Goal: Information Seeking & Learning: Learn about a topic

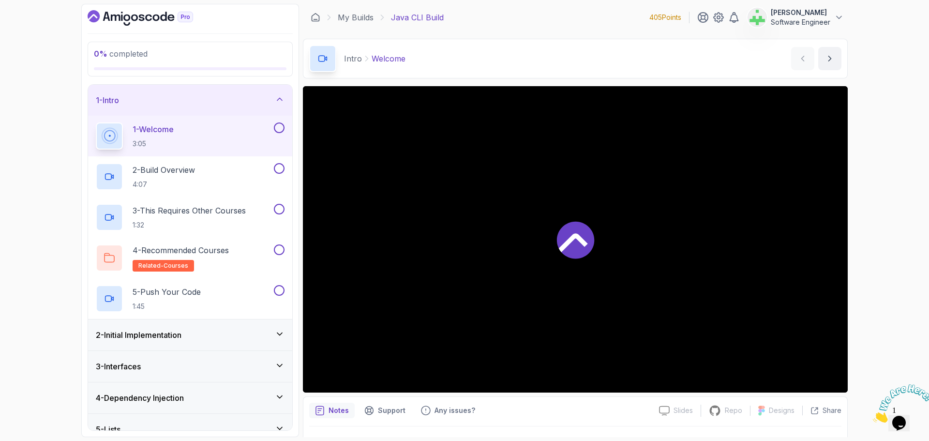
click at [216, 96] on div "1 - Intro" at bounding box center [190, 100] width 189 height 12
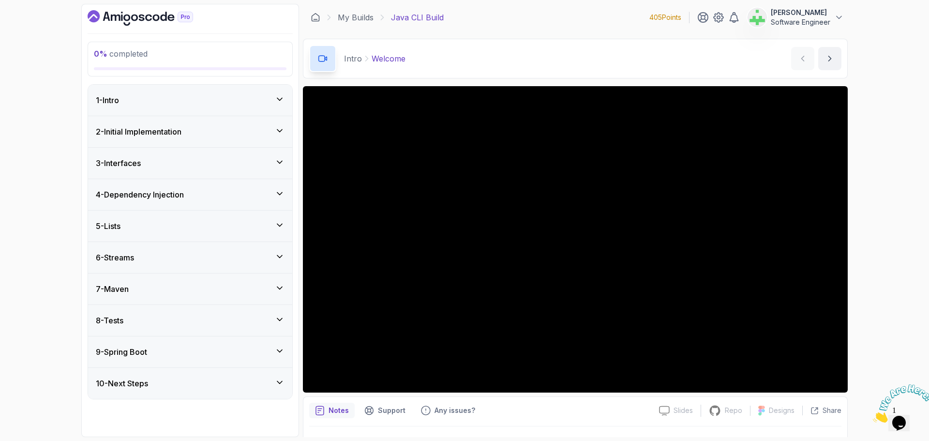
click at [209, 127] on div "2 - Initial Implementation" at bounding box center [190, 132] width 189 height 12
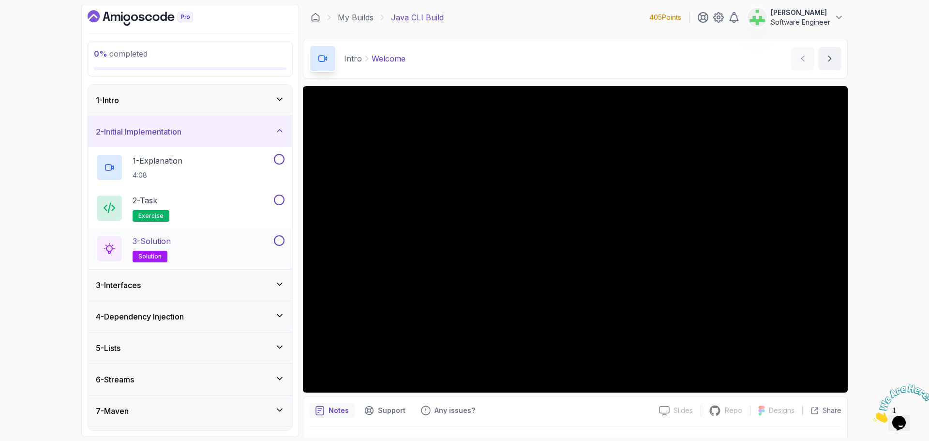
click at [234, 250] on div "3 - Solution solution" at bounding box center [184, 248] width 176 height 27
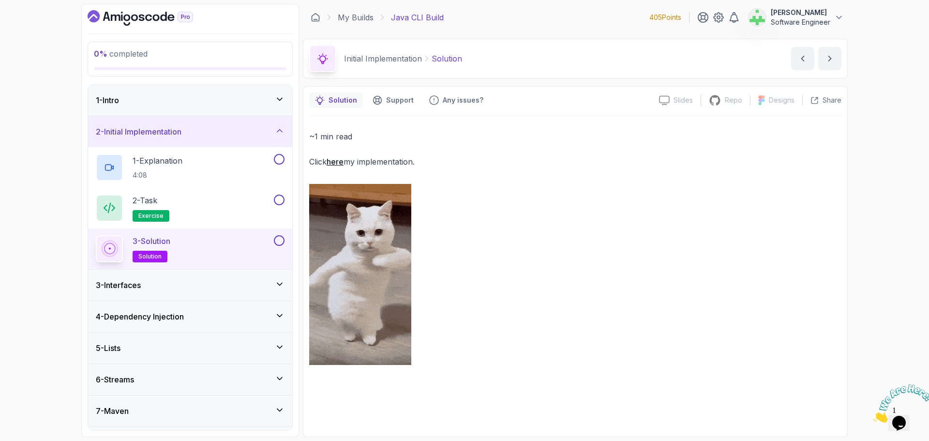
click at [442, 61] on p "Solution" at bounding box center [447, 59] width 30 height 12
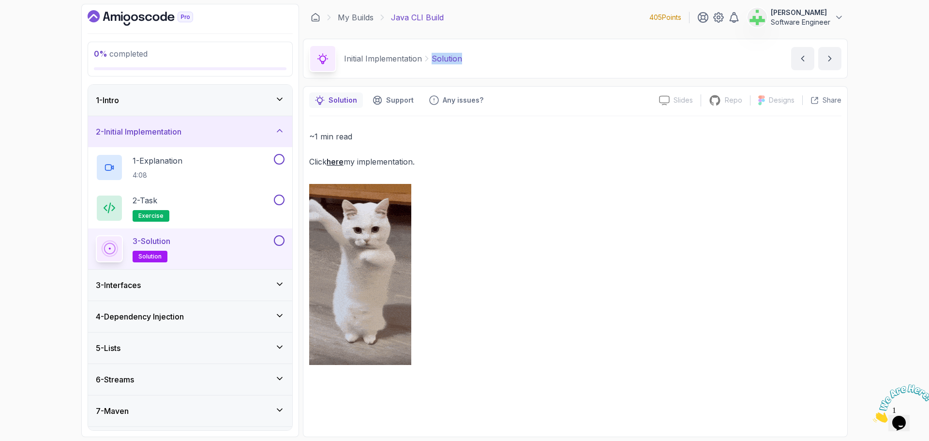
click at [442, 61] on p "Solution" at bounding box center [447, 59] width 30 height 12
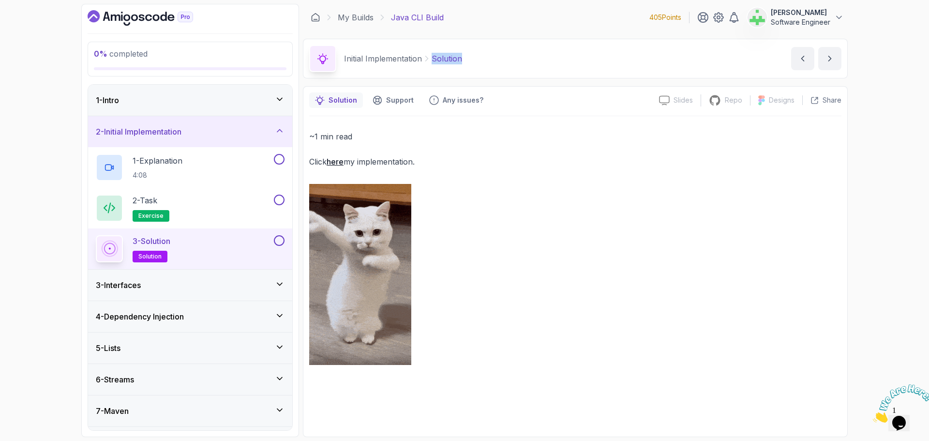
copy p "Solution"
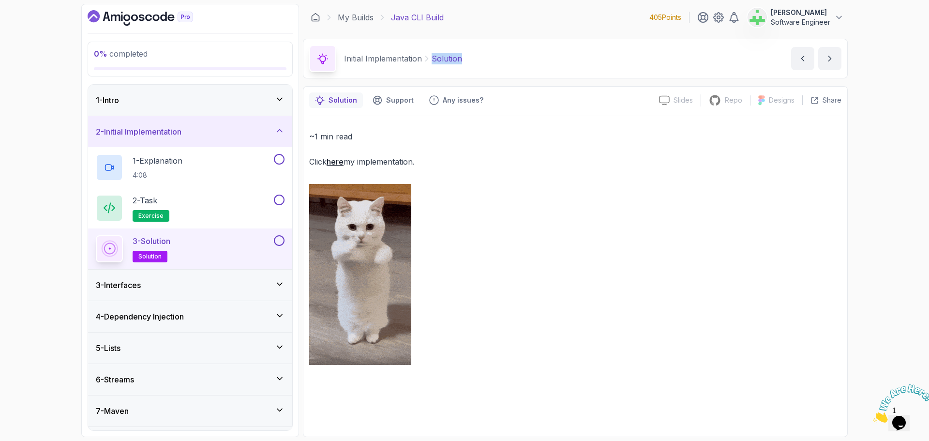
click at [533, 67] on div "Initial Implementation Solution Solution by nelson" at bounding box center [575, 59] width 545 height 40
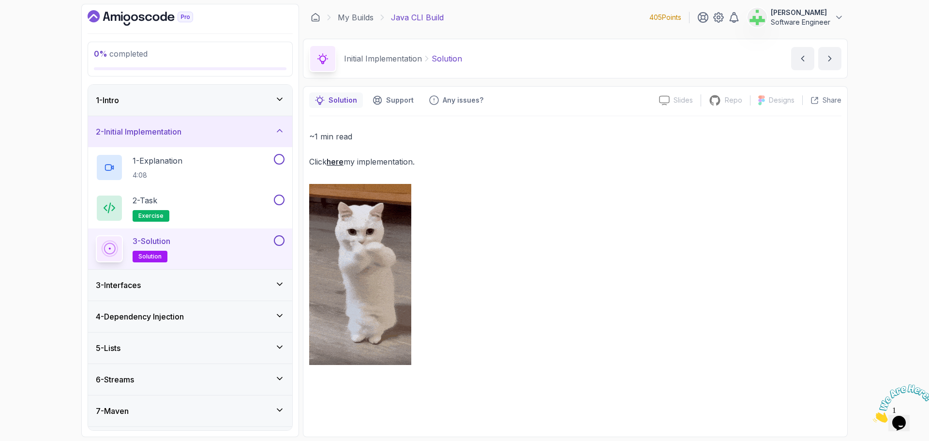
click at [236, 132] on div "2 - Initial Implementation" at bounding box center [190, 132] width 189 height 12
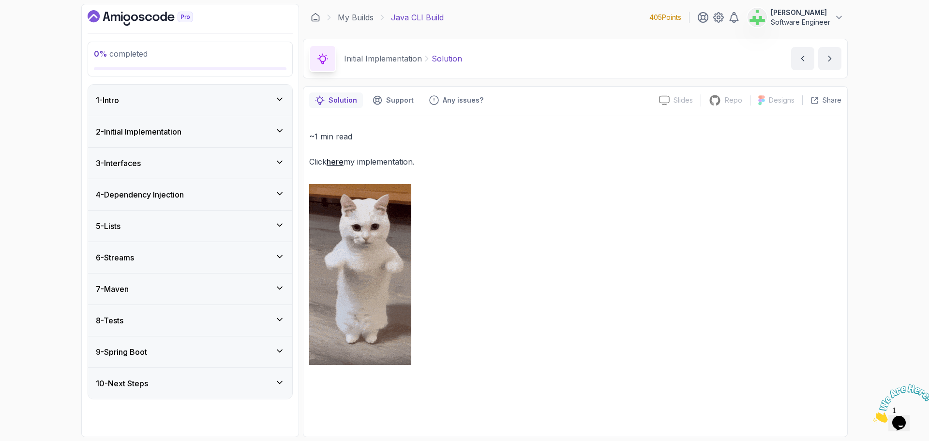
click at [225, 165] on div "3 - Interfaces" at bounding box center [190, 163] width 189 height 12
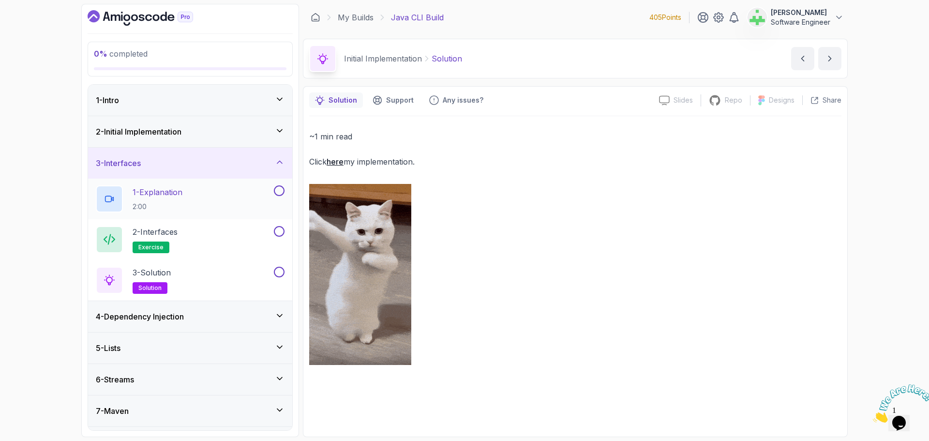
click at [194, 192] on div "1 - Explanation 2:00" at bounding box center [184, 198] width 176 height 27
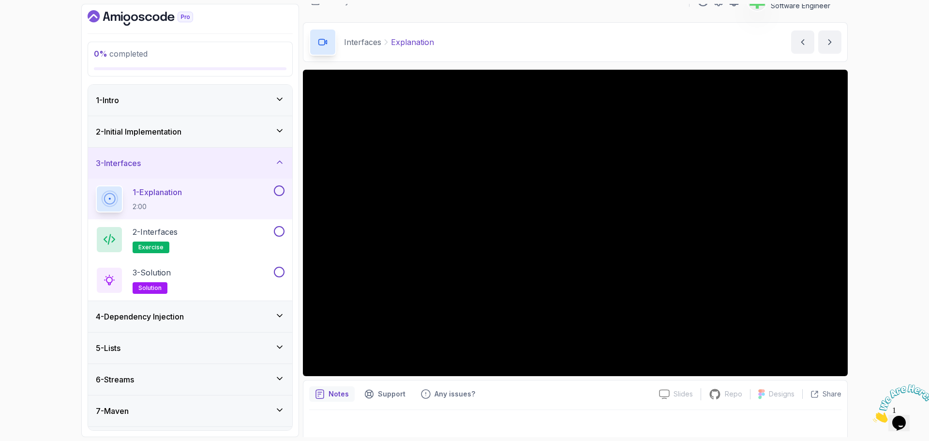
scroll to position [23, 0]
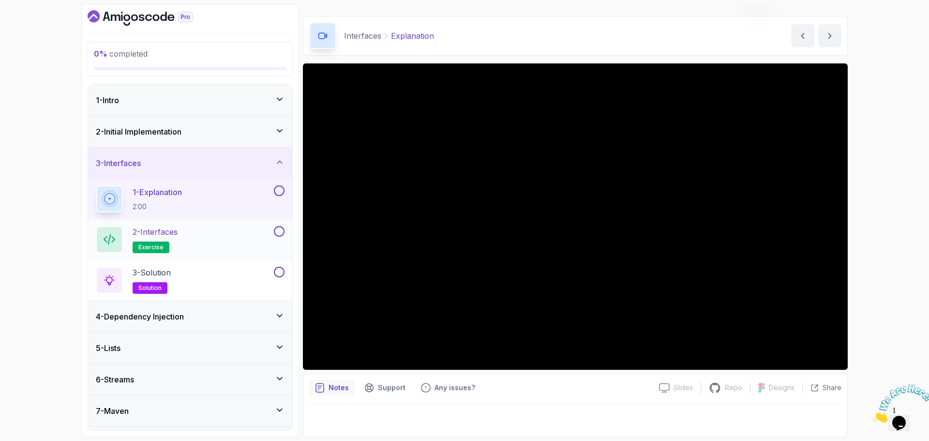
click at [234, 233] on div "2 - Interfaces exercise" at bounding box center [184, 239] width 176 height 27
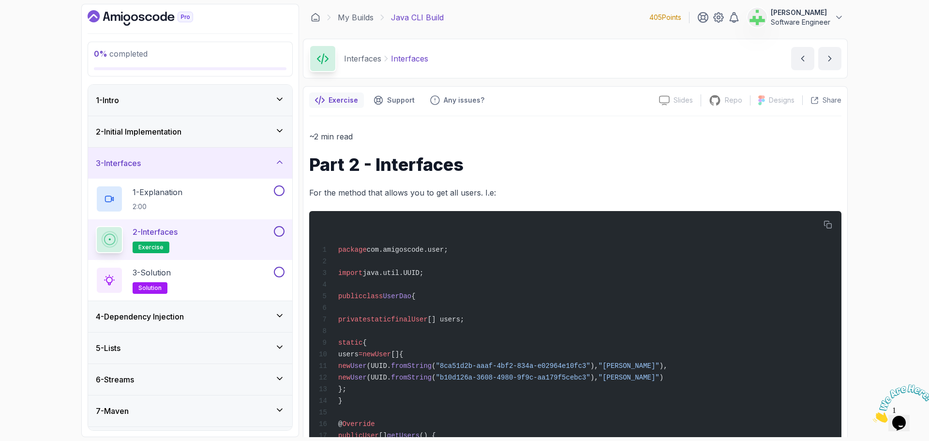
click at [408, 58] on p "Interfaces" at bounding box center [409, 59] width 37 height 12
copy p "Interfaces"
click at [594, 77] on div "Interfaces Interfaces Interfaces by nelson" at bounding box center [575, 59] width 545 height 40
click at [227, 269] on div "3 - Solution solution" at bounding box center [184, 280] width 176 height 27
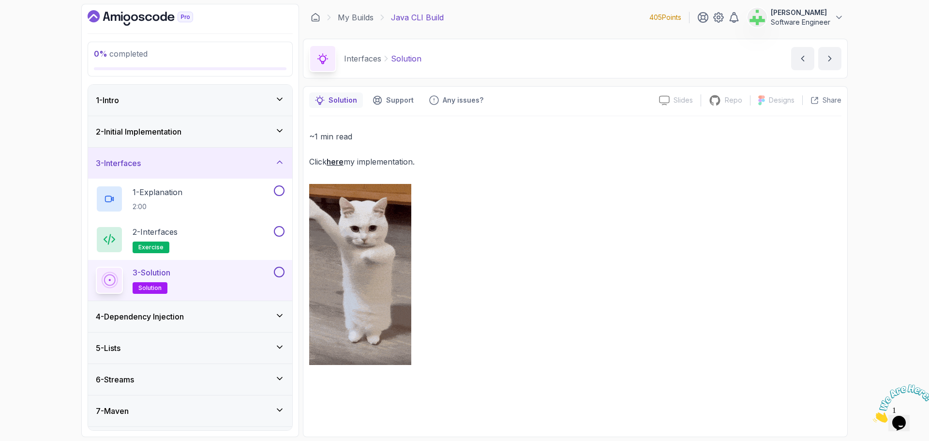
click at [401, 56] on p "Solution" at bounding box center [406, 59] width 30 height 12
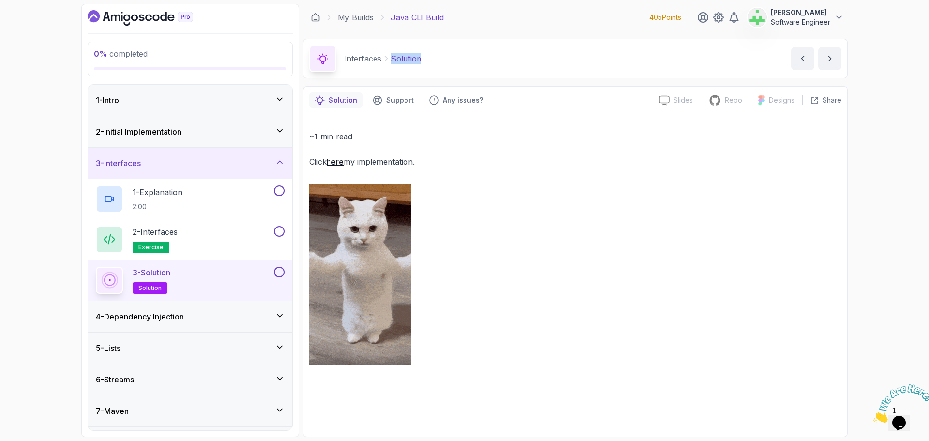
click at [401, 56] on p "Solution" at bounding box center [406, 59] width 30 height 12
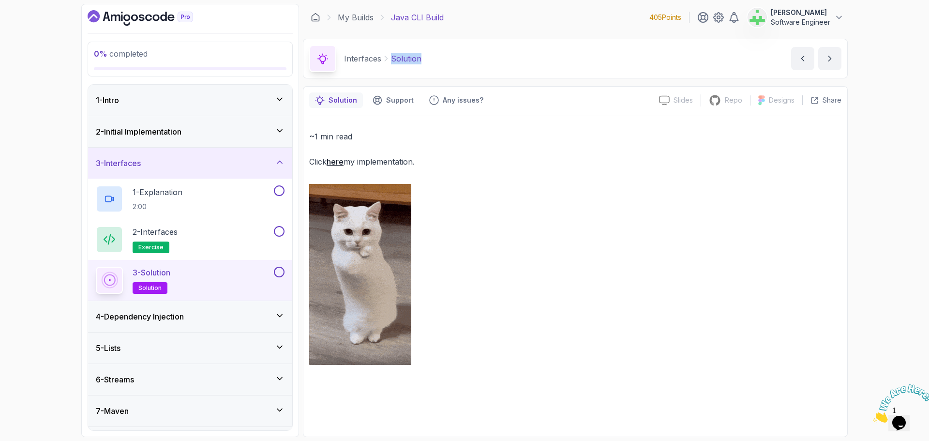
copy p "Solution"
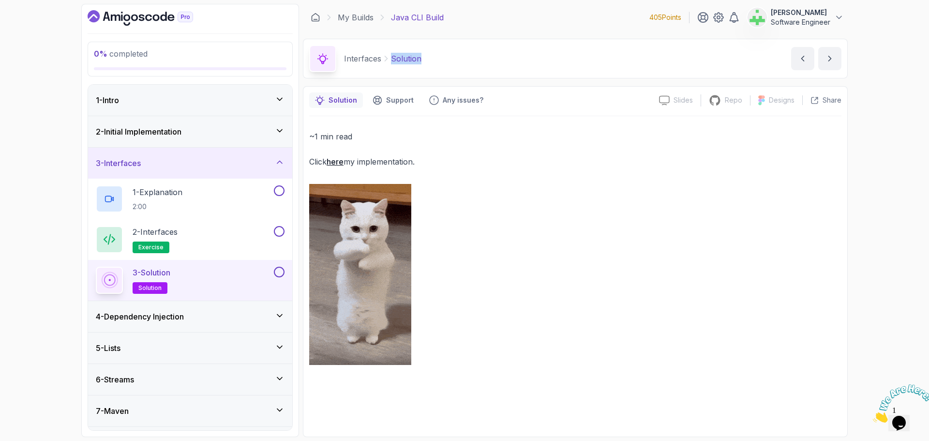
click at [440, 60] on div "Interfaces Solution Solution by nelson" at bounding box center [575, 59] width 545 height 40
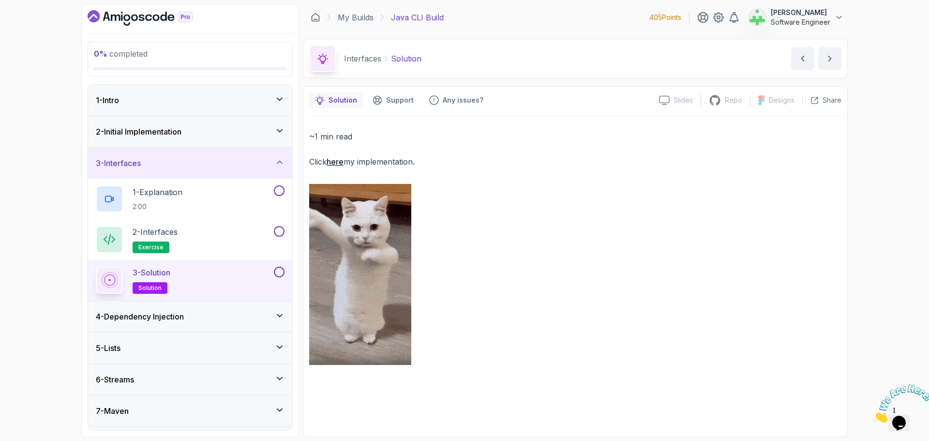
click at [893, 203] on div "0 % completed 1 - Intro 2 - Initial Implementation 3 - Interfaces 1 - Explanati…" at bounding box center [464, 220] width 929 height 441
click at [195, 162] on div "3 - Interfaces" at bounding box center [190, 163] width 189 height 12
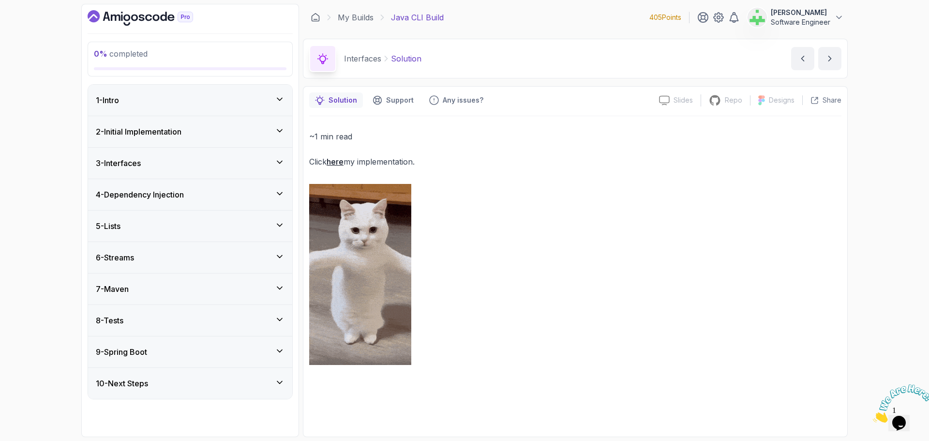
click at [191, 194] on div "4 - Dependency Injection" at bounding box center [190, 195] width 189 height 12
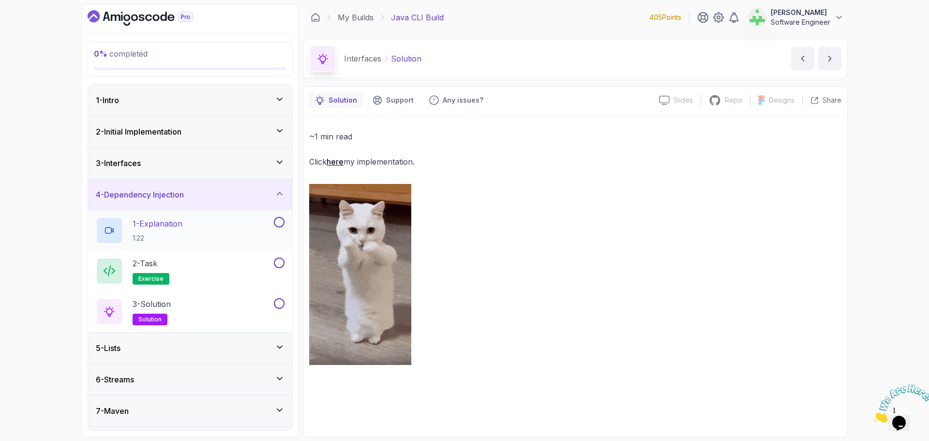
click at [186, 225] on div "1 - Explanation 1:22" at bounding box center [184, 230] width 176 height 27
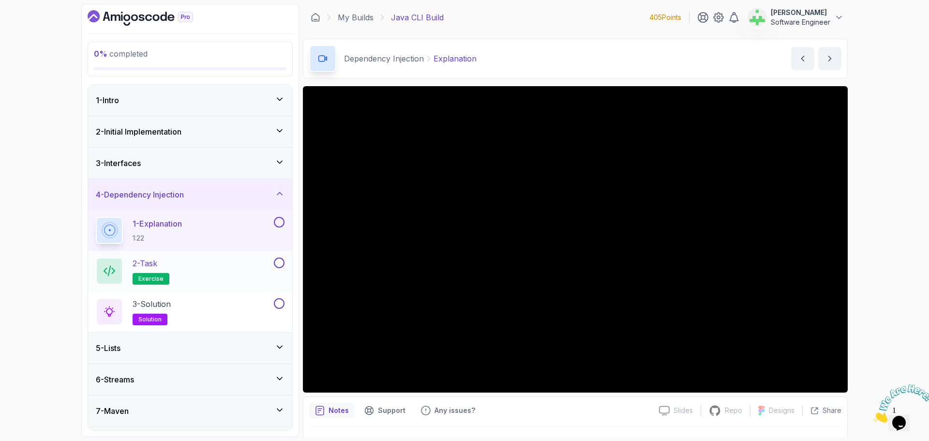
click at [225, 261] on div "2 - Task exercise" at bounding box center [184, 270] width 176 height 27
drag, startPoint x: 225, startPoint y: 261, endPoint x: 224, endPoint y: 266, distance: 4.9
click at [224, 266] on div "2 - Task exercise" at bounding box center [184, 270] width 176 height 27
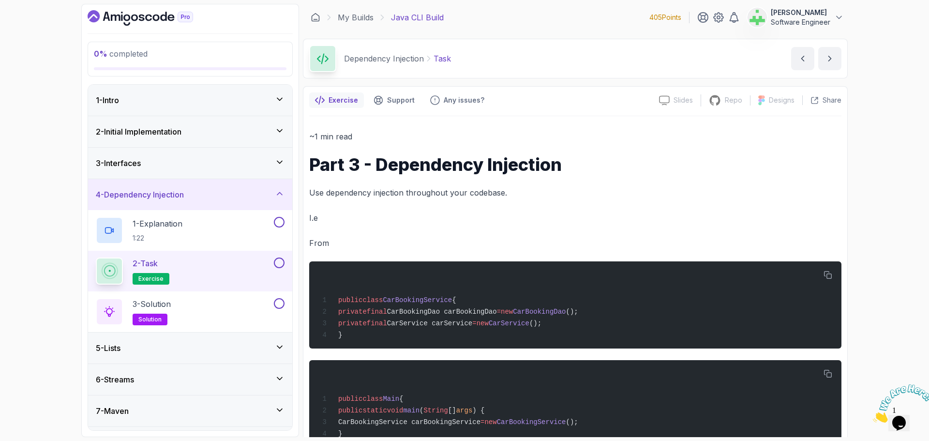
click at [443, 59] on p "Task" at bounding box center [441, 59] width 17 height 12
click at [441, 61] on p "Task" at bounding box center [441, 59] width 17 height 12
click at [441, 60] on p "Task" at bounding box center [441, 59] width 17 height 12
copy p "Task"
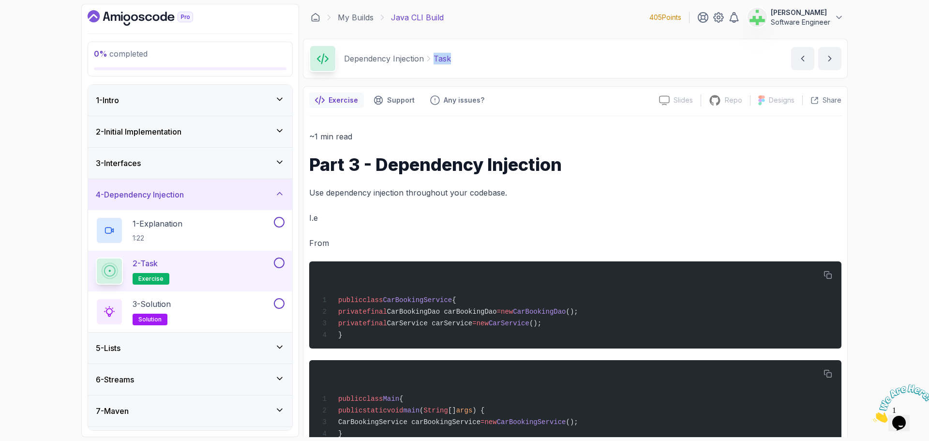
click at [509, 66] on div "Dependency Injection Task Task by nelson" at bounding box center [575, 59] width 545 height 40
click at [194, 304] on div "3 - Solution solution" at bounding box center [184, 311] width 176 height 27
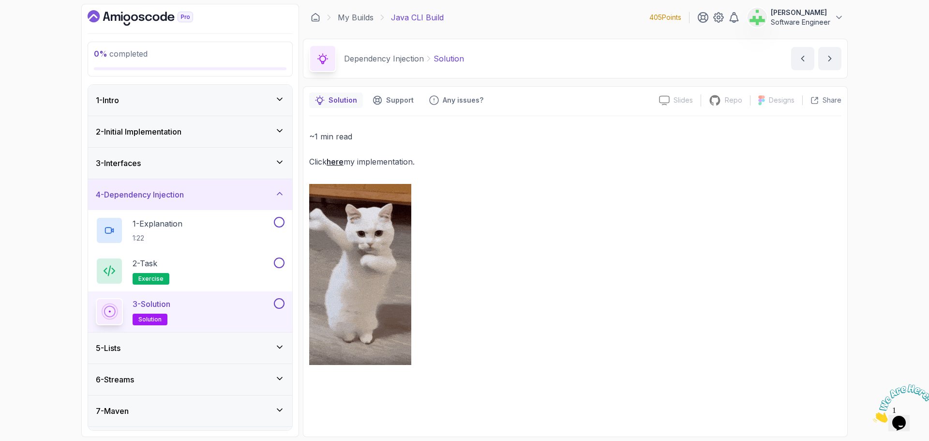
click at [448, 59] on p "Solution" at bounding box center [448, 59] width 30 height 12
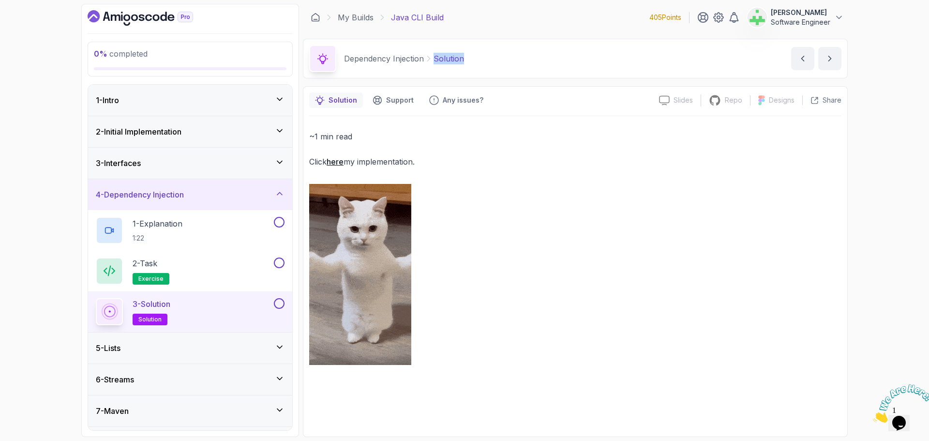
click at [448, 59] on p "Solution" at bounding box center [448, 59] width 30 height 12
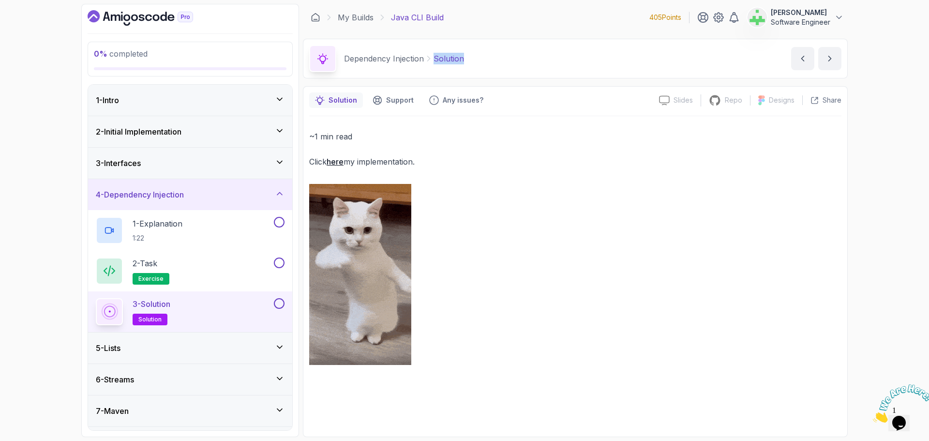
copy p "Solution"
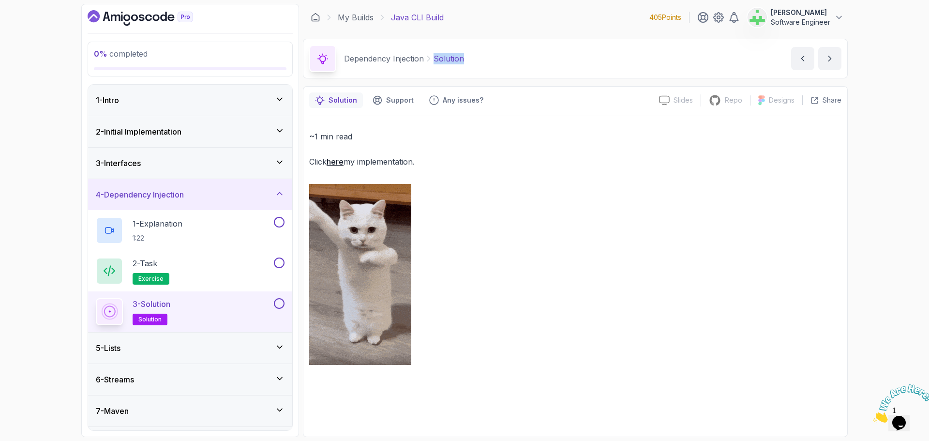
click at [525, 56] on div "Dependency Injection Solution Solution by nelson" at bounding box center [575, 59] width 545 height 40
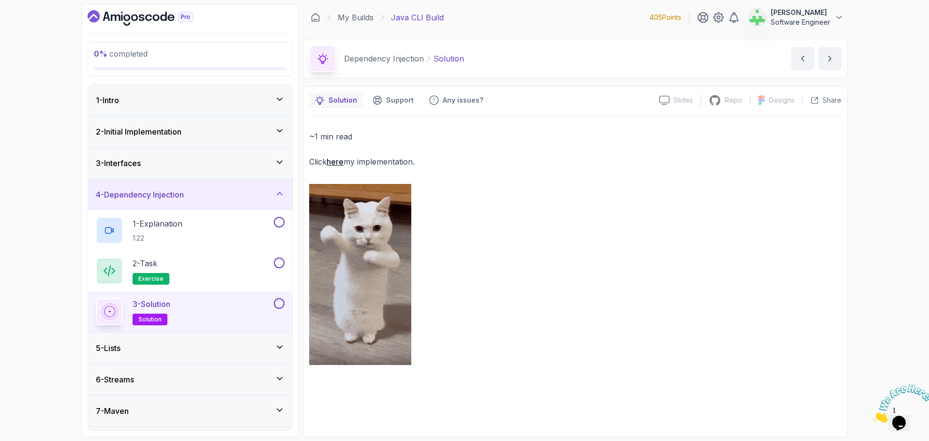
click at [224, 189] on div "4 - Dependency Injection" at bounding box center [190, 195] width 189 height 12
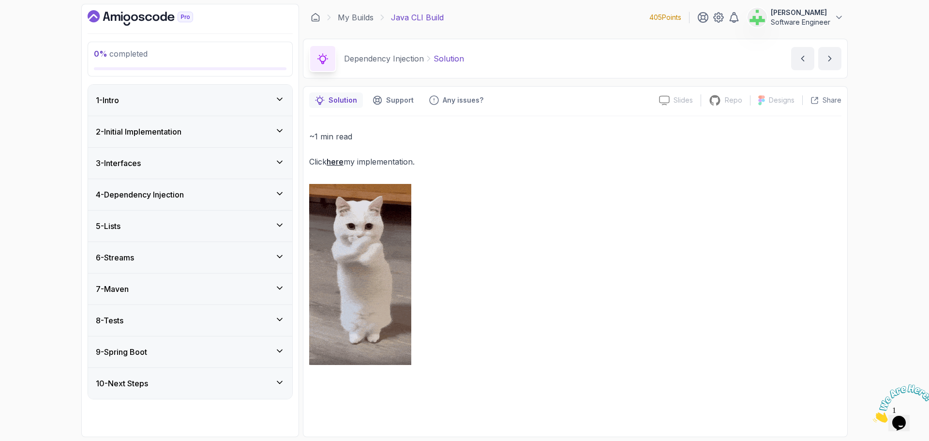
click at [210, 236] on div "5 - Lists" at bounding box center [190, 225] width 204 height 31
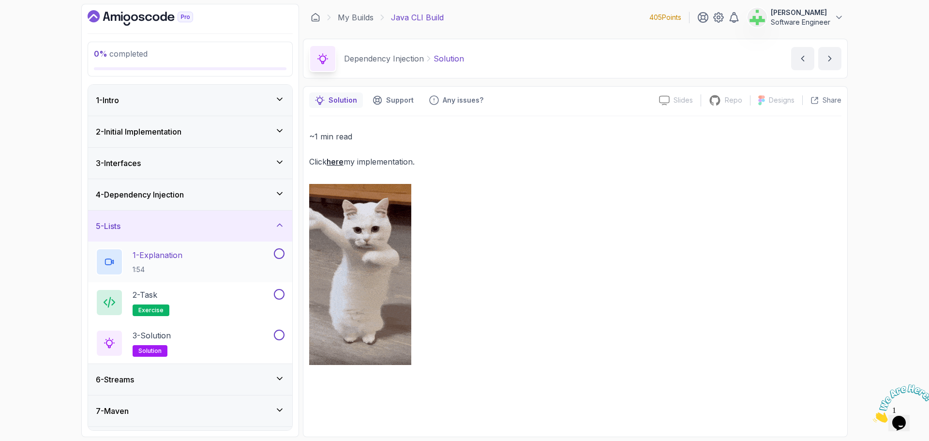
click at [175, 254] on p "1 - Explanation" at bounding box center [158, 255] width 50 height 12
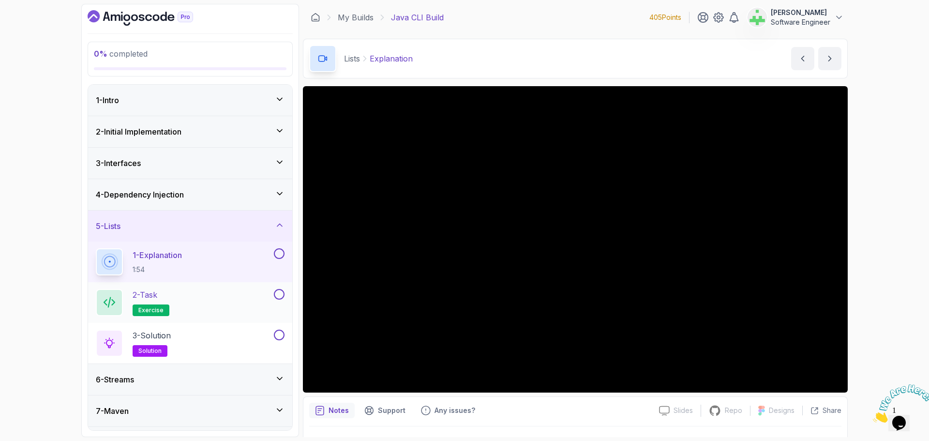
click at [231, 295] on div "2 - Task exercise" at bounding box center [184, 302] width 176 height 27
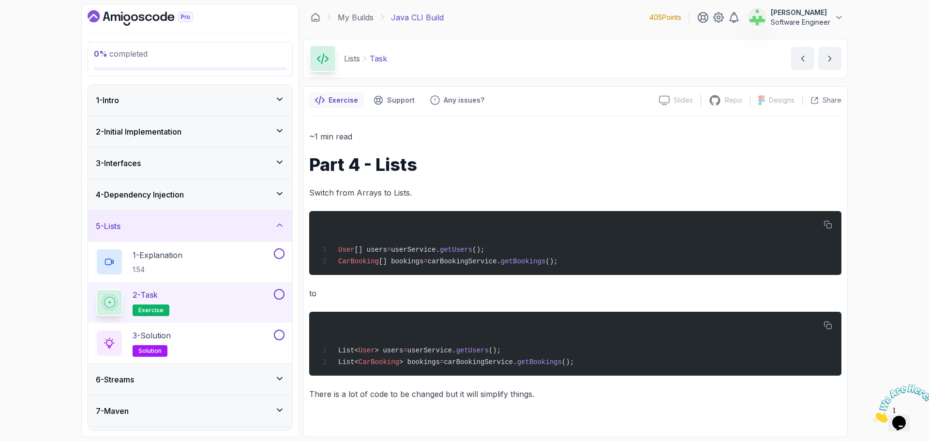
click at [379, 61] on p "Task" at bounding box center [378, 59] width 17 height 12
copy p "Task"
click at [439, 65] on div "Lists Task Task by nelson" at bounding box center [575, 59] width 545 height 40
click at [189, 331] on div "3 - Solution solution" at bounding box center [184, 342] width 176 height 27
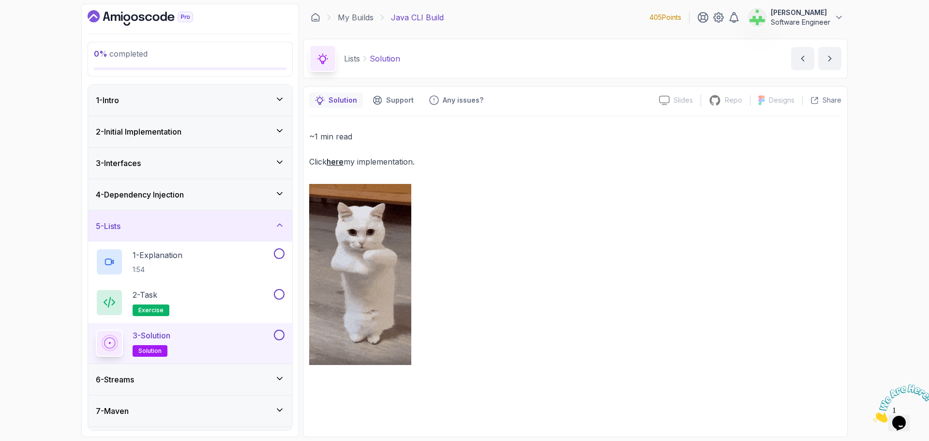
click at [386, 59] on p "Solution" at bounding box center [385, 59] width 30 height 12
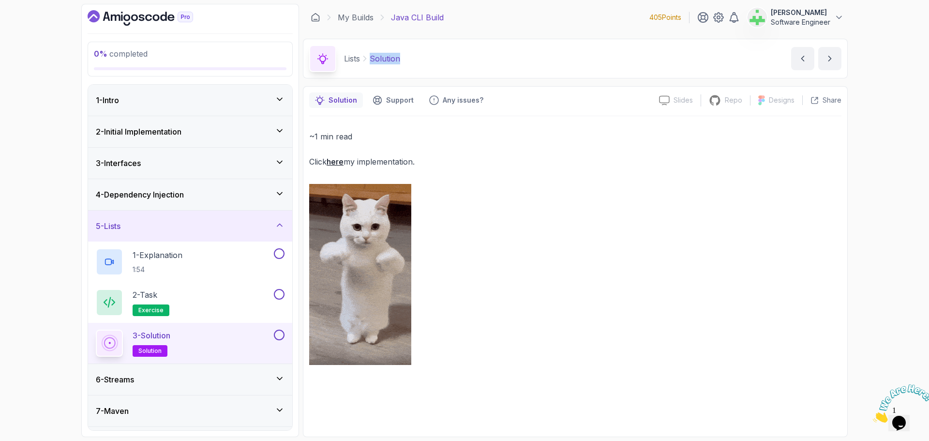
click at [386, 59] on p "Solution" at bounding box center [385, 59] width 30 height 12
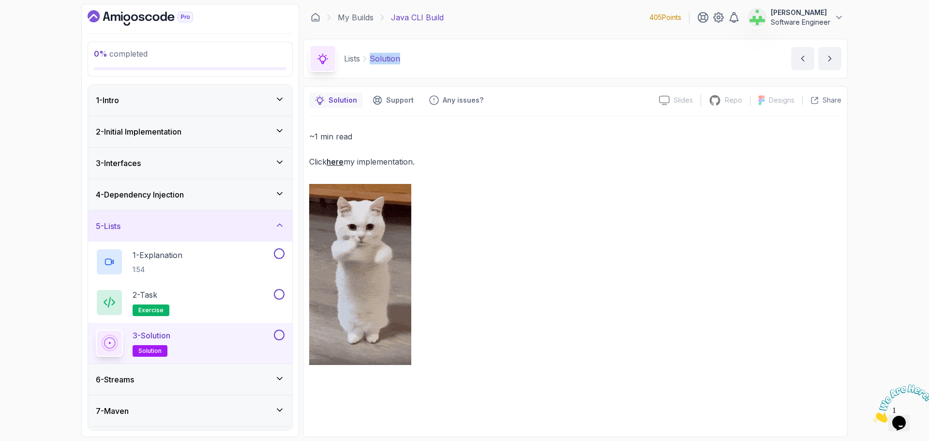
copy p "Solution"
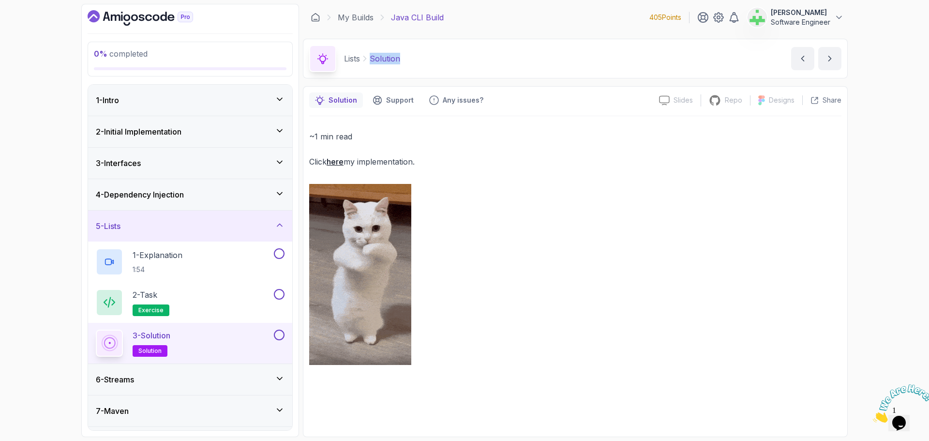
click at [436, 60] on div "Lists Solution Solution by nelson" at bounding box center [575, 59] width 545 height 40
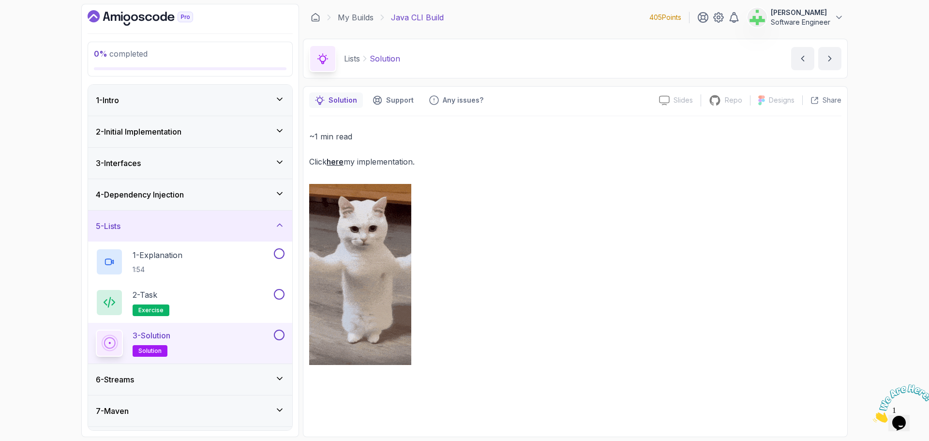
click at [249, 221] on div "5 - Lists" at bounding box center [190, 226] width 189 height 12
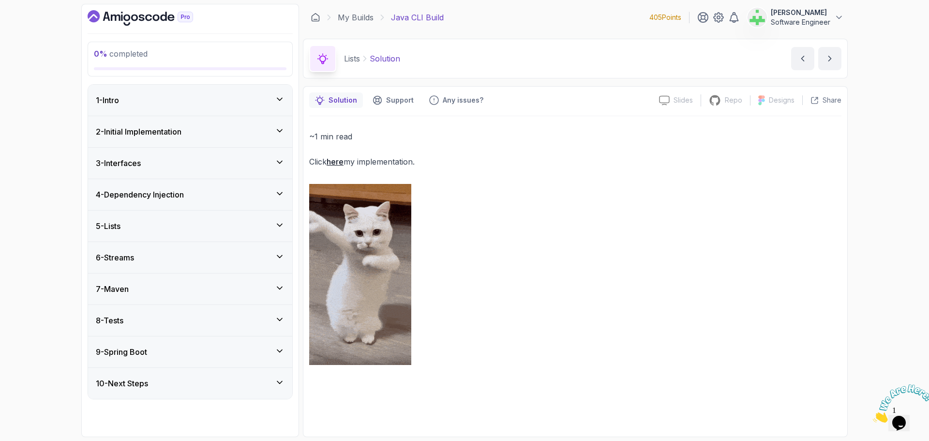
click at [253, 258] on div "6 - Streams" at bounding box center [190, 258] width 189 height 12
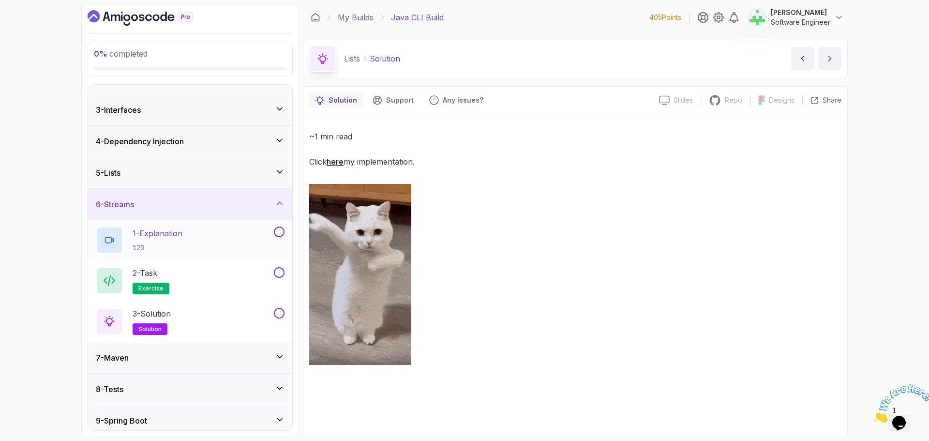
scroll to position [90, 0]
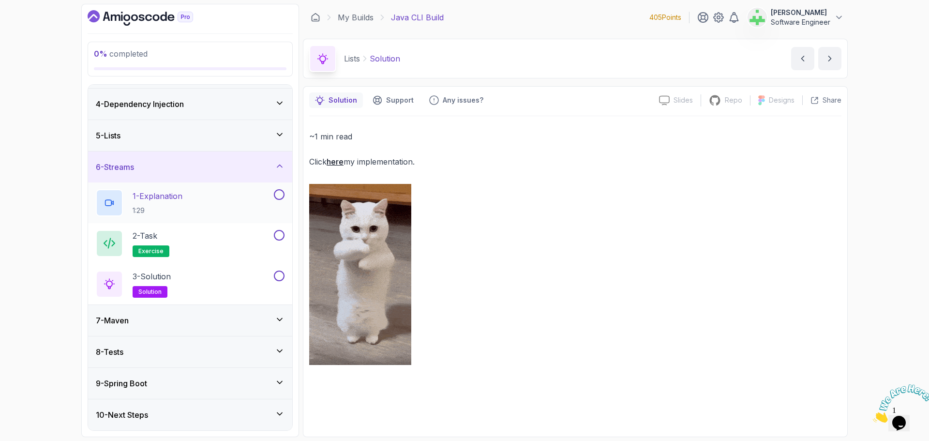
click at [207, 196] on div "1 - Explanation 1:29" at bounding box center [184, 202] width 176 height 27
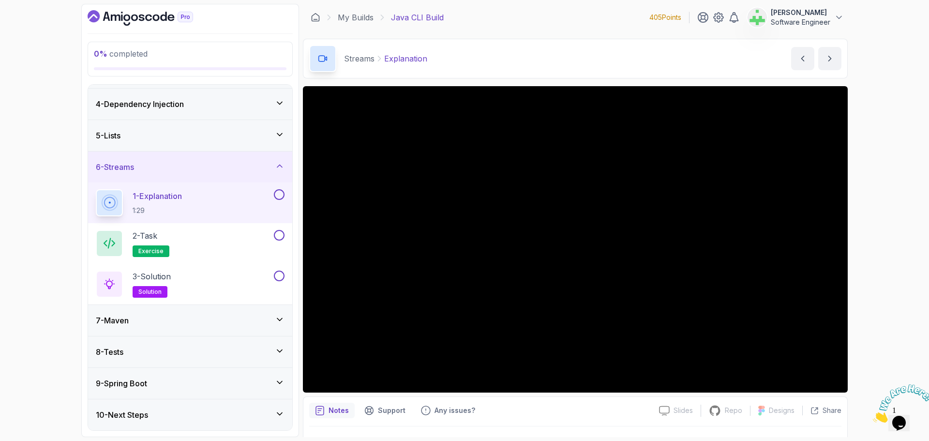
click at [404, 59] on p "Explanation" at bounding box center [405, 59] width 43 height 12
copy p "Explanation"
click at [462, 60] on div "Streams Explanation Explanation by nelson" at bounding box center [575, 59] width 545 height 40
drag, startPoint x: 779, startPoint y: 415, endPoint x: 757, endPoint y: 413, distance: 22.3
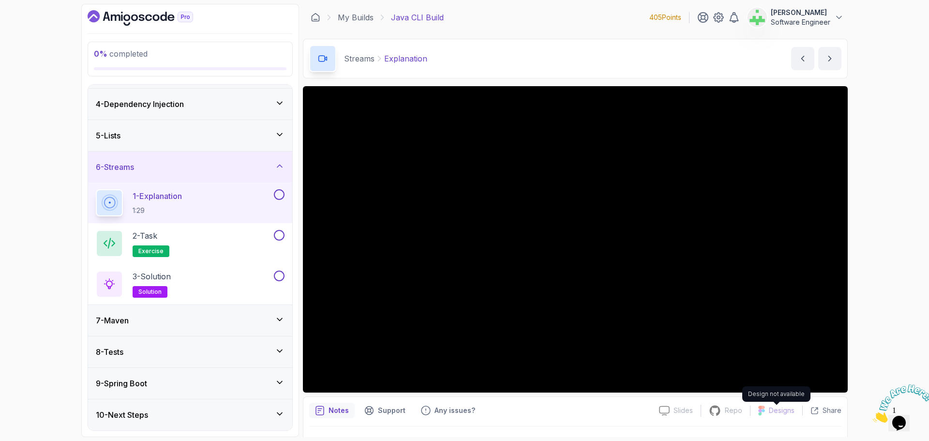
click at [777, 417] on div "Slides Slides not available Repo Repository not available Designs Design not av…" at bounding box center [746, 410] width 190 height 15
click at [188, 235] on div "2 - Task exercise" at bounding box center [184, 243] width 176 height 27
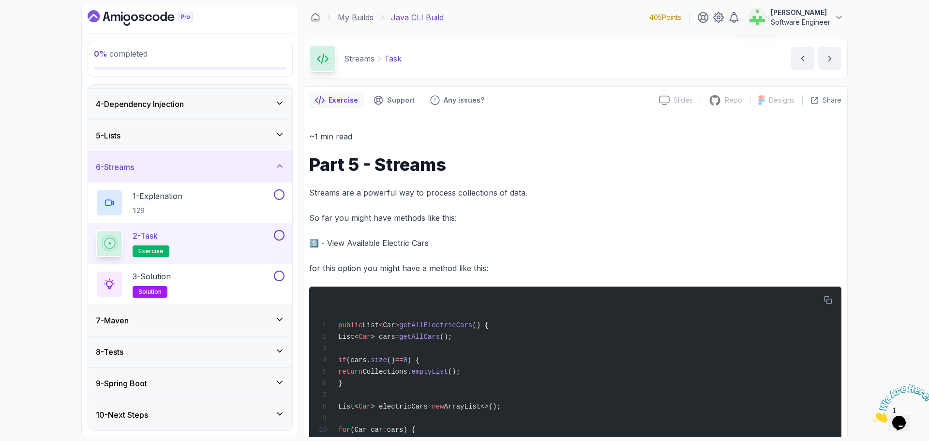
click at [395, 58] on p "Task" at bounding box center [392, 59] width 17 height 12
copy p "Task"
click at [449, 64] on div "Streams Task Task by nelson" at bounding box center [575, 59] width 545 height 40
click at [203, 278] on div "3 - Solution solution" at bounding box center [184, 283] width 176 height 27
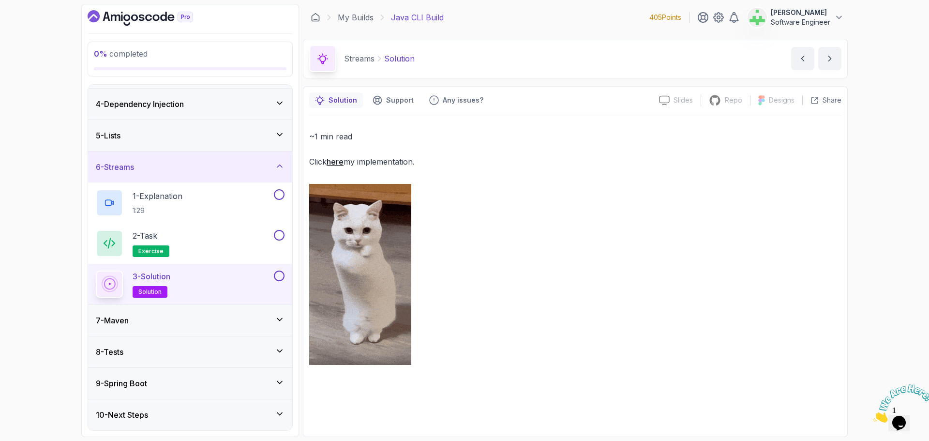
click at [403, 60] on p "Solution" at bounding box center [399, 59] width 30 height 12
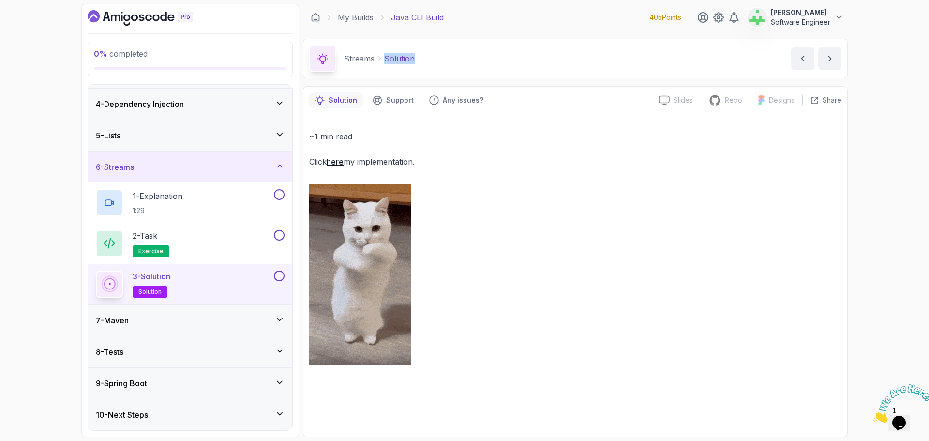
click at [403, 60] on p "Solution" at bounding box center [399, 59] width 30 height 12
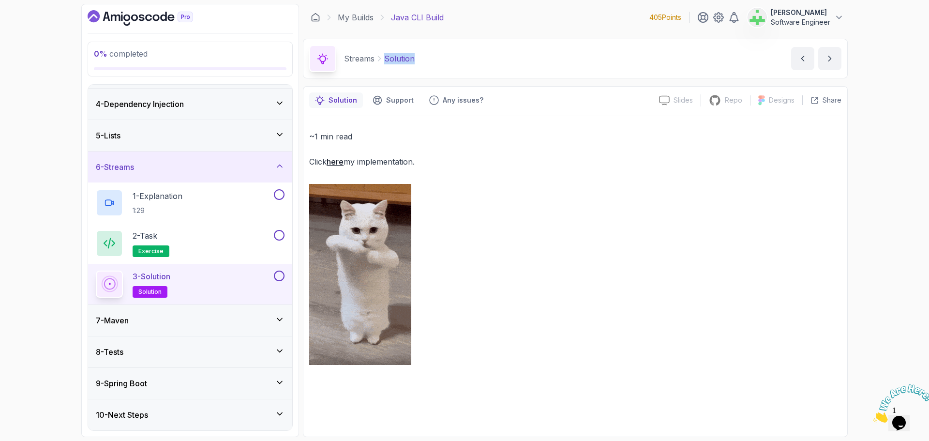
copy p "Solution"
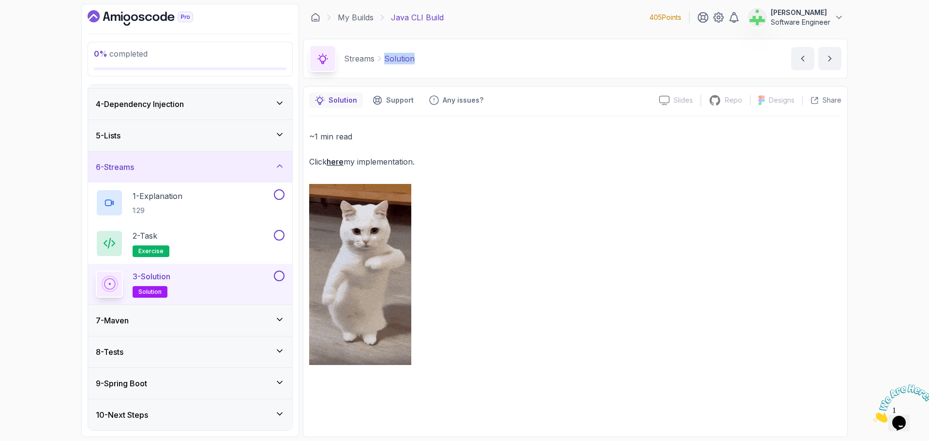
click at [452, 56] on div "Streams Solution Solution by nelson" at bounding box center [575, 59] width 545 height 40
click at [153, 133] on div "5 - Lists" at bounding box center [190, 136] width 189 height 12
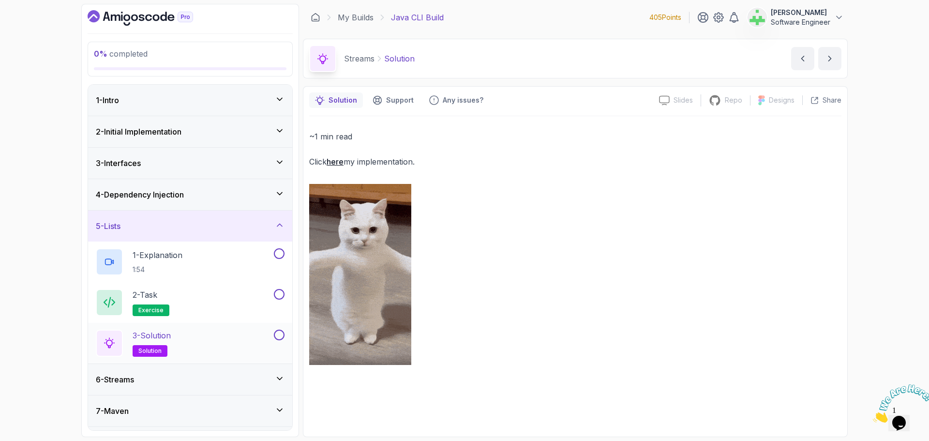
click at [196, 332] on div "3 - Solution solution" at bounding box center [184, 342] width 176 height 27
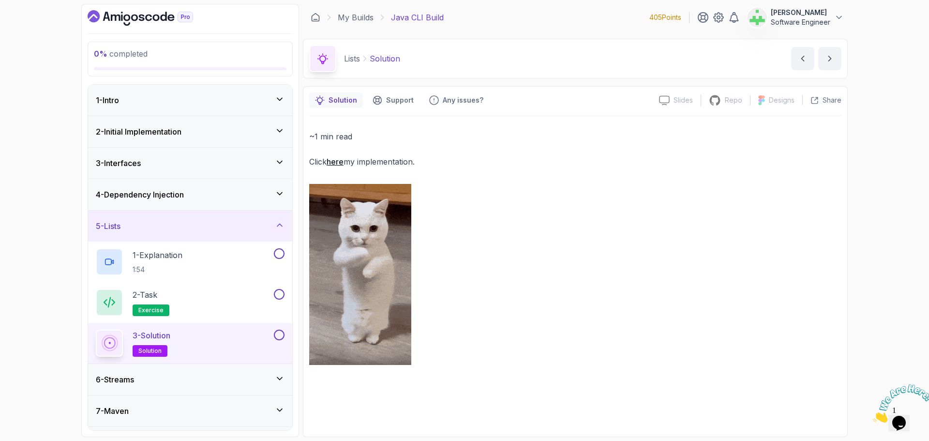
click at [163, 195] on h3 "4 - Dependency Injection" at bounding box center [140, 195] width 88 height 12
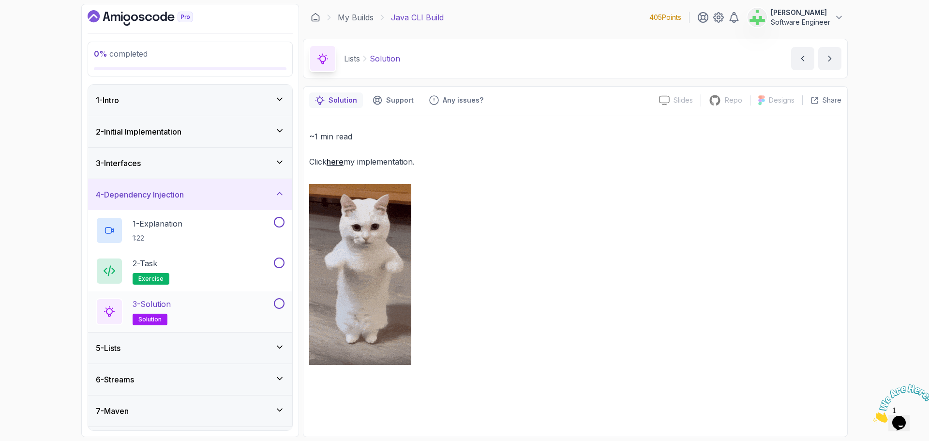
click at [188, 306] on div "3 - Solution solution" at bounding box center [184, 311] width 176 height 27
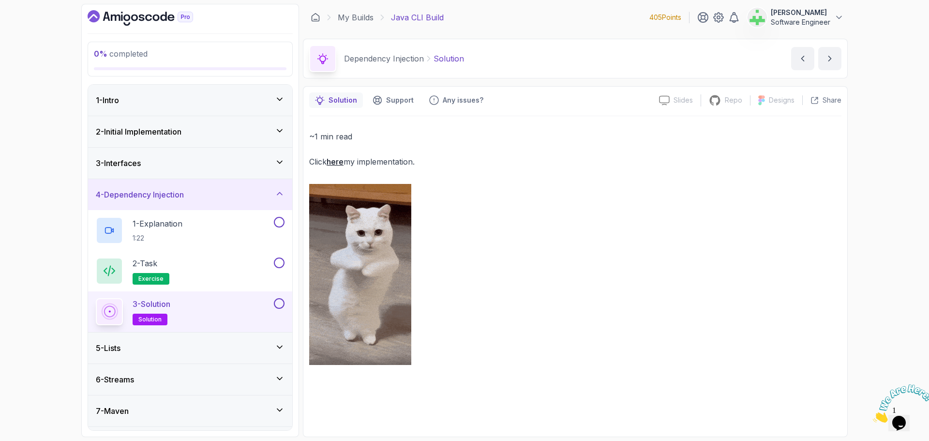
click at [260, 192] on div "4 - Dependency Injection" at bounding box center [190, 195] width 189 height 12
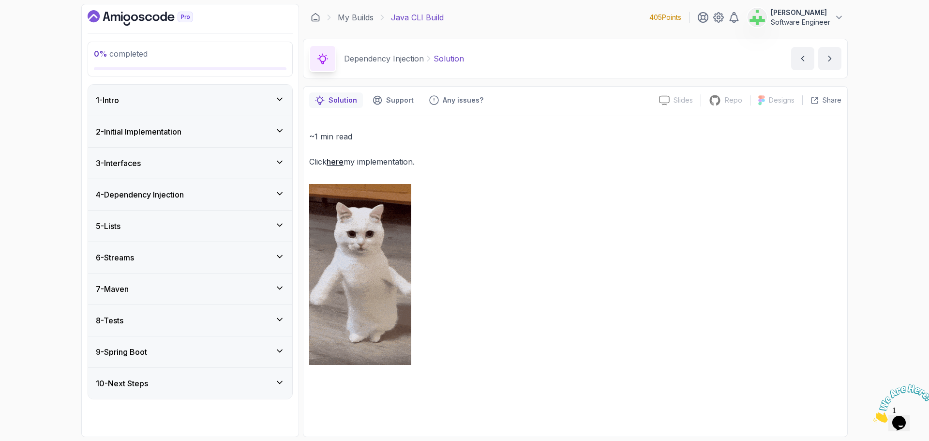
click at [201, 225] on div "5 - Lists" at bounding box center [190, 226] width 189 height 12
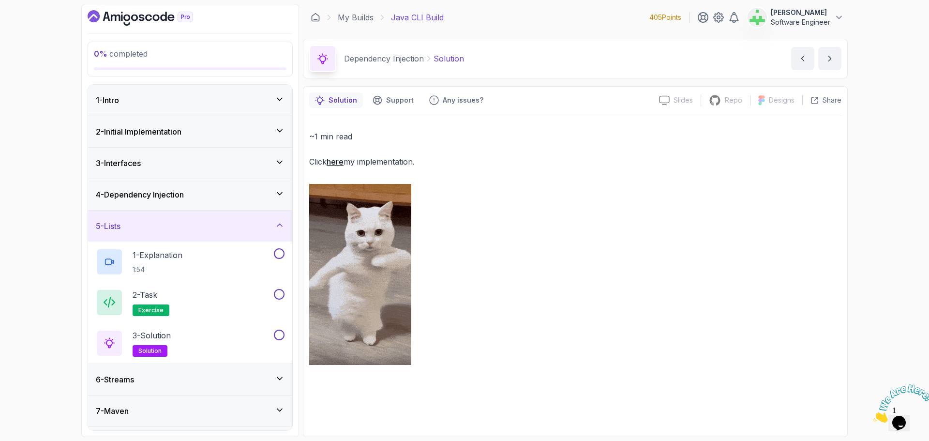
click at [201, 225] on div "5 - Lists" at bounding box center [190, 226] width 189 height 12
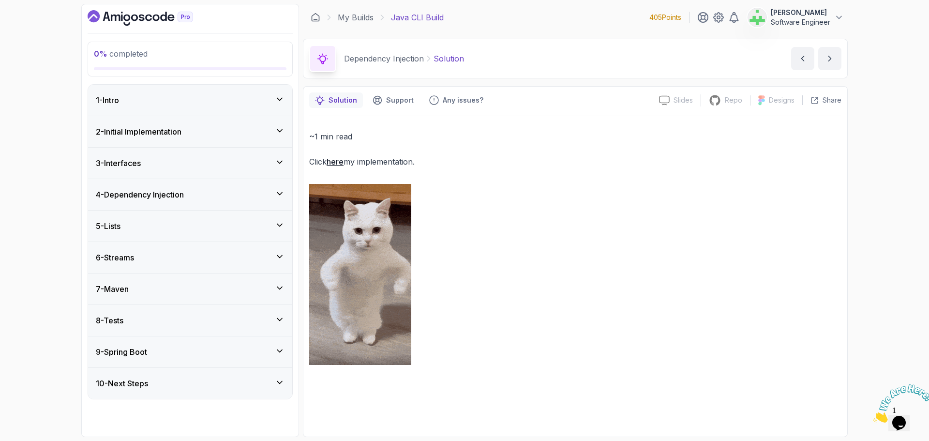
click at [190, 289] on div "7 - Maven" at bounding box center [190, 289] width 189 height 12
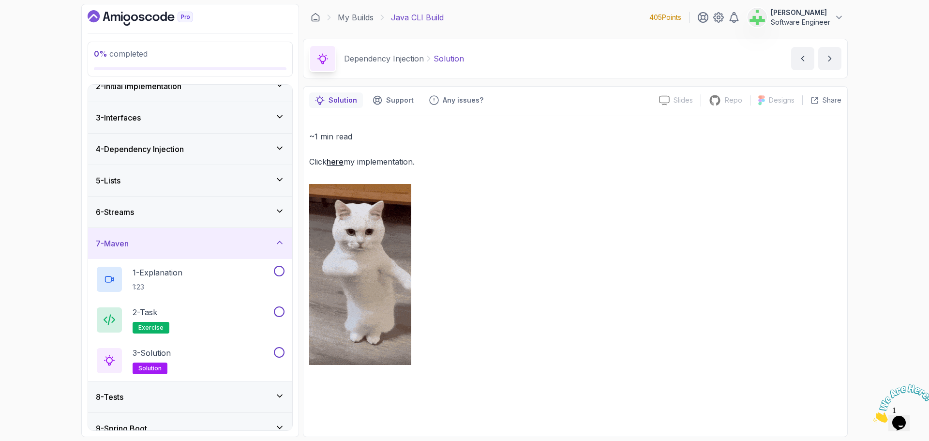
scroll to position [90, 0]
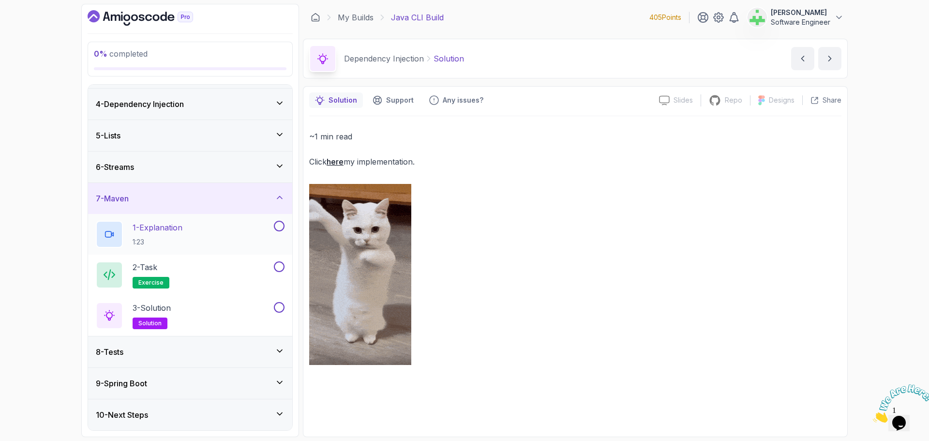
click at [170, 225] on p "1 - Explanation" at bounding box center [158, 228] width 50 height 12
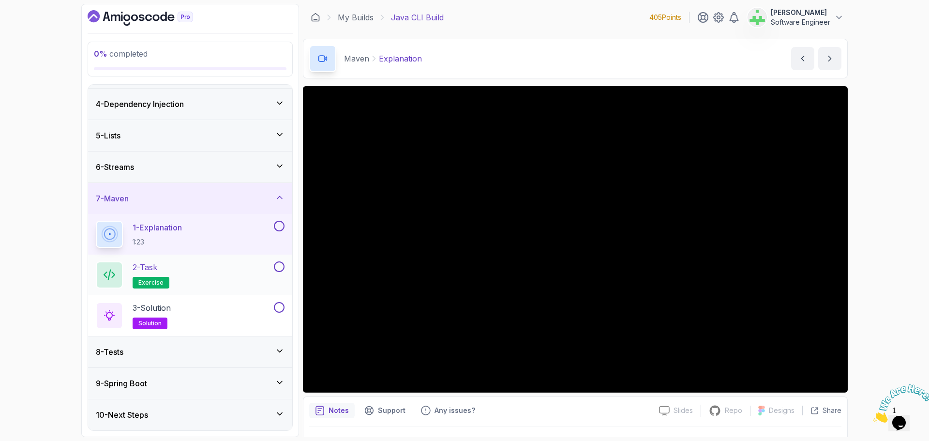
click at [184, 265] on div "2 - Task exercise" at bounding box center [184, 274] width 176 height 27
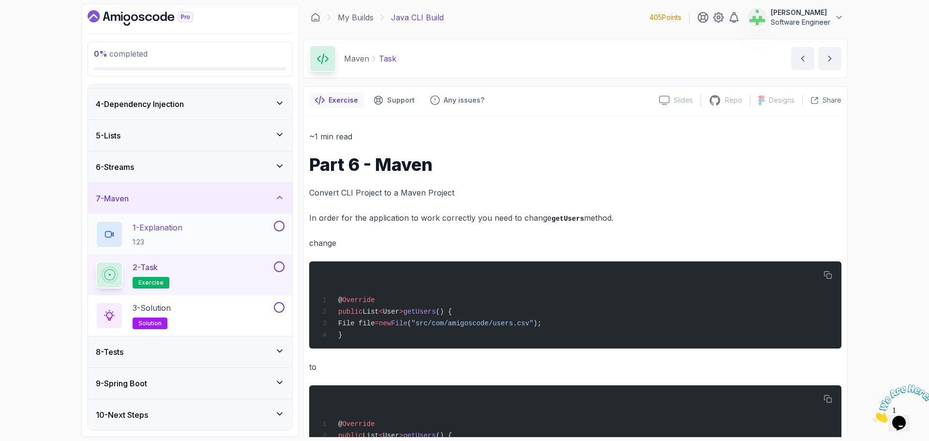
click at [170, 240] on p "1:23" at bounding box center [158, 242] width 50 height 10
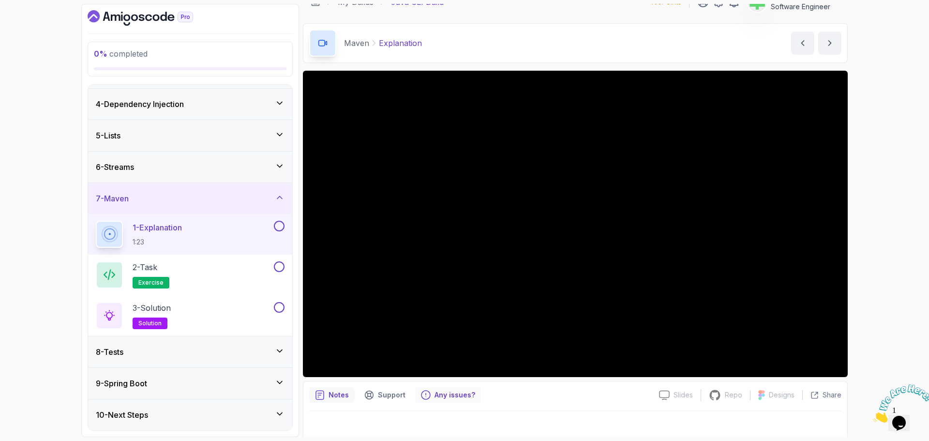
scroll to position [23, 0]
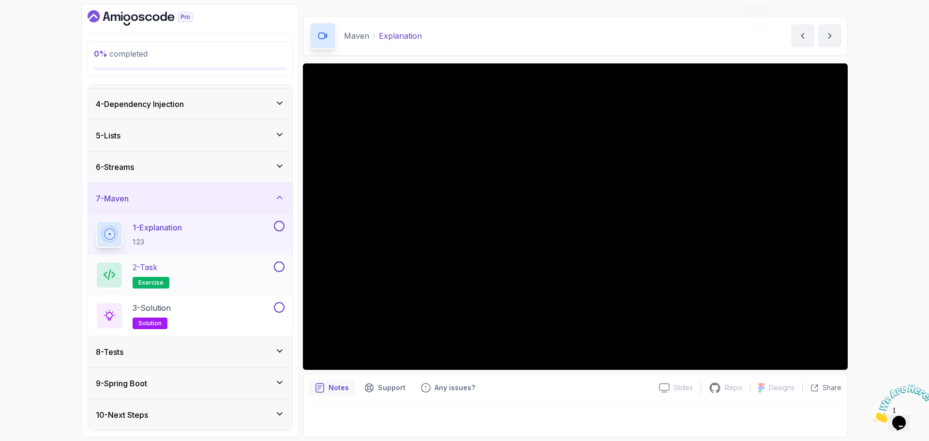
click at [224, 272] on div "2 - Task exercise" at bounding box center [184, 274] width 176 height 27
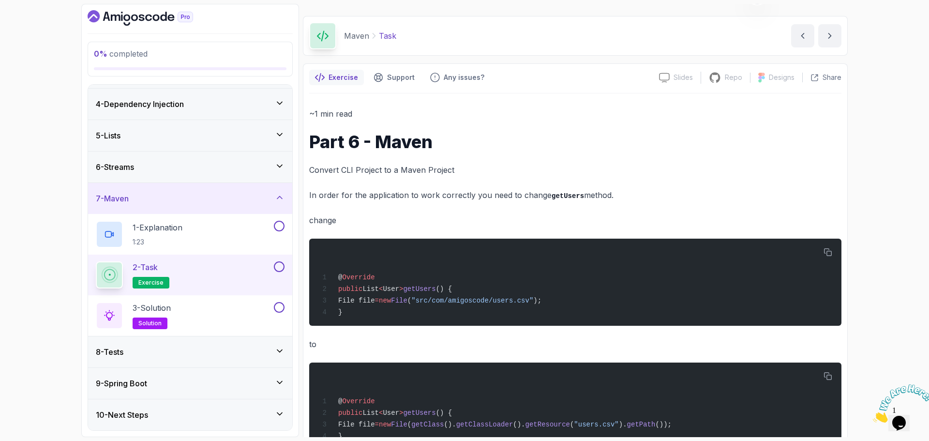
click at [381, 194] on p "In order for the application to work correctly you need to change getUsers meth…" at bounding box center [575, 195] width 532 height 14
click at [192, 305] on div "3 - Solution solution" at bounding box center [184, 315] width 176 height 27
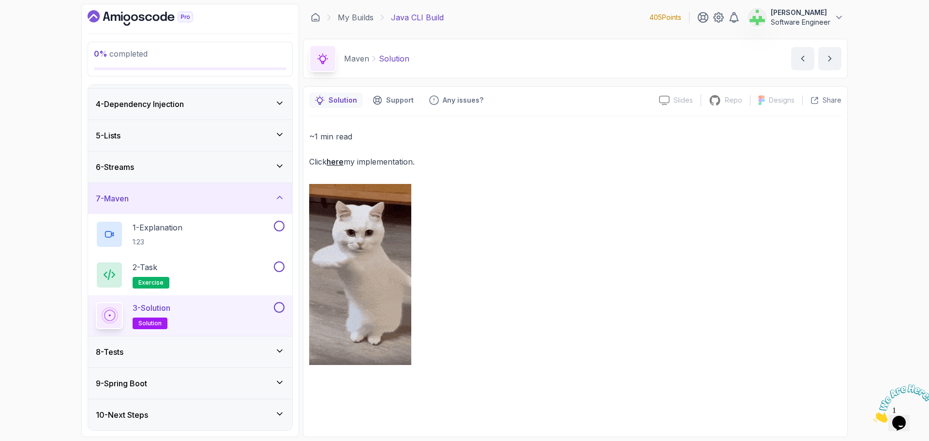
click at [208, 197] on div "7 - Maven" at bounding box center [190, 199] width 189 height 12
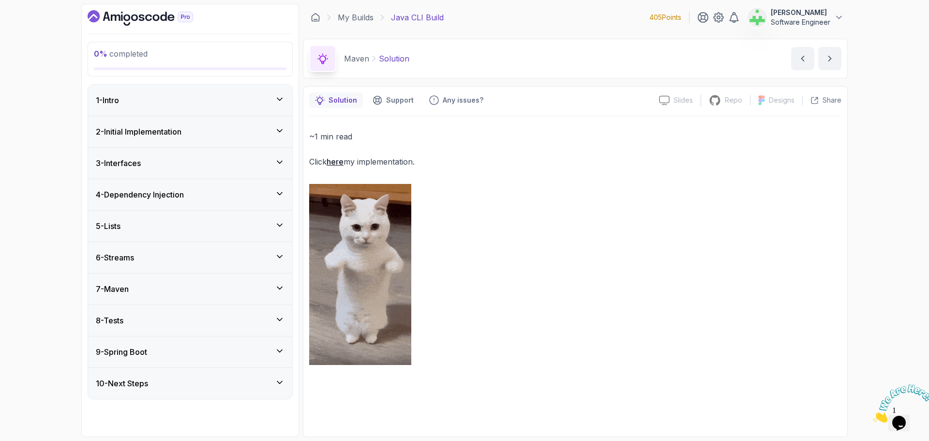
click at [194, 317] on div "8 - Tests" at bounding box center [190, 320] width 189 height 12
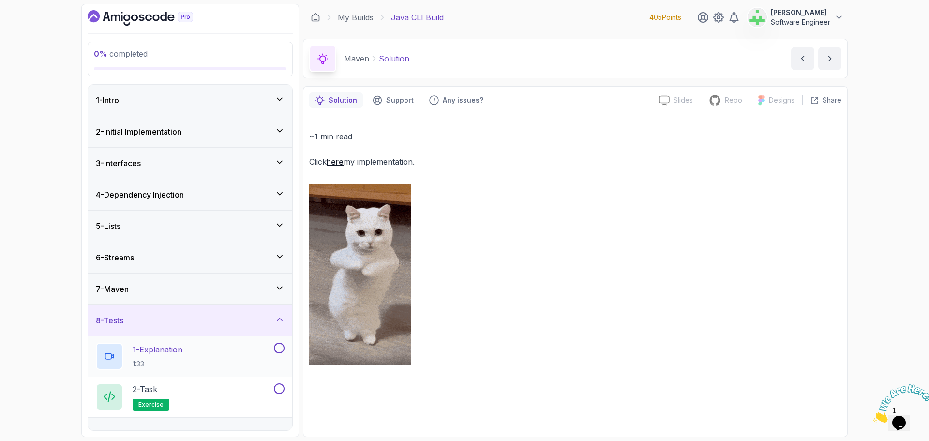
click at [180, 351] on p "1 - Explanation" at bounding box center [158, 349] width 50 height 12
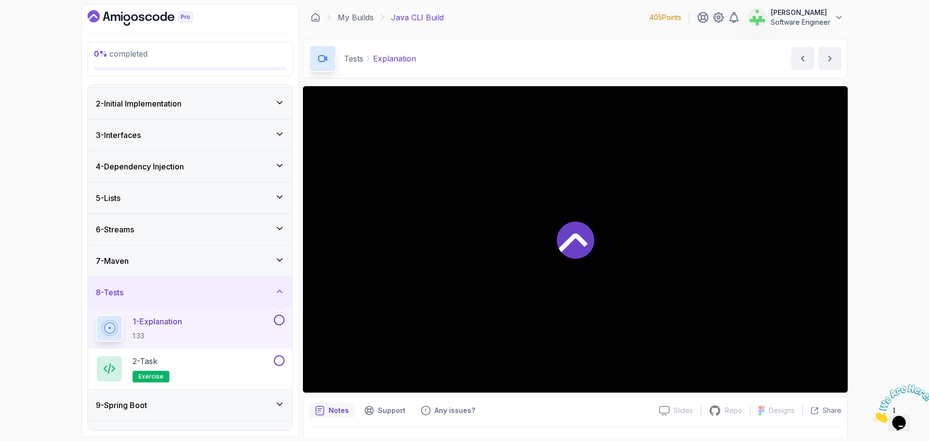
scroll to position [50, 0]
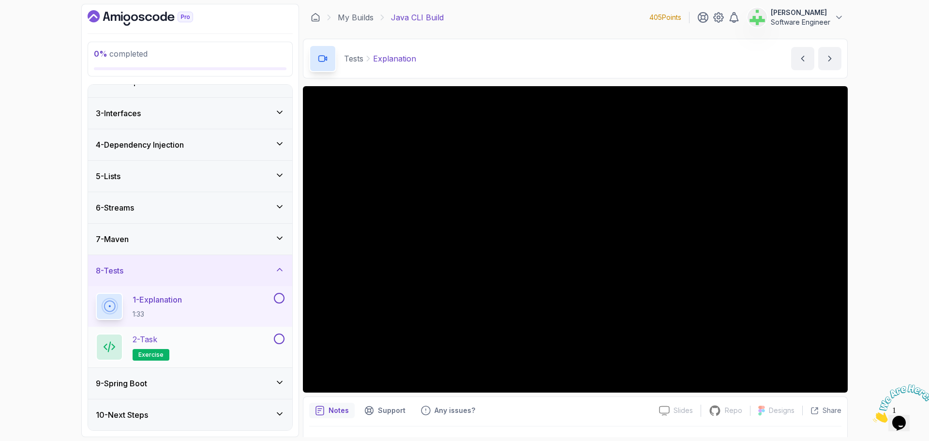
click at [232, 338] on div "2 - Task exercise" at bounding box center [184, 346] width 176 height 27
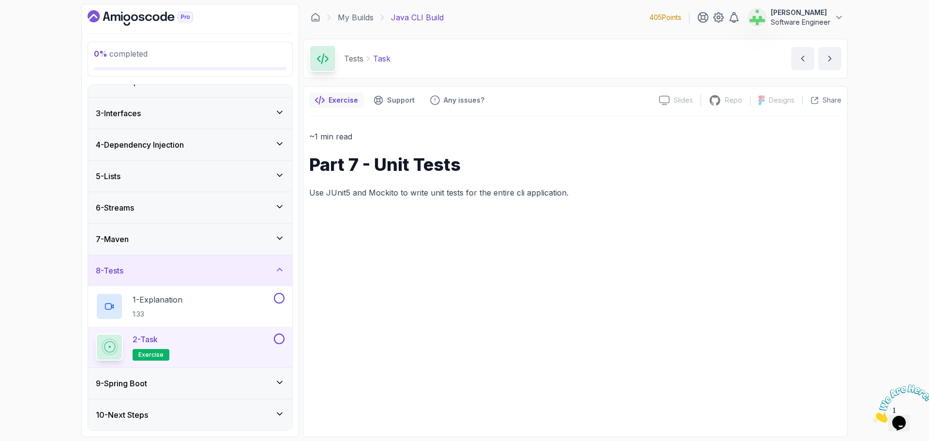
click at [270, 274] on div "8 - Tests" at bounding box center [190, 271] width 189 height 12
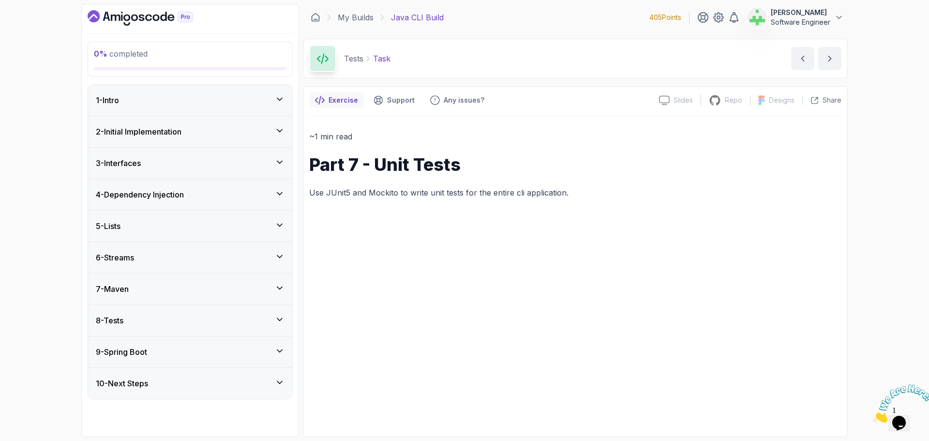
click at [264, 350] on div "9 - Spring Boot" at bounding box center [190, 352] width 189 height 12
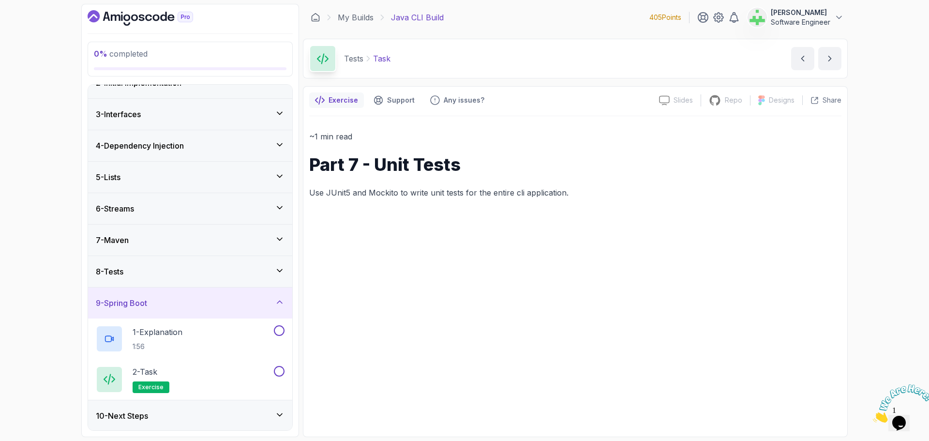
scroll to position [50, 0]
click at [174, 330] on p "1 - Explanation" at bounding box center [158, 331] width 50 height 12
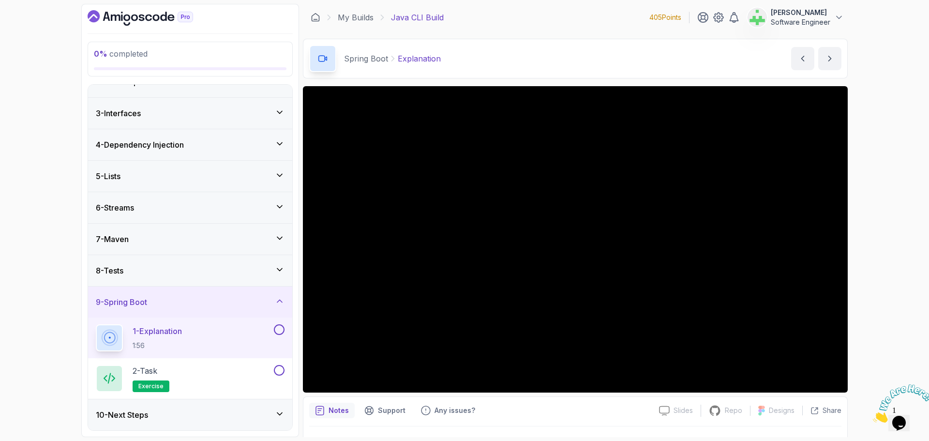
scroll to position [23, 0]
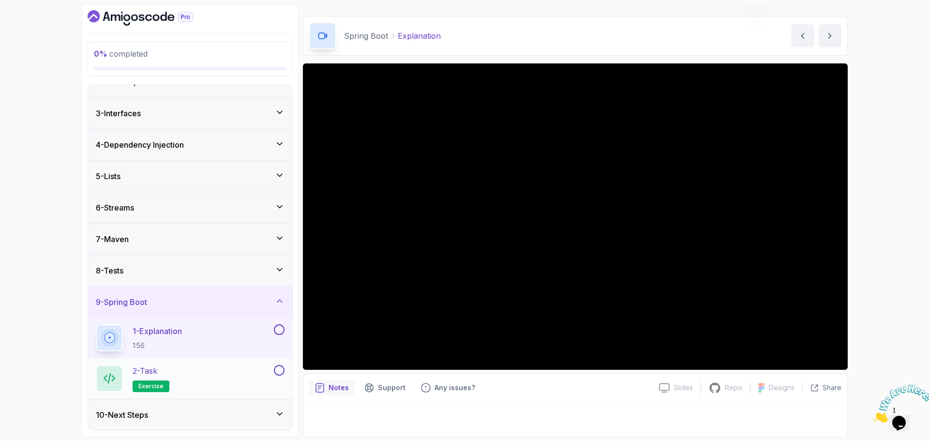
click at [194, 369] on div "2 - Task exercise" at bounding box center [184, 378] width 176 height 27
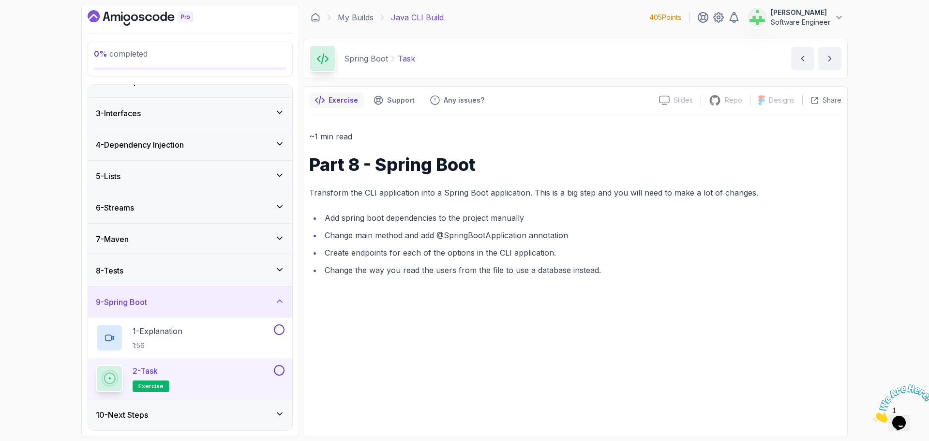
click at [272, 299] on div "9 - Spring Boot" at bounding box center [190, 302] width 189 height 12
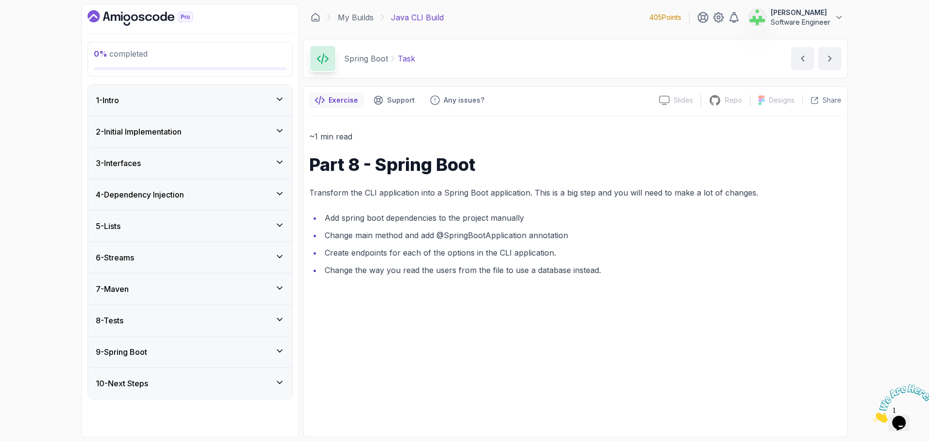
click at [238, 382] on div "10 - Next Steps" at bounding box center [190, 383] width 189 height 12
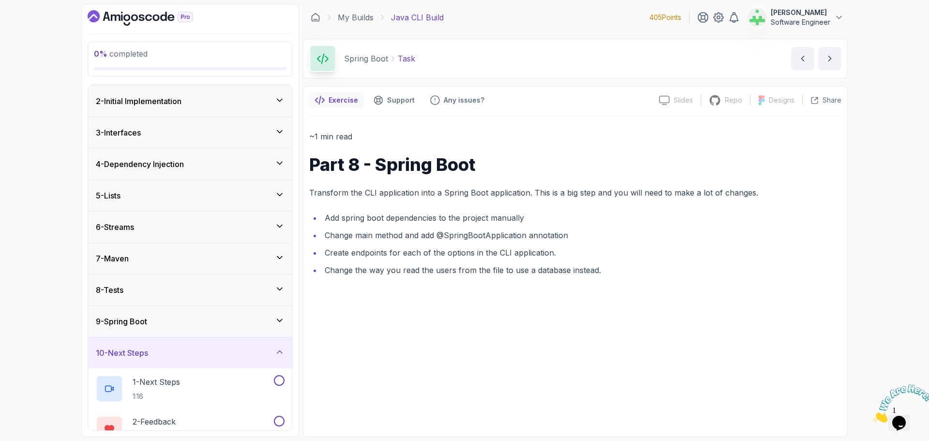
scroll to position [90, 0]
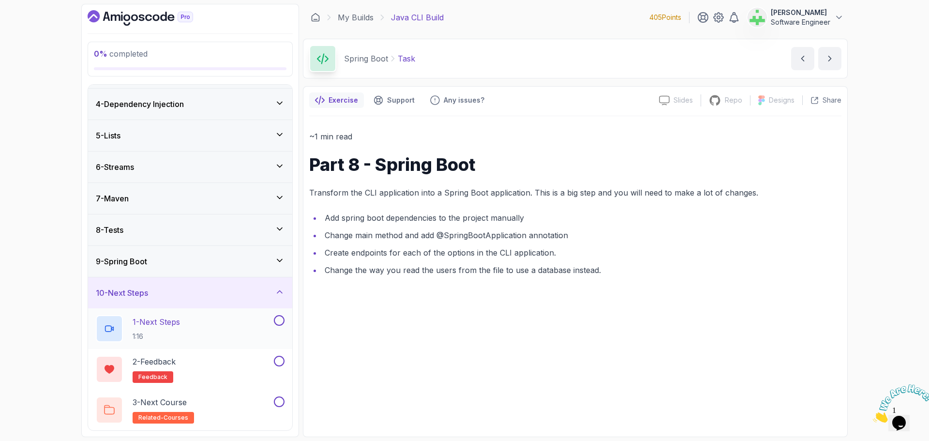
click at [195, 323] on div "1 - Next Steps 1:16" at bounding box center [184, 328] width 176 height 27
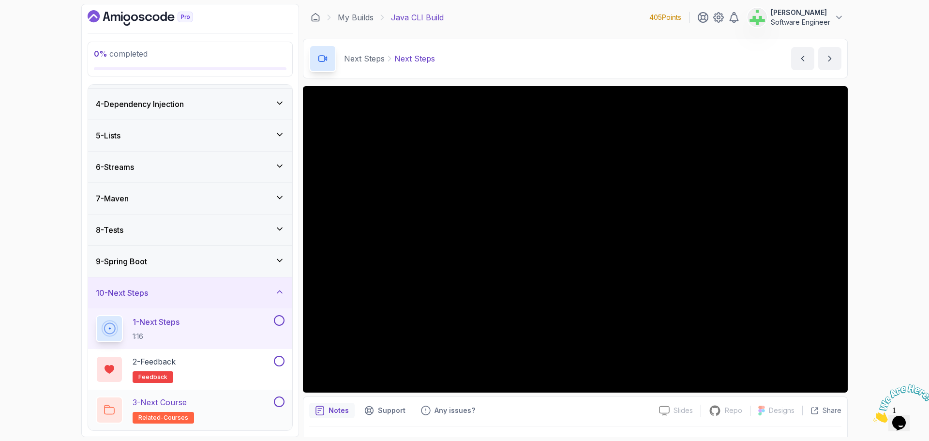
click at [228, 403] on div "3 - Next Course related-courses" at bounding box center [184, 409] width 176 height 27
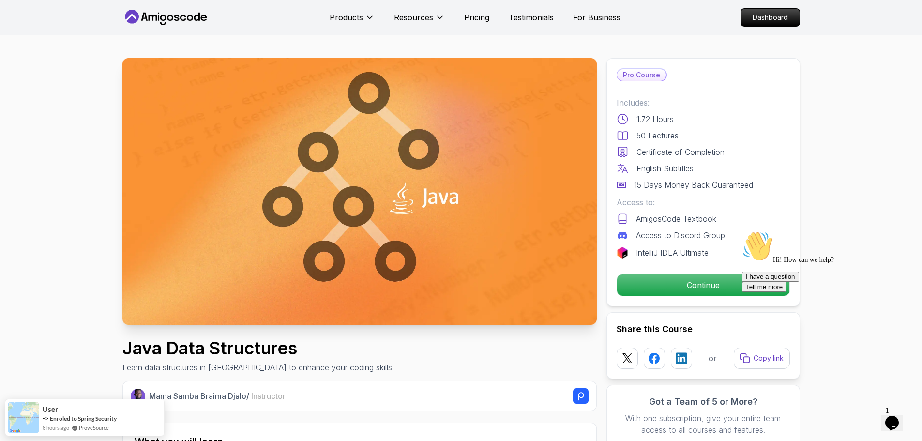
click at [742, 231] on icon "Chat attention grabber" at bounding box center [742, 231] width 0 height 0
drag, startPoint x: 917, startPoint y: 382, endPoint x: 1775, endPoint y: 761, distance: 938.5
click at [866, 416] on icon "Close" at bounding box center [866, 420] width 0 height 8
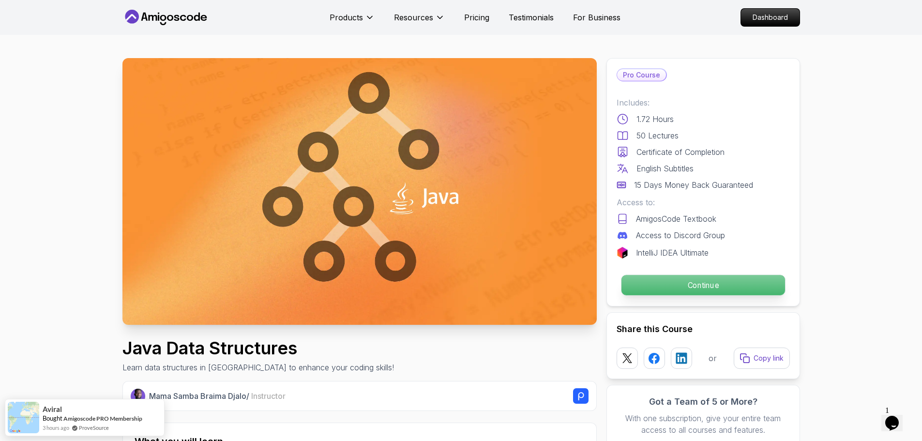
click at [702, 282] on p "Continue" at bounding box center [703, 285] width 164 height 20
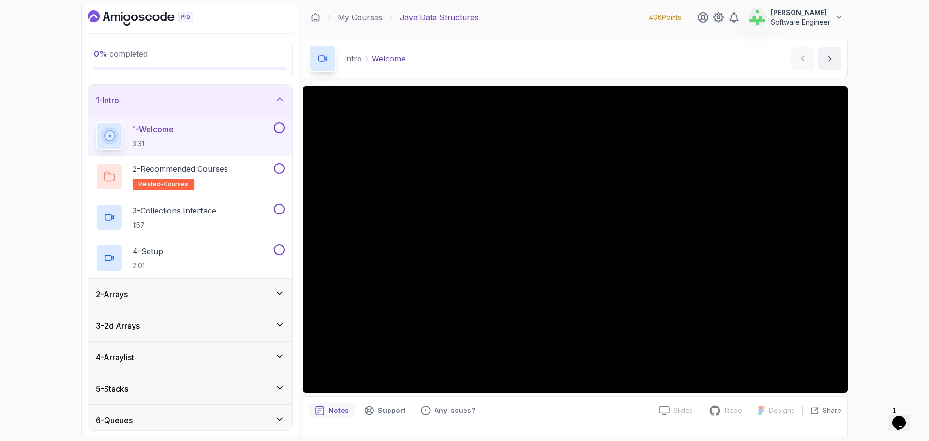
click at [200, 94] on div "1 - Intro" at bounding box center [190, 100] width 189 height 12
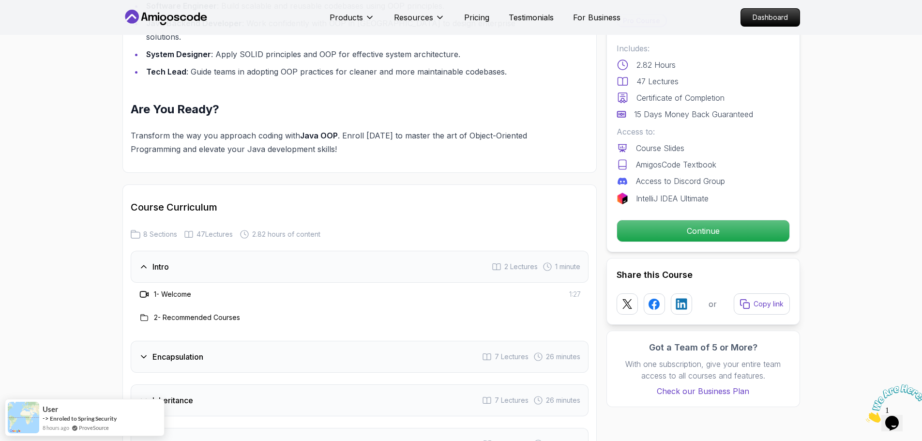
scroll to position [1306, 0]
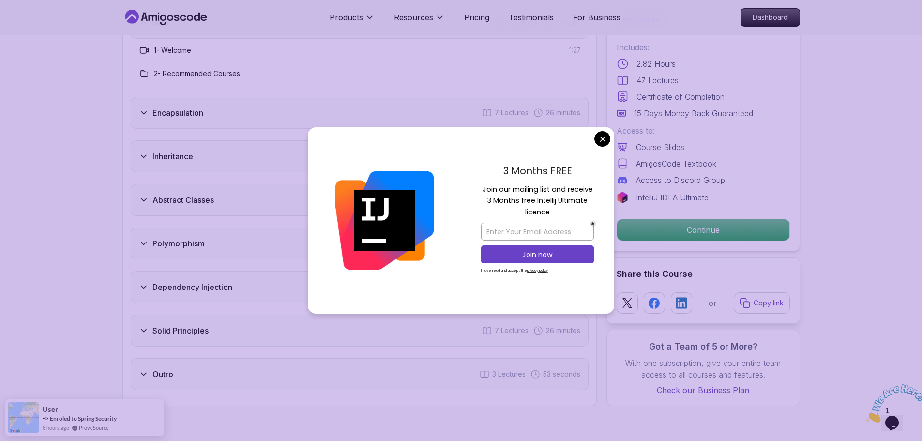
click at [604, 140] on body "Products Resources Pricing Testimonials For Business Dashboard Products Resourc…" at bounding box center [461, 273] width 922 height 3158
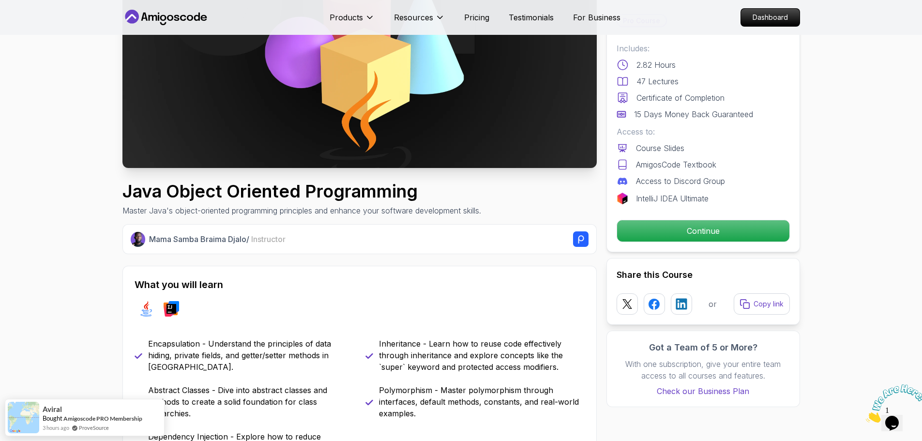
scroll to position [242, 0]
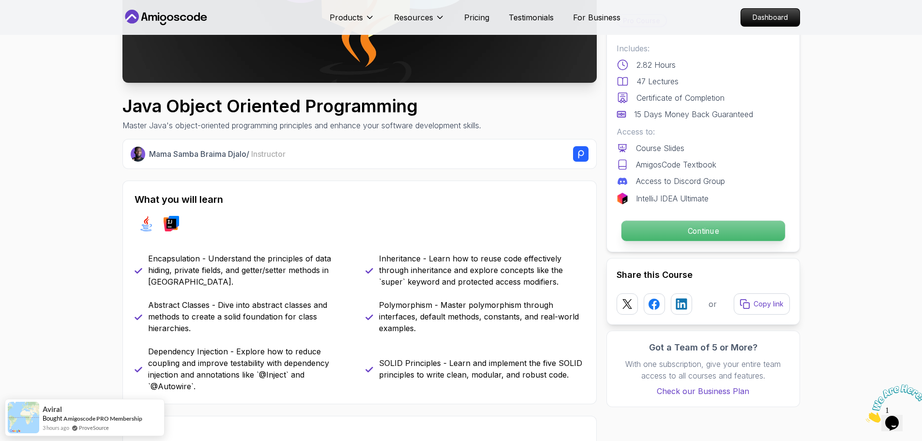
click at [707, 231] on p "Continue" at bounding box center [703, 231] width 164 height 20
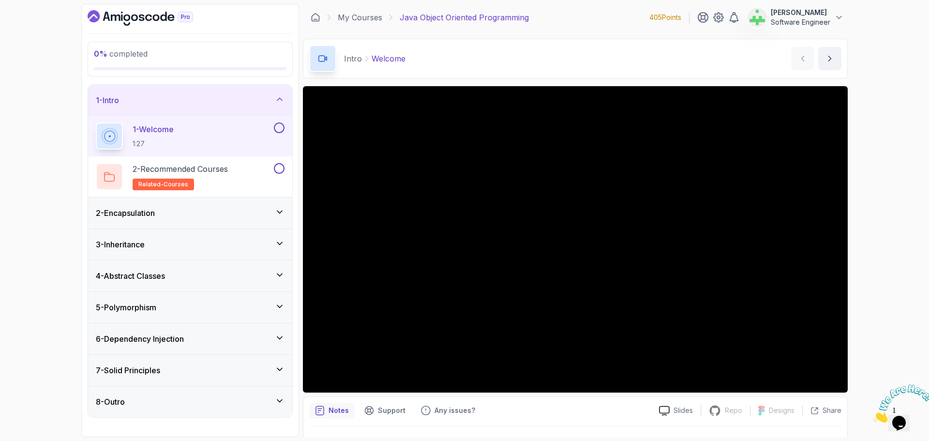
click at [237, 98] on div "1 - Intro" at bounding box center [190, 100] width 189 height 12
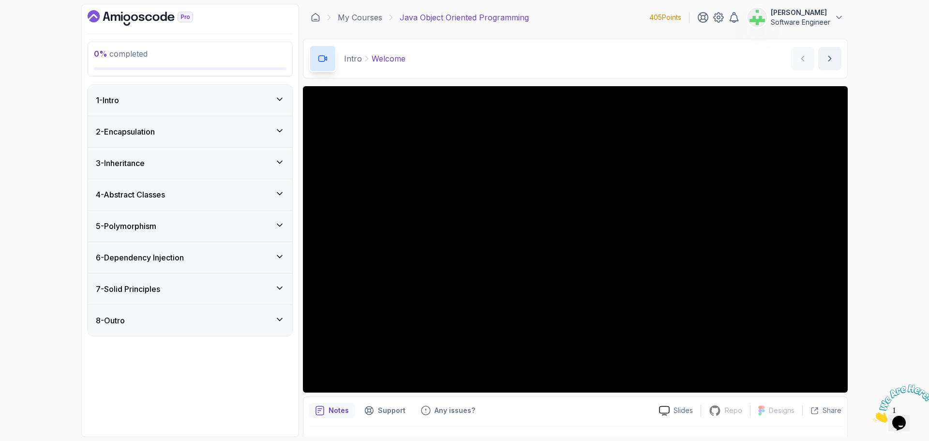
click at [205, 320] on div "8 - Outro" at bounding box center [190, 320] width 189 height 12
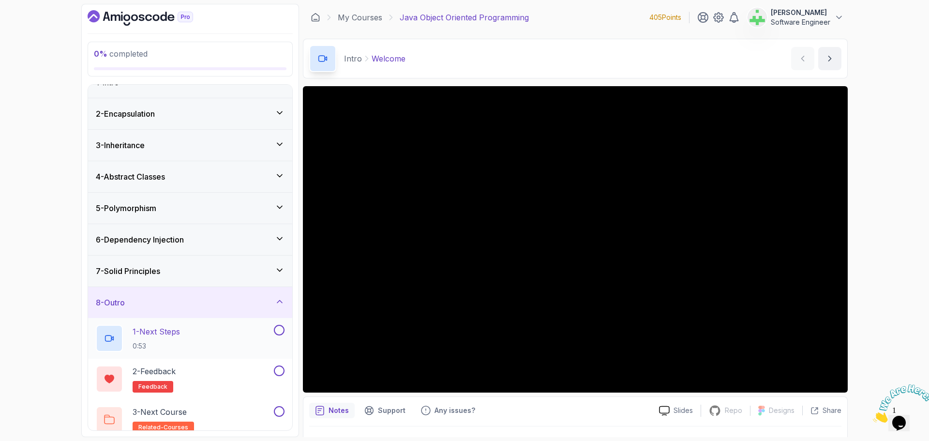
scroll to position [28, 0]
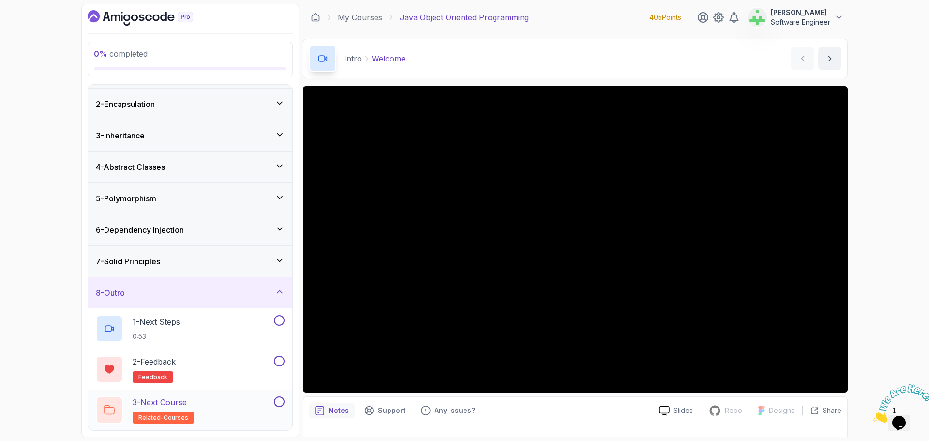
click at [183, 402] on p "3 - Next Course" at bounding box center [160, 402] width 54 height 12
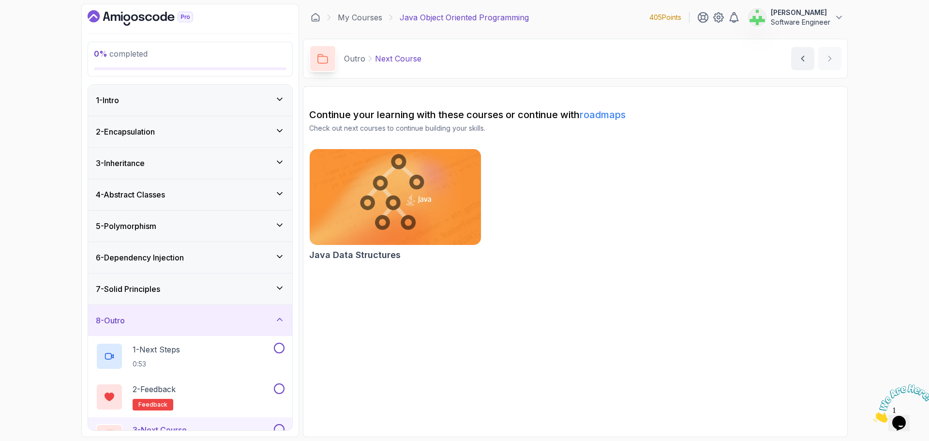
click at [146, 97] on div "1 - Intro" at bounding box center [190, 100] width 189 height 12
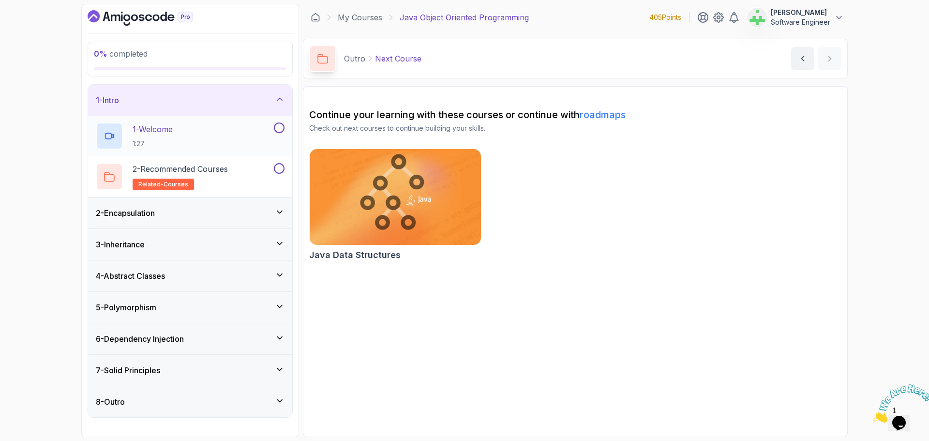
click at [157, 133] on p "1 - Welcome" at bounding box center [153, 129] width 40 height 12
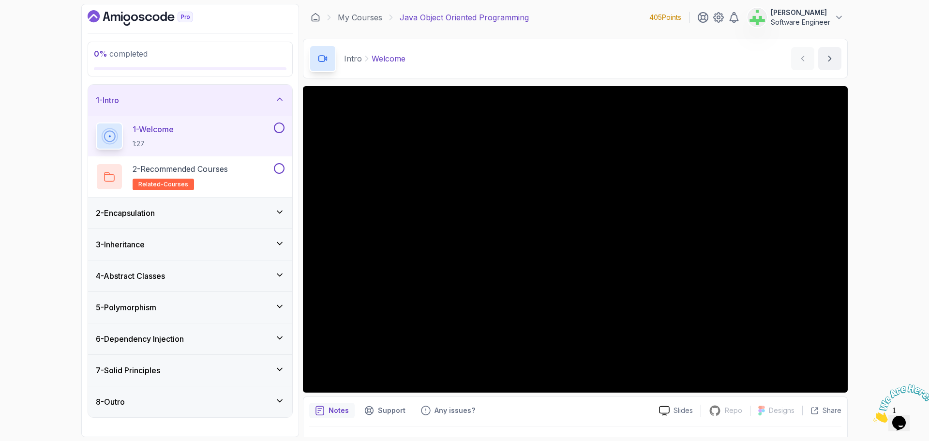
click at [247, 99] on div "1 - Intro" at bounding box center [190, 100] width 189 height 12
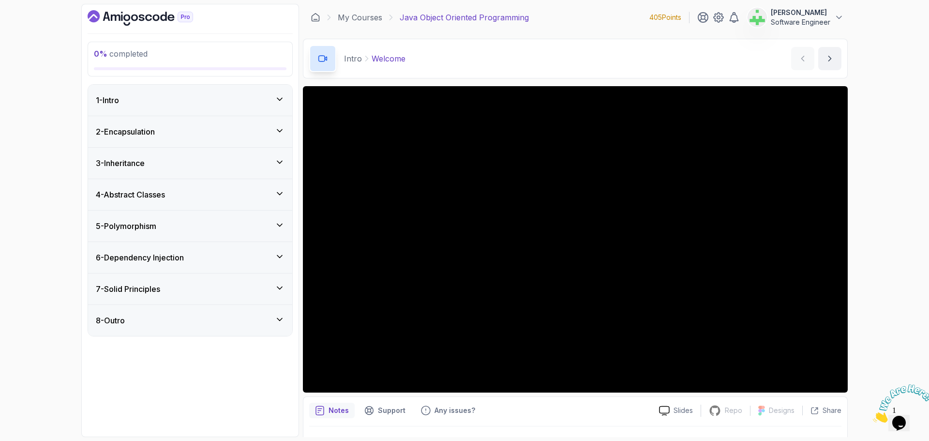
click at [45, 246] on div "0 % completed 1 - Intro 2 - Encapsulation 3 - Inheritance 4 - Abstract Classes …" at bounding box center [464, 220] width 929 height 441
drag, startPoint x: 399, startPoint y: 17, endPoint x: 582, endPoint y: 16, distance: 182.9
click at [582, 16] on div "My Courses Java Object Oriented Programming 405 Points Asif Ahmed Jesi Software…" at bounding box center [575, 17] width 545 height 27
copy p "Java Object Oriented Programming"
click at [569, 18] on div "My Courses Java Object Oriented Programming 405 Points Asif Ahmed Jesi Software…" at bounding box center [575, 17] width 545 height 27
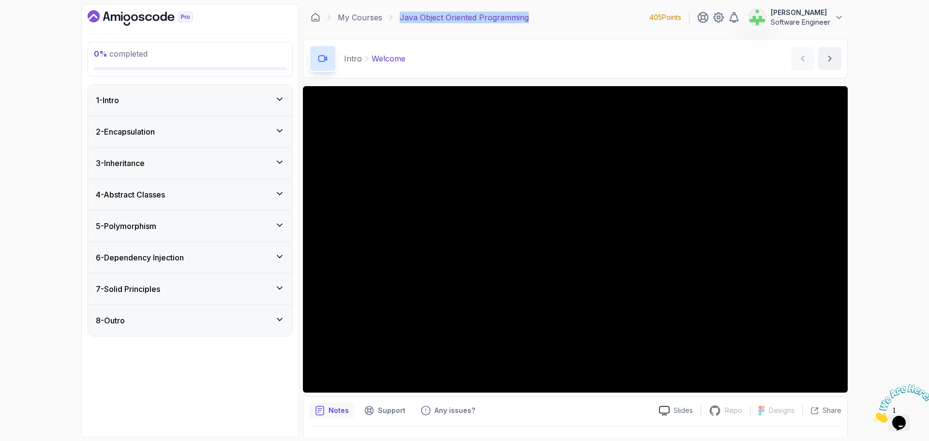
click at [472, 20] on p "Java Object Oriented Programming" at bounding box center [464, 18] width 129 height 12
click at [220, 97] on div "1 - Intro" at bounding box center [190, 100] width 189 height 12
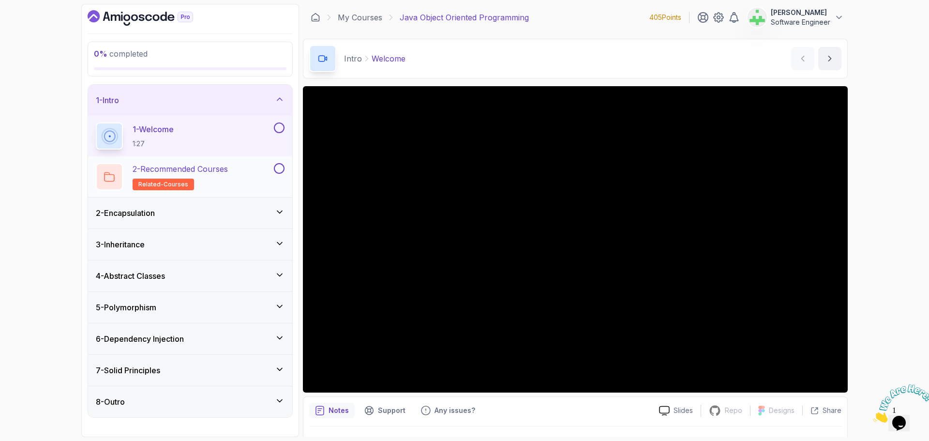
click at [239, 164] on div "2 - Recommended Courses related-courses" at bounding box center [184, 176] width 176 height 27
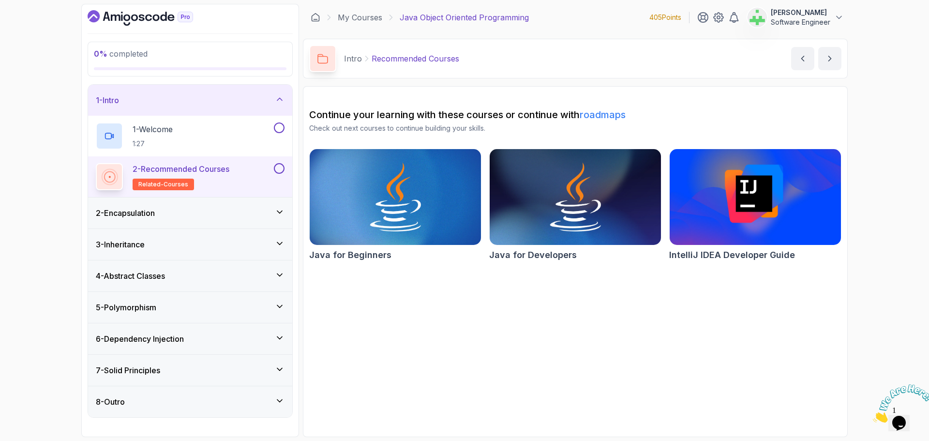
click at [220, 208] on div "2 - Encapsulation" at bounding box center [190, 213] width 189 height 12
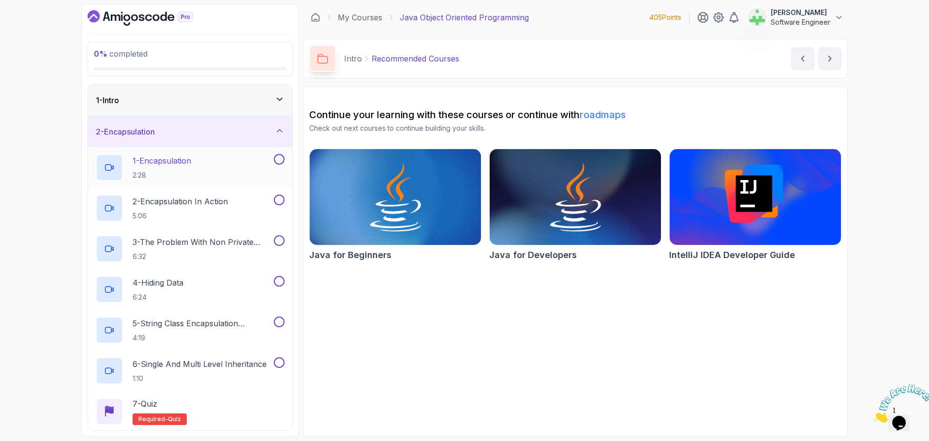
click at [212, 156] on div "1 - Encapsulation 2:28" at bounding box center [184, 167] width 176 height 27
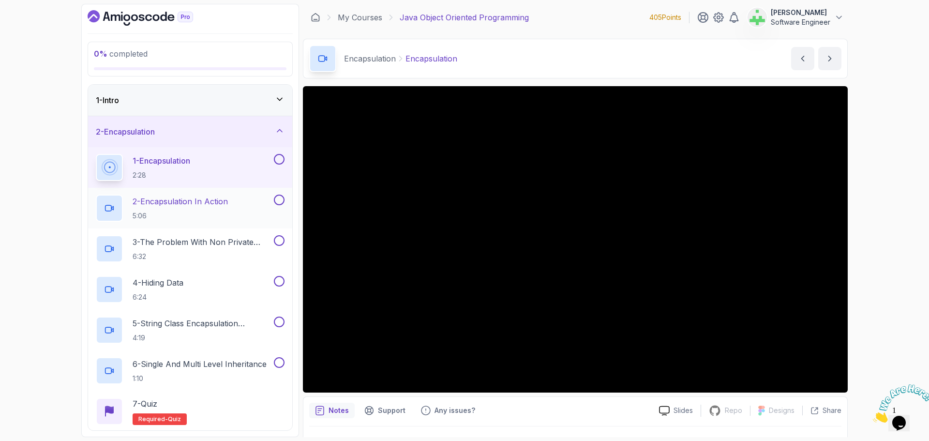
click at [211, 201] on p "2 - Encapsulation In Action" at bounding box center [180, 201] width 95 height 12
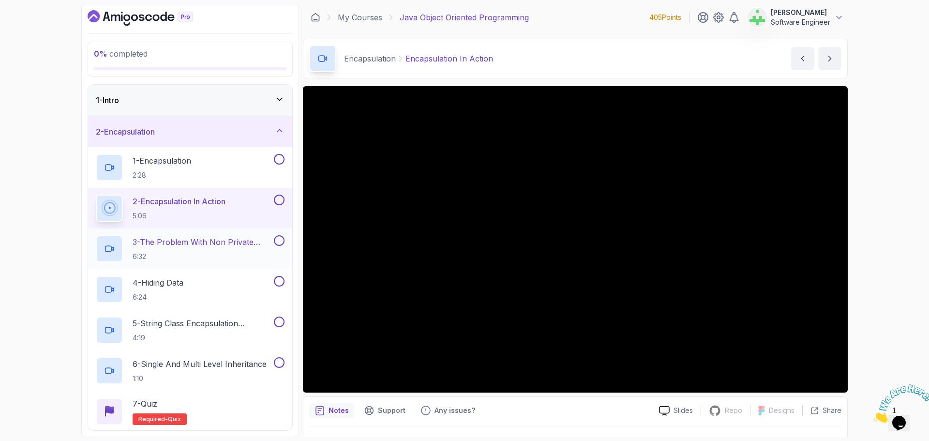
click at [220, 241] on p "3 - The Problem With Non Private Fields" at bounding box center [202, 242] width 139 height 12
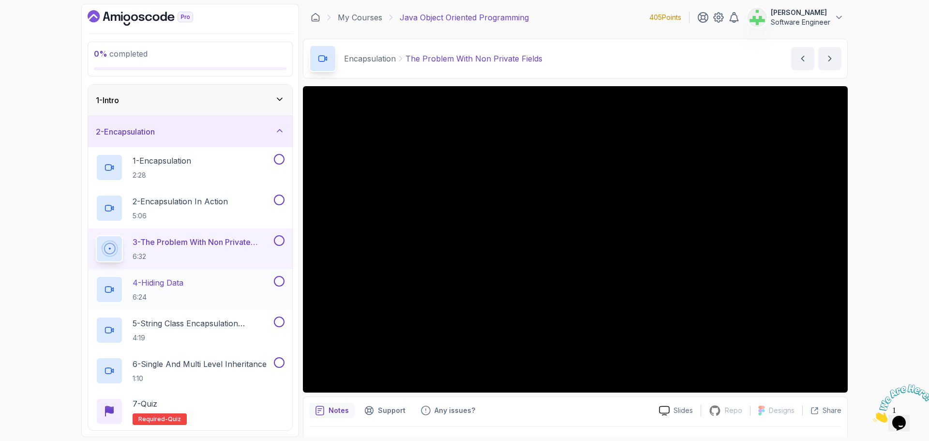
click at [191, 282] on div "4 - Hiding Data 6:24" at bounding box center [184, 289] width 176 height 27
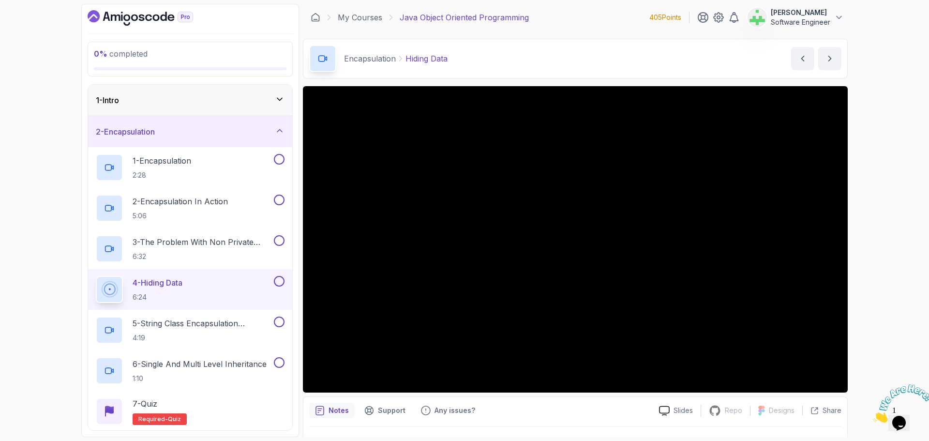
drag, startPoint x: 867, startPoint y: 116, endPoint x: 847, endPoint y: 121, distance: 21.1
click at [853, 123] on div "0 % completed 1 - Intro 2 - Encapsulation 1 - Encapsulation 2:28 2 - Encapsulat…" at bounding box center [464, 220] width 929 height 441
click at [192, 321] on p "5 - String Class Encapsulation Exa,Mple" at bounding box center [202, 323] width 139 height 12
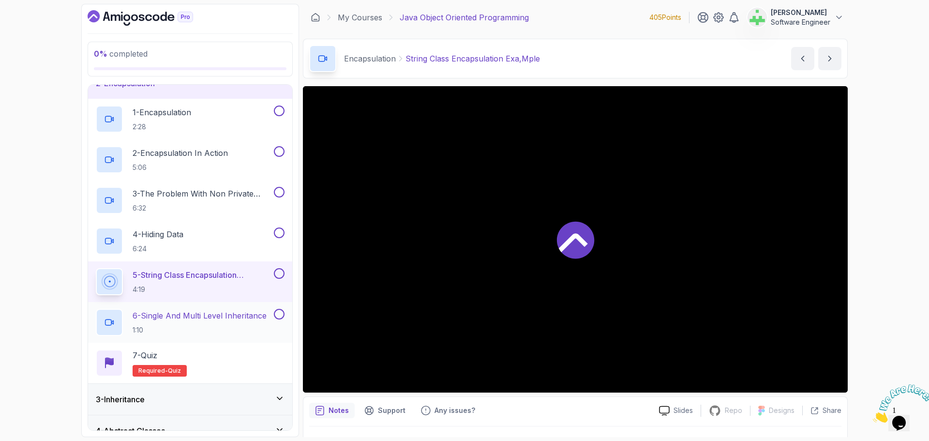
scroll to position [97, 0]
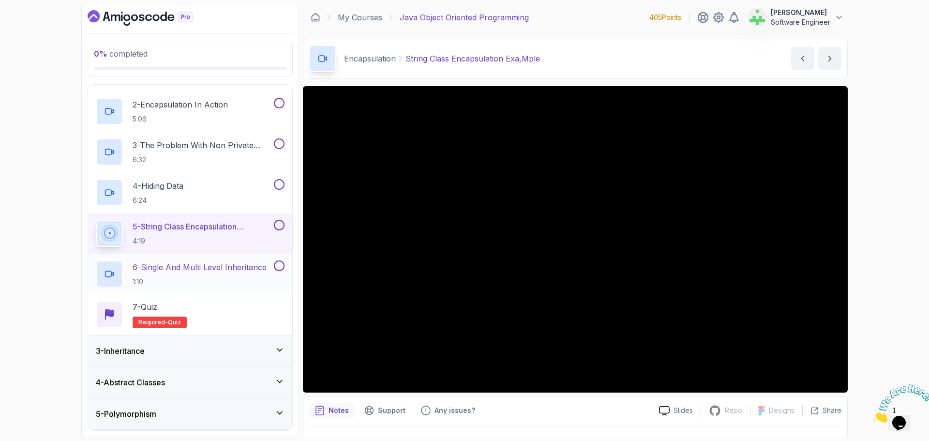
click at [210, 268] on p "6 - Single And Multi Level Inheritance" at bounding box center [200, 267] width 134 height 12
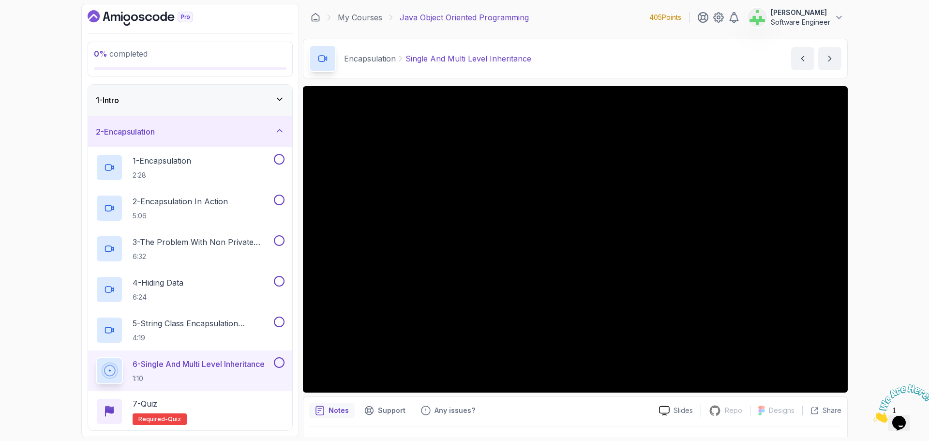
click at [243, 130] on div "2 - Encapsulation" at bounding box center [190, 132] width 189 height 12
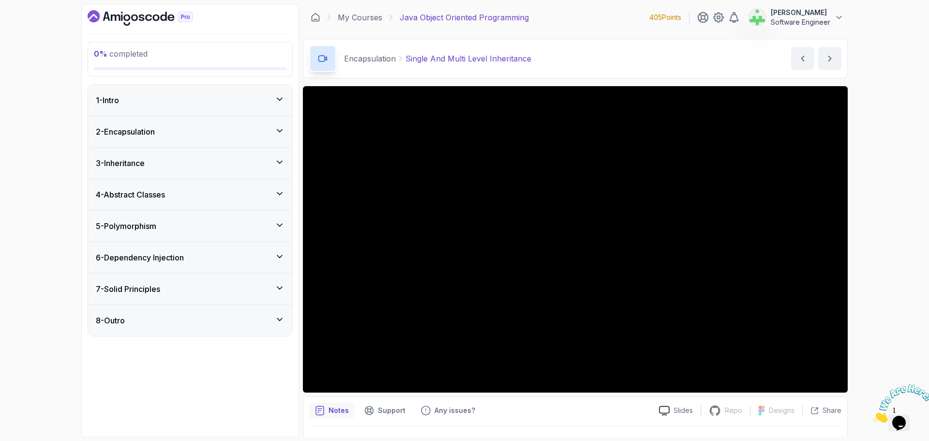
click at [236, 165] on div "3 - Inheritance" at bounding box center [190, 163] width 189 height 12
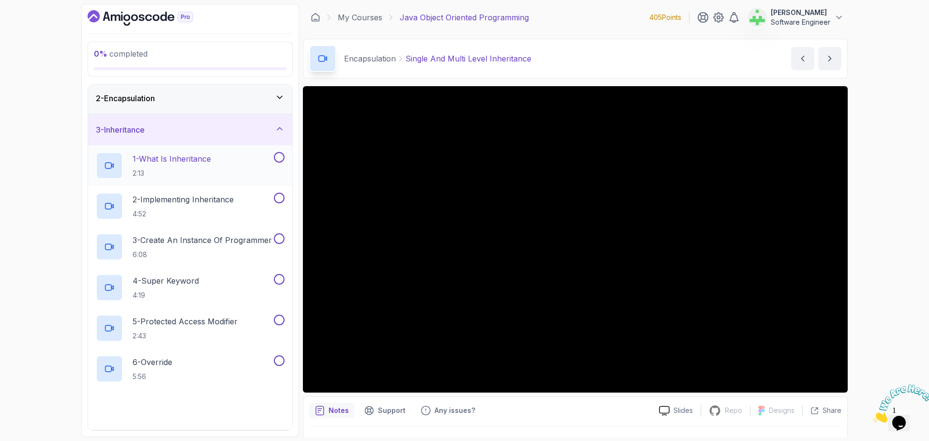
scroll to position [48, 0]
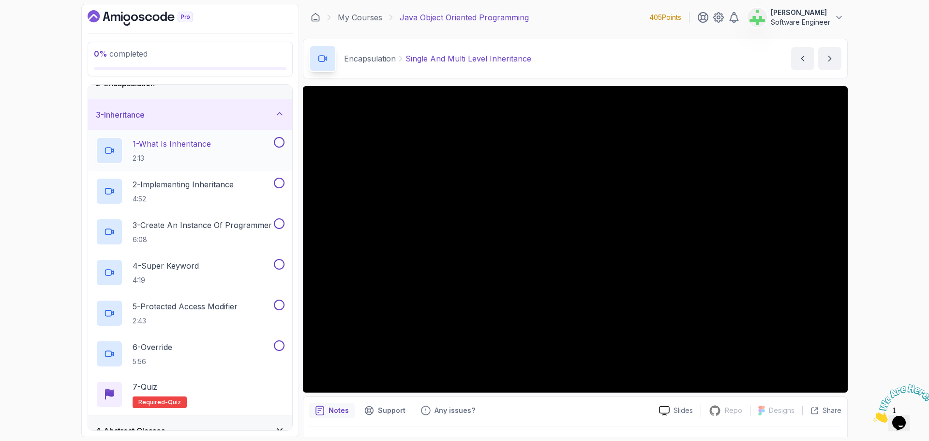
click at [211, 143] on p "1 - What Is Inheritance" at bounding box center [172, 144] width 78 height 12
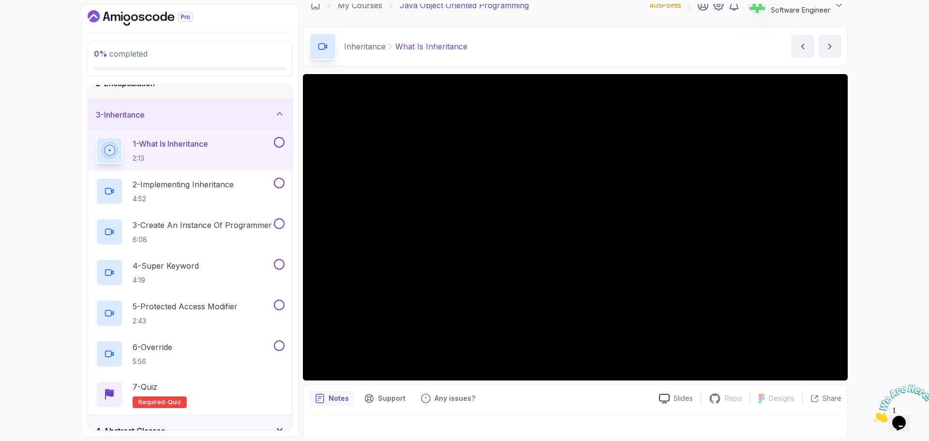
scroll to position [23, 0]
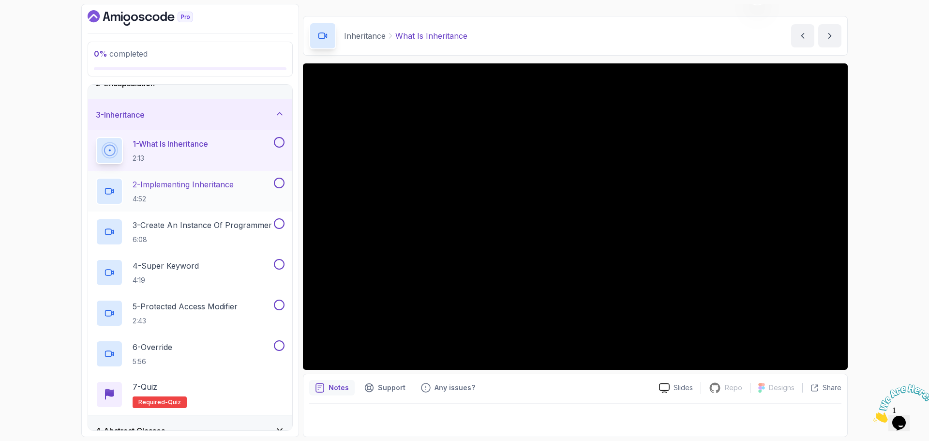
click at [209, 183] on p "2 - Implementing Inheritance" at bounding box center [183, 185] width 101 height 12
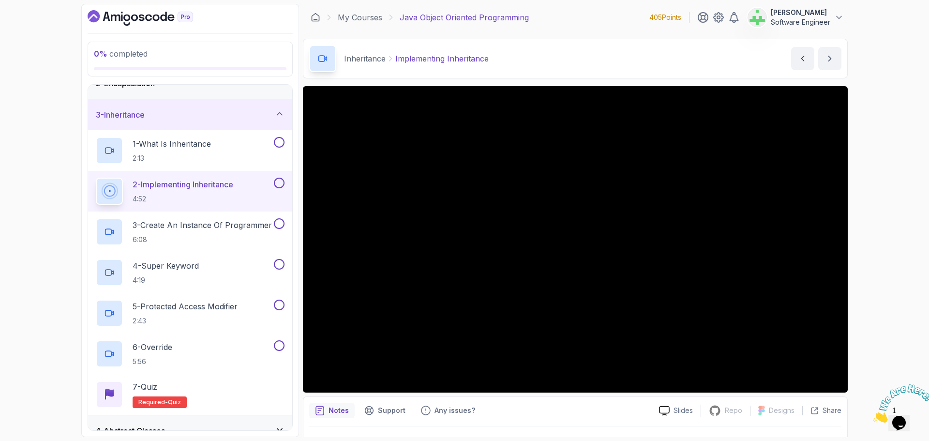
scroll to position [23, 0]
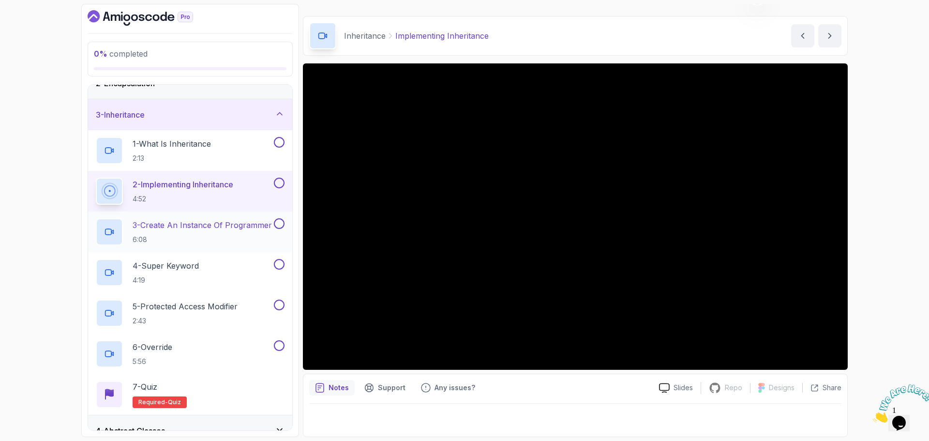
click at [188, 227] on p "3 - Create An Instance Of Programmer" at bounding box center [202, 225] width 139 height 12
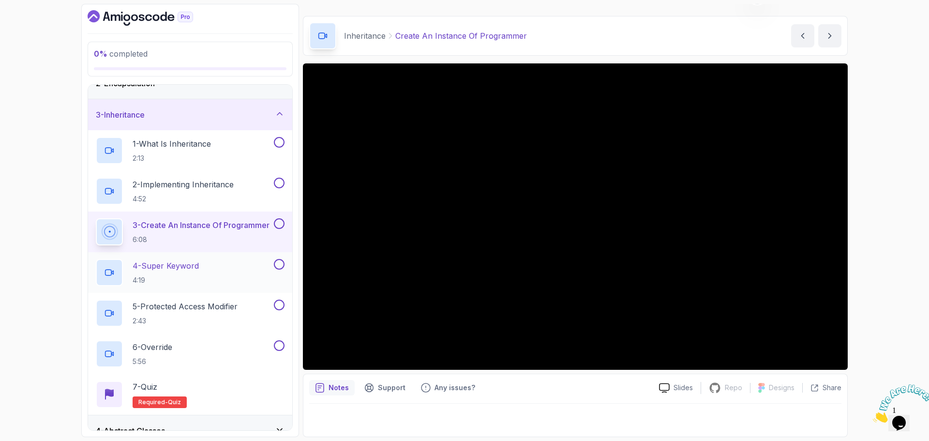
click at [217, 266] on div "4 - Super Keyword 4:19" at bounding box center [184, 272] width 176 height 27
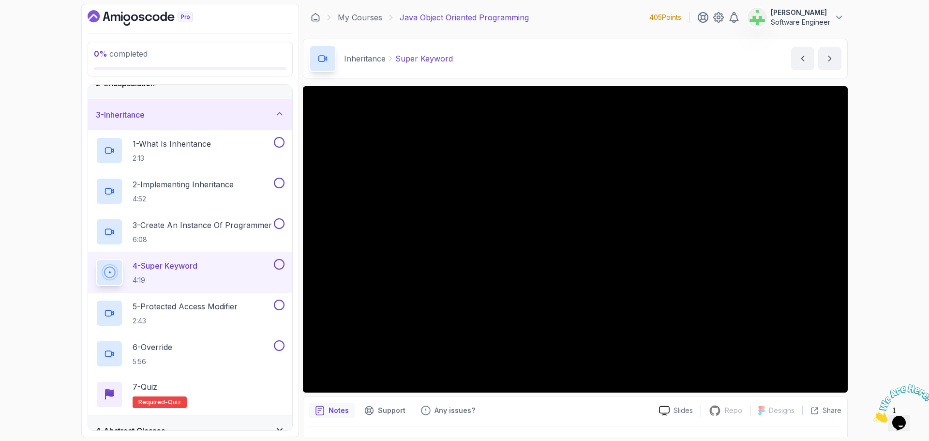
scroll to position [23, 0]
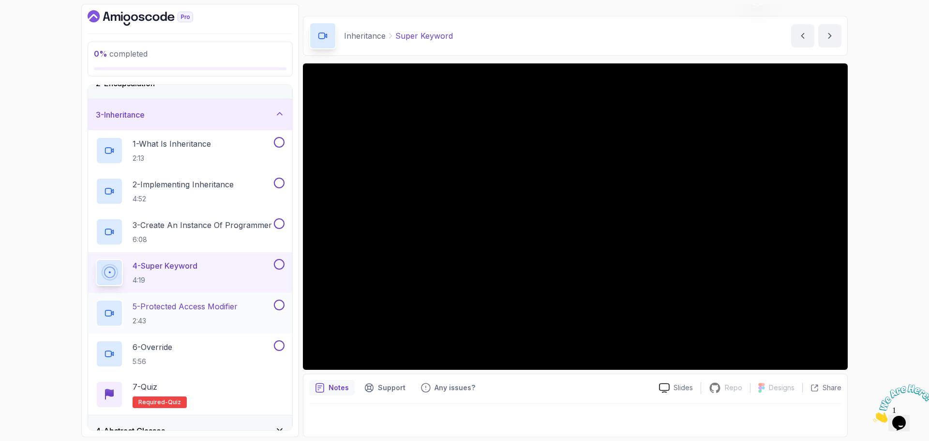
click at [222, 306] on p "5 - Protected Access Modifier" at bounding box center [185, 306] width 105 height 12
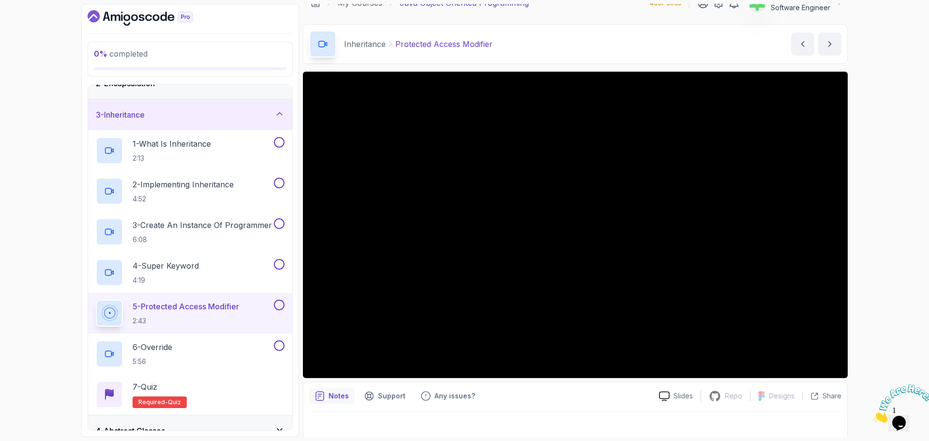
scroll to position [23, 0]
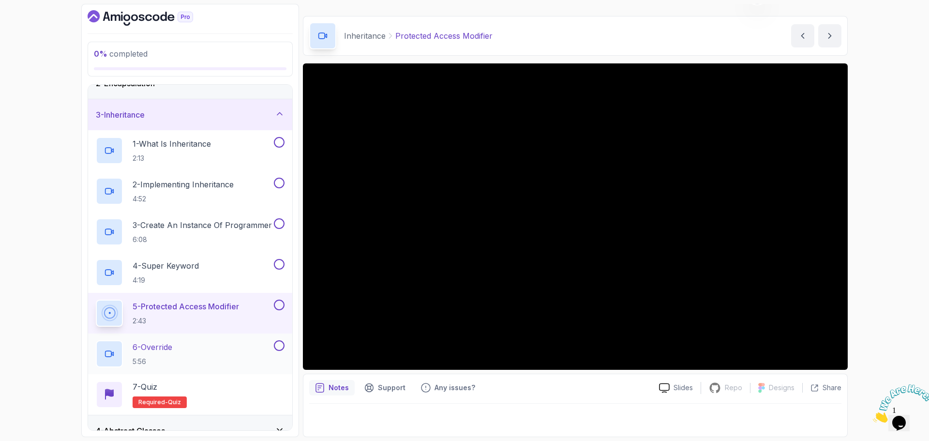
click at [198, 349] on div "6 - Override 5:56" at bounding box center [184, 353] width 176 height 27
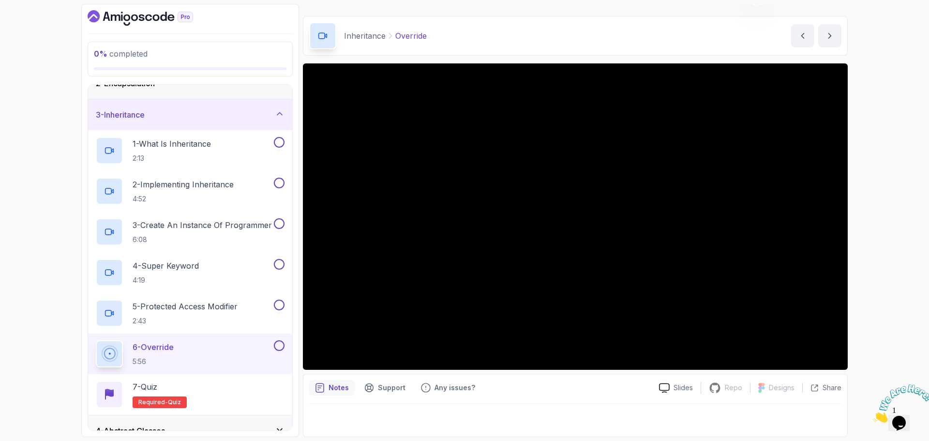
click at [221, 99] on div "3 - Inheritance" at bounding box center [190, 114] width 204 height 31
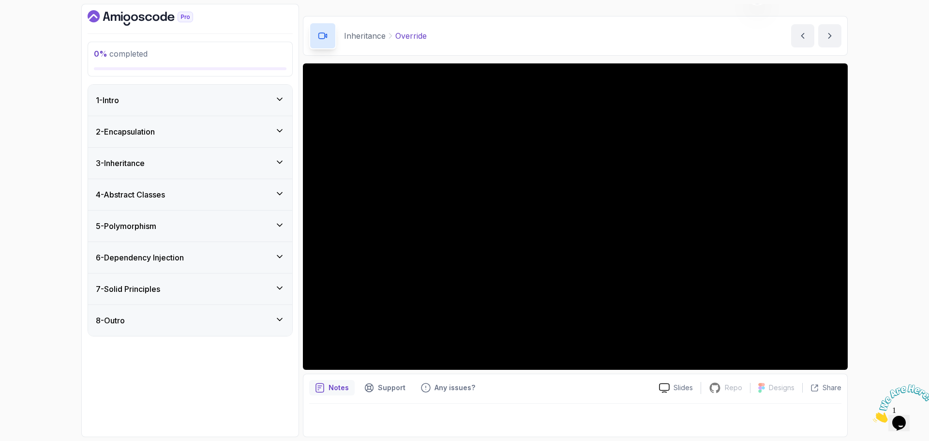
click at [192, 194] on div "4 - Abstract Classes" at bounding box center [190, 195] width 189 height 12
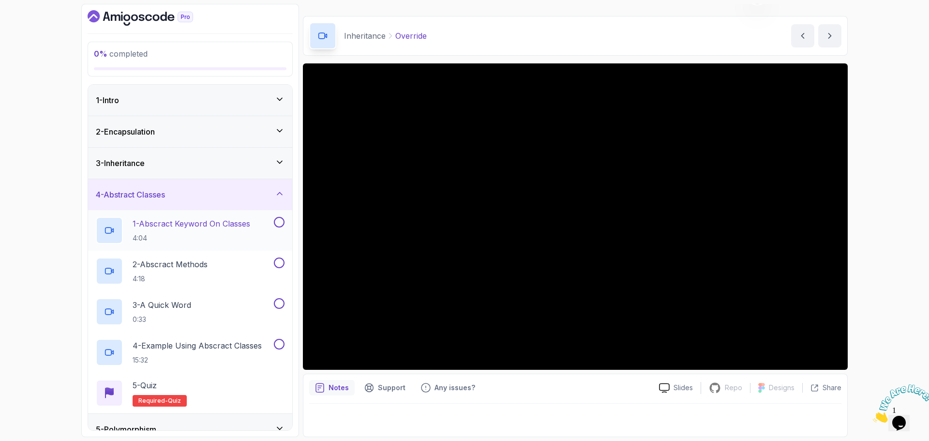
click at [192, 224] on p "1 - Abscract Keyword On Classes" at bounding box center [192, 224] width 118 height 12
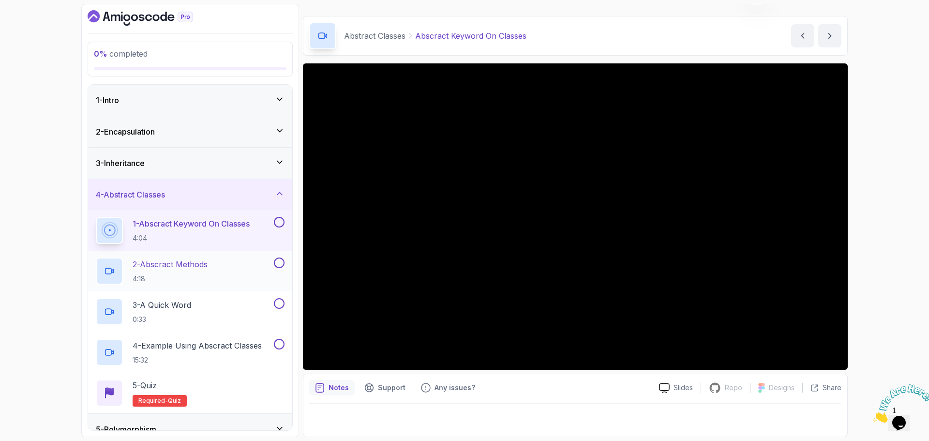
click at [194, 266] on p "2 - Abscract Methods" at bounding box center [170, 264] width 75 height 12
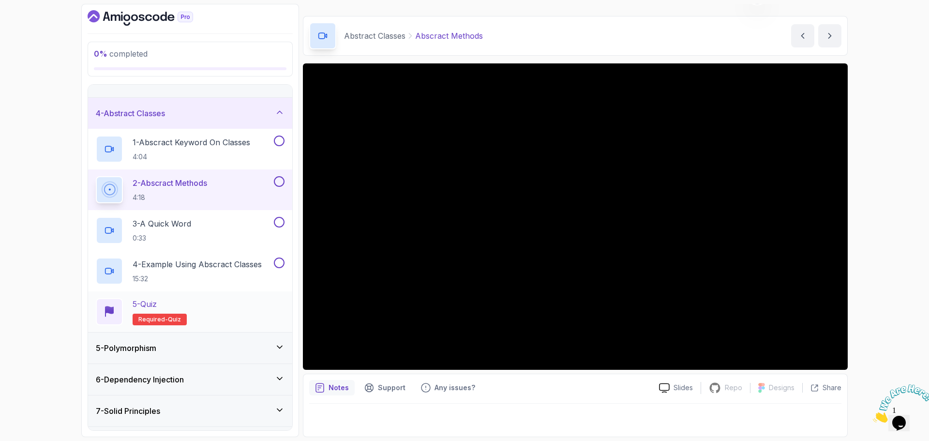
scroll to position [60, 0]
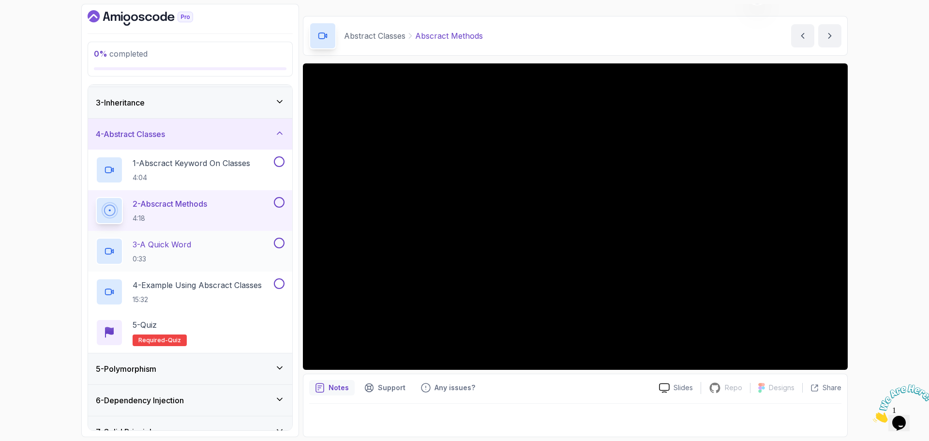
click at [204, 241] on div "3 - A Quick Word 0:33" at bounding box center [184, 251] width 176 height 27
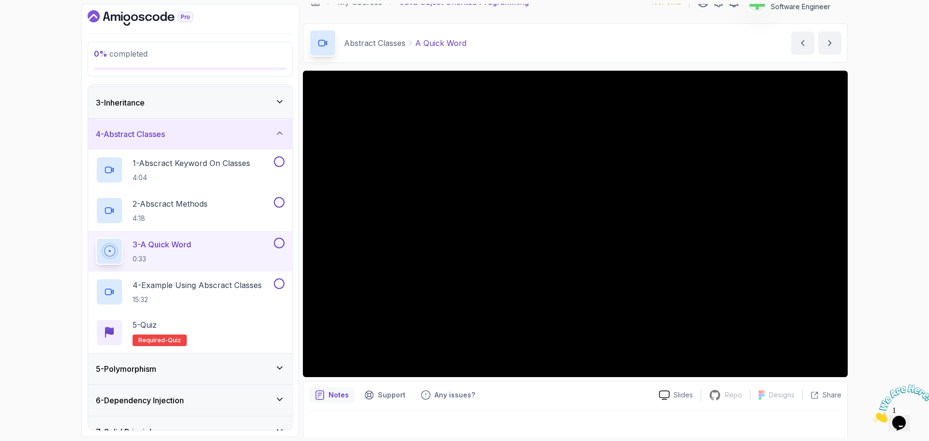
scroll to position [23, 0]
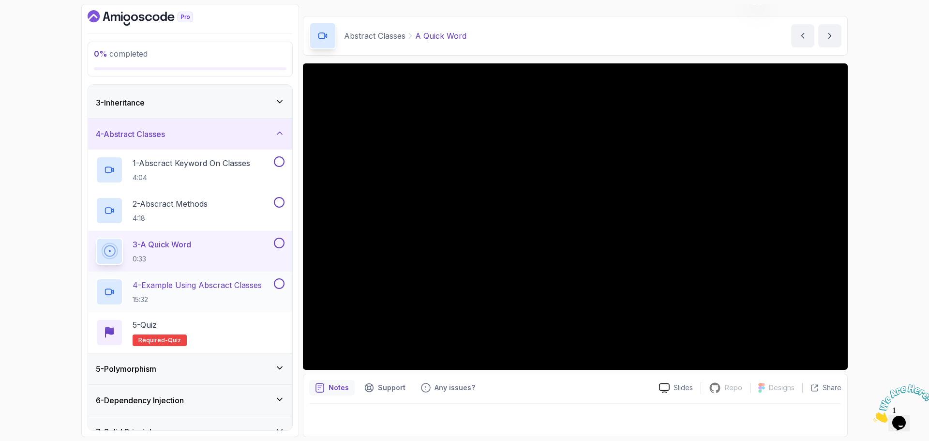
click at [191, 287] on p "4 - Example Using Abscract Classes" at bounding box center [197, 285] width 129 height 12
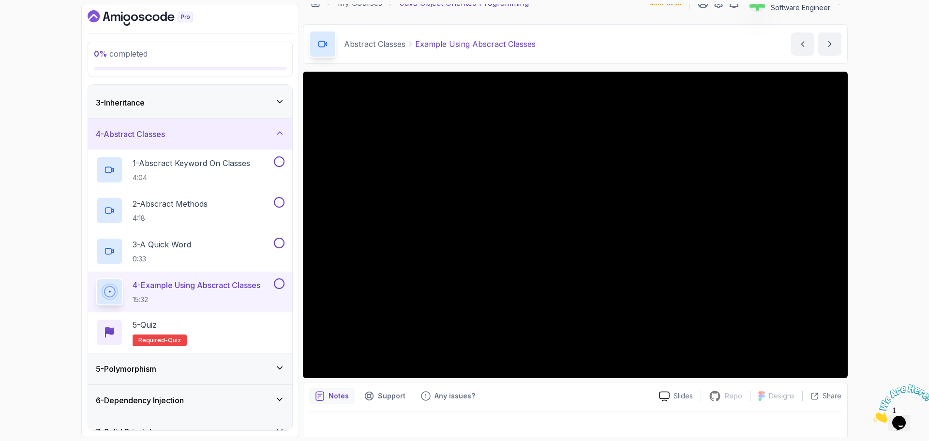
scroll to position [23, 0]
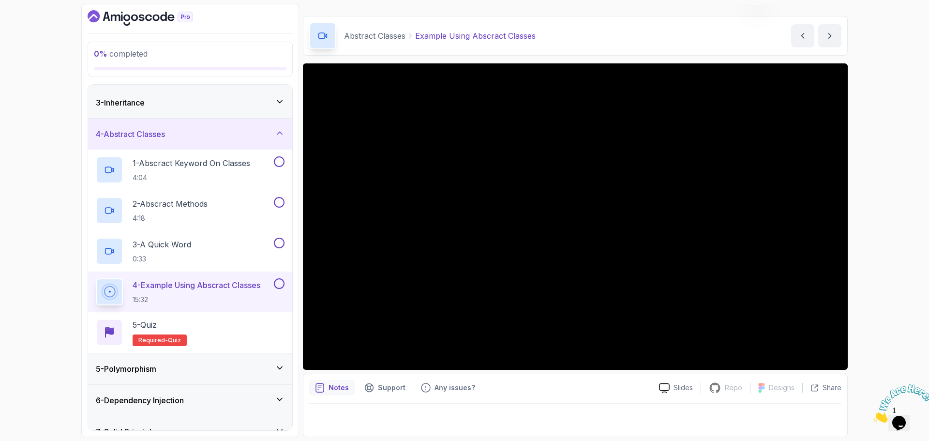
click at [224, 130] on div "4 - Abstract Classes" at bounding box center [190, 134] width 189 height 12
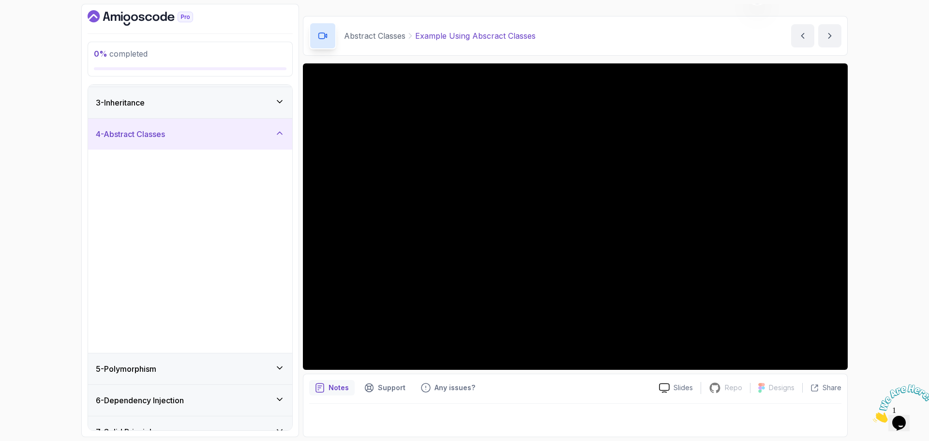
scroll to position [0, 0]
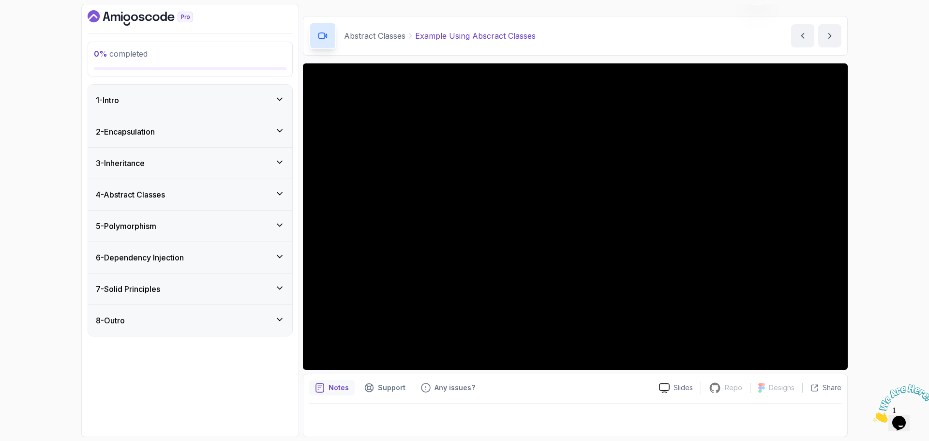
click at [197, 232] on div "5 - Polymorphism" at bounding box center [190, 225] width 204 height 31
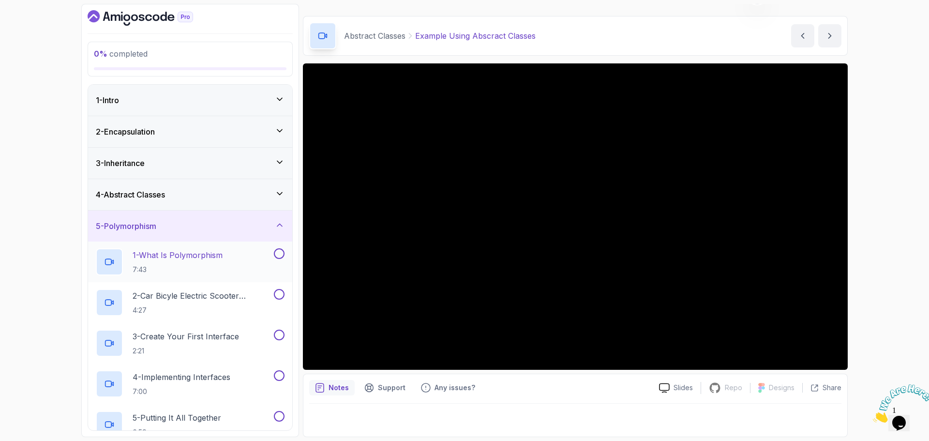
click at [193, 254] on p "1 - What Is Polymorphism" at bounding box center [178, 255] width 90 height 12
click at [231, 293] on p "2 - Car Bicyle Electric Scooter Example" at bounding box center [202, 296] width 139 height 12
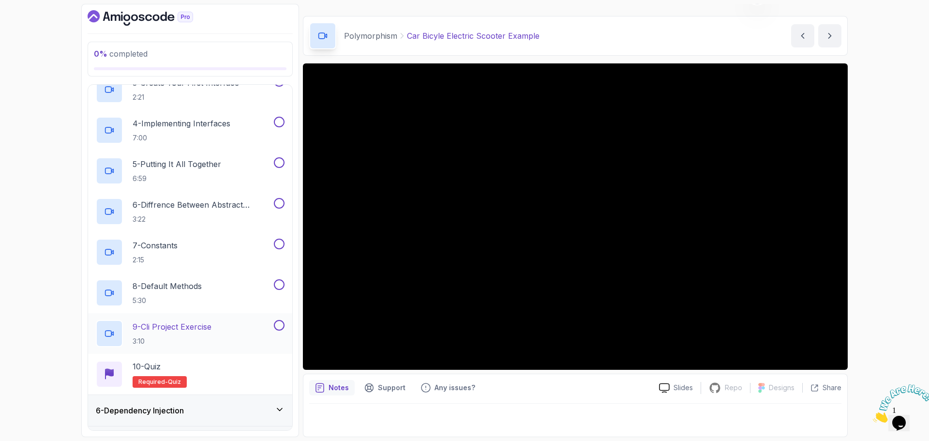
scroll to position [119, 0]
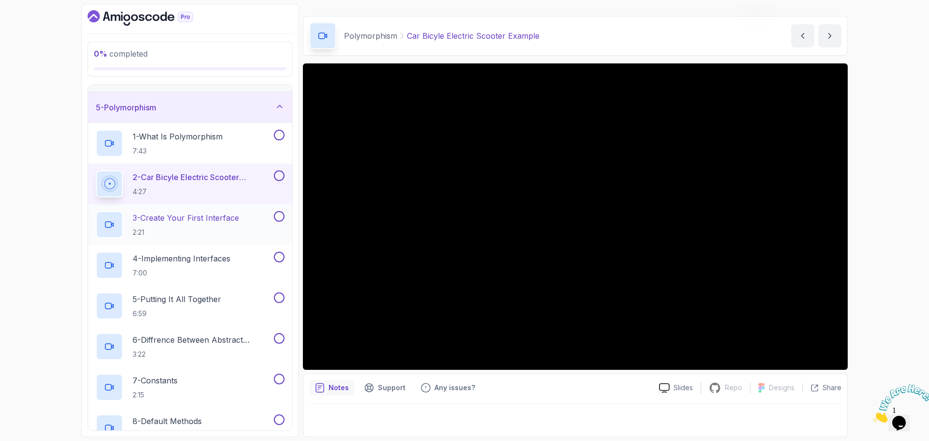
click at [213, 219] on p "3 - Create Your First Interface" at bounding box center [186, 218] width 106 height 12
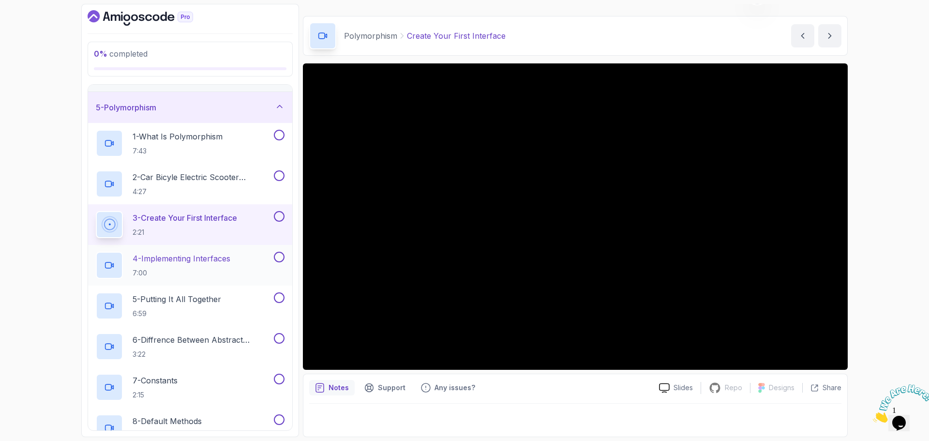
click at [205, 258] on p "4 - Implementing Interfaces" at bounding box center [182, 259] width 98 height 12
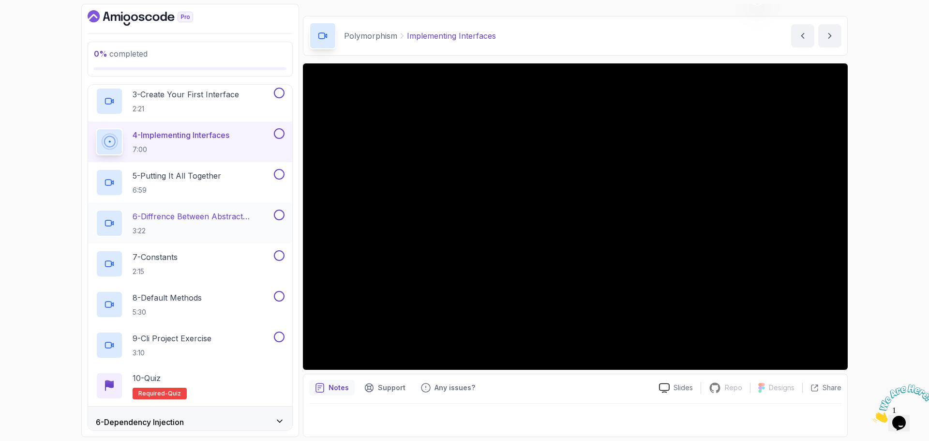
scroll to position [264, 0]
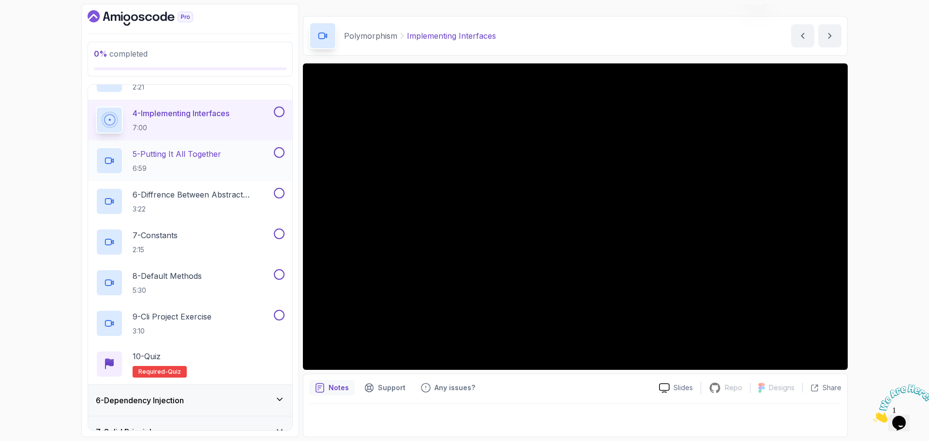
click at [225, 155] on div "5 - Putting It All Together 6:59" at bounding box center [184, 160] width 176 height 27
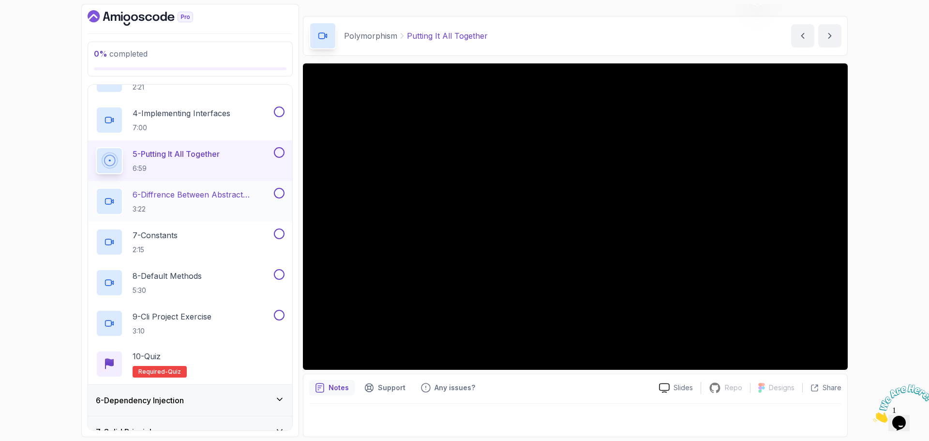
click at [215, 195] on p "6 - Diffrence Between Abstract Classes And Interfaces" at bounding box center [202, 195] width 139 height 12
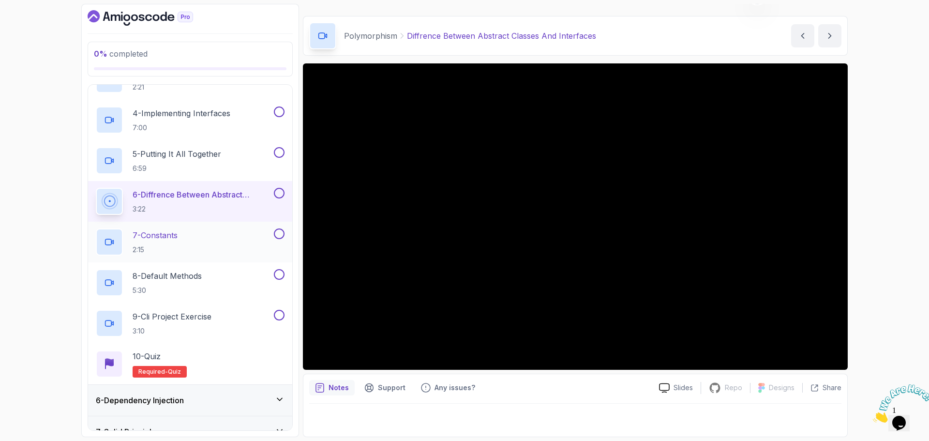
click at [193, 236] on div "7 - Constants 2:15" at bounding box center [184, 241] width 176 height 27
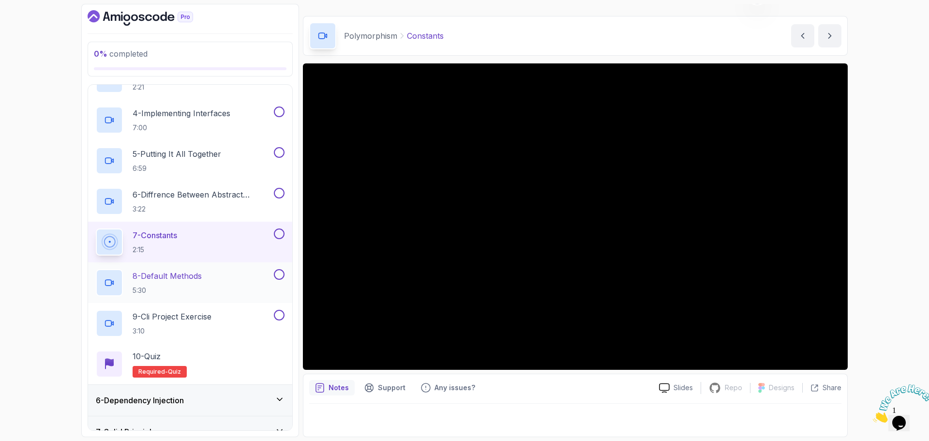
click at [189, 276] on p "8 - Default Methods" at bounding box center [167, 276] width 69 height 12
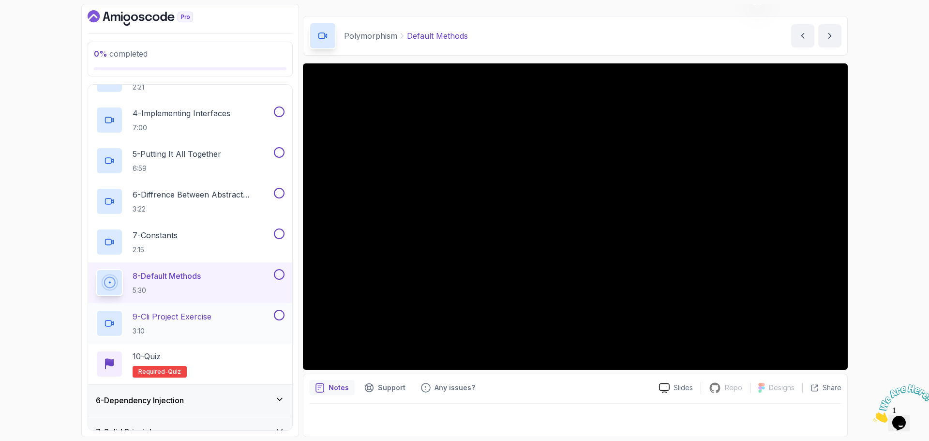
click at [204, 315] on p "9 - Cli Project Exercise" at bounding box center [172, 317] width 79 height 12
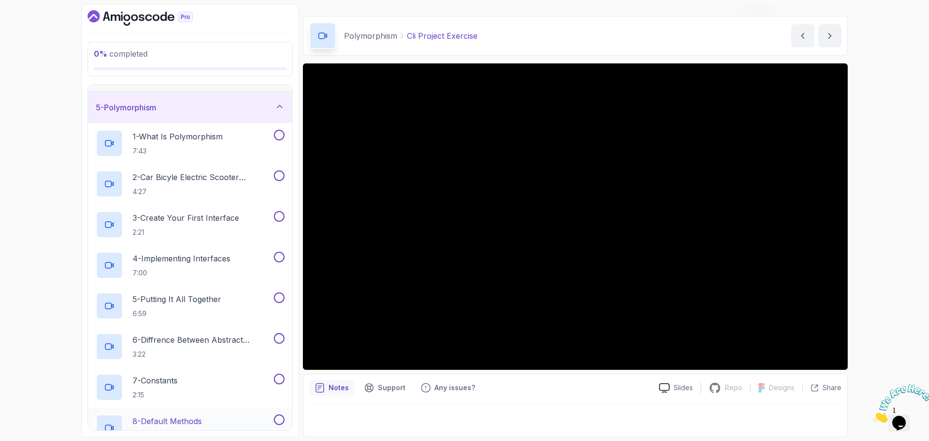
scroll to position [70, 0]
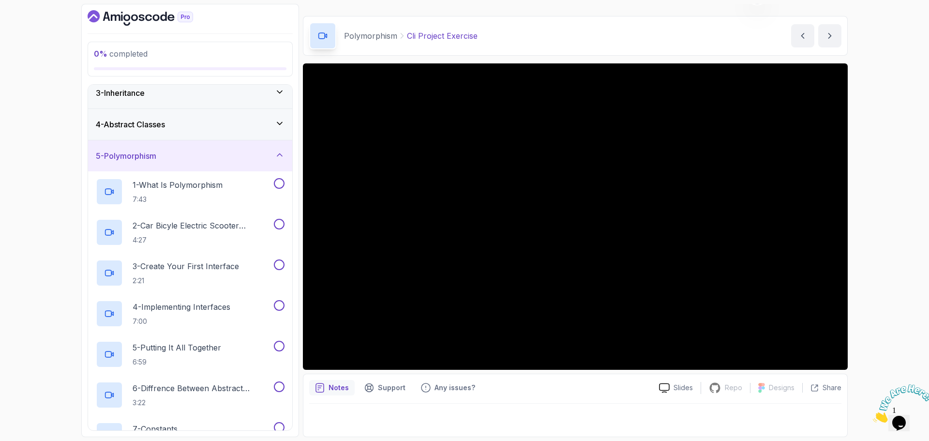
click at [234, 146] on div "5 - Polymorphism" at bounding box center [190, 155] width 204 height 31
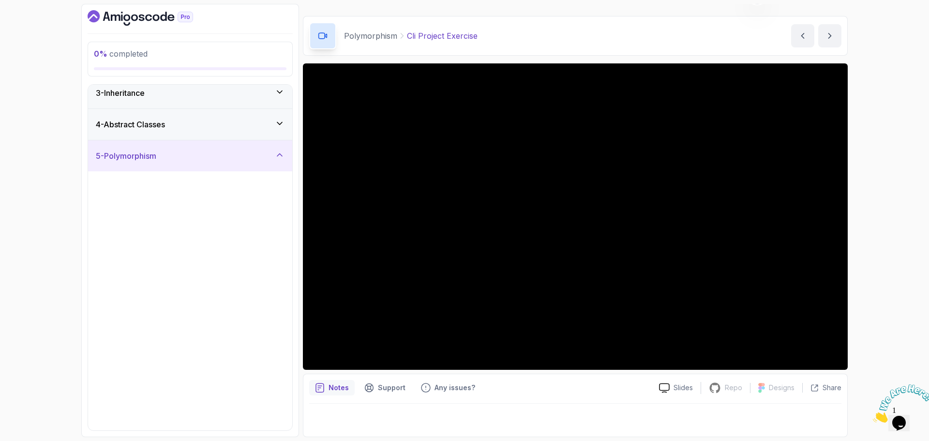
scroll to position [0, 0]
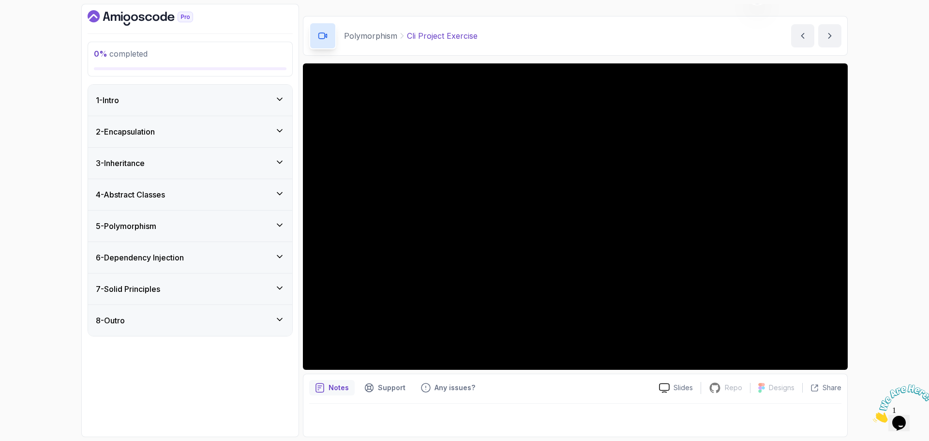
click at [216, 256] on div "6 - Dependency Injection" at bounding box center [190, 258] width 189 height 12
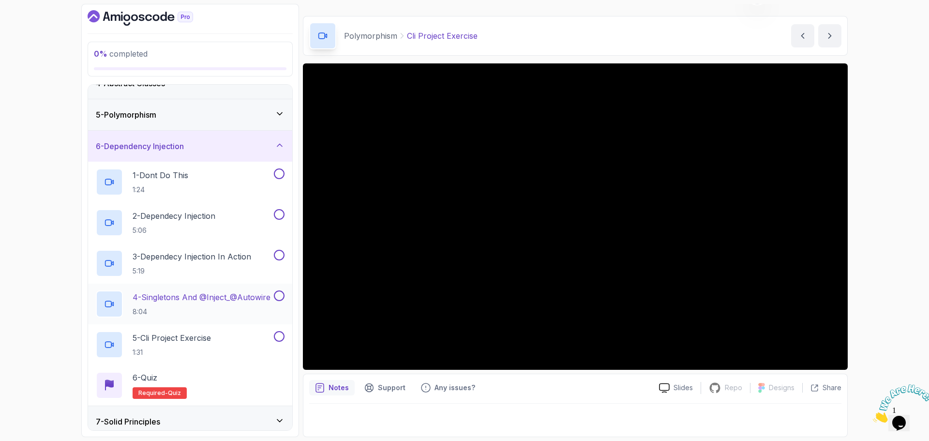
scroll to position [149, 0]
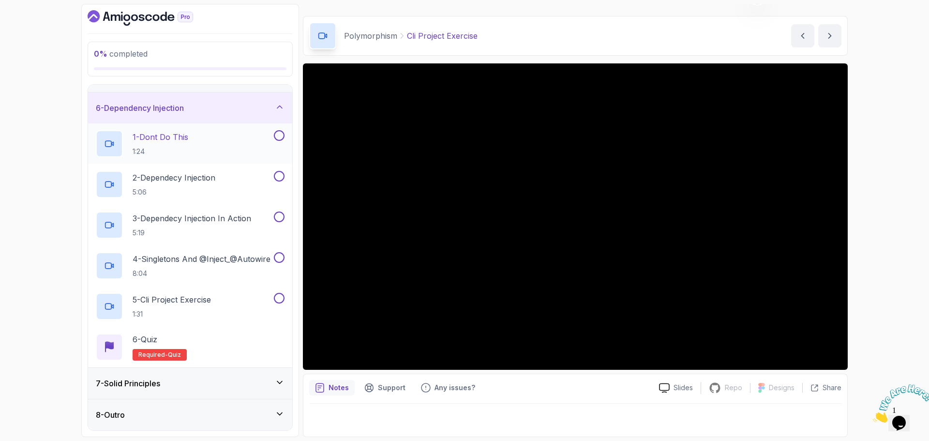
click at [195, 136] on div "1 - Dont Do This 1:24" at bounding box center [184, 143] width 176 height 27
click at [197, 179] on p "2 - Dependecy Injection" at bounding box center [174, 178] width 83 height 12
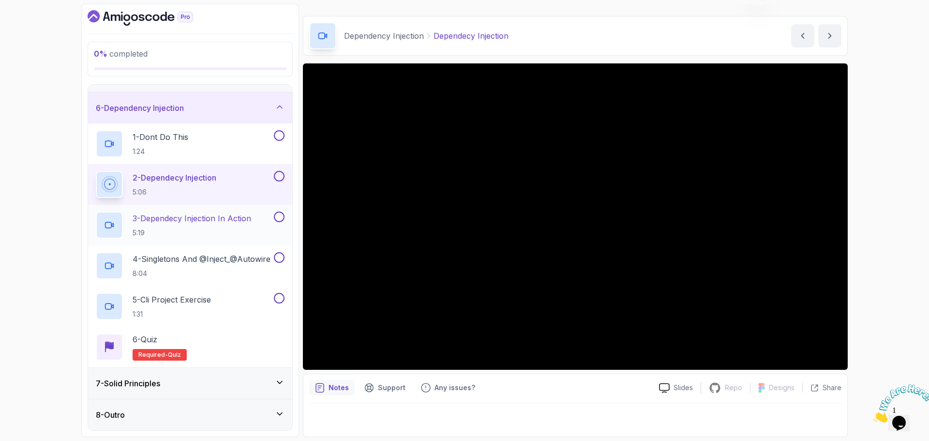
click at [190, 222] on p "3 - Dependecy Injection In Action" at bounding box center [192, 218] width 119 height 12
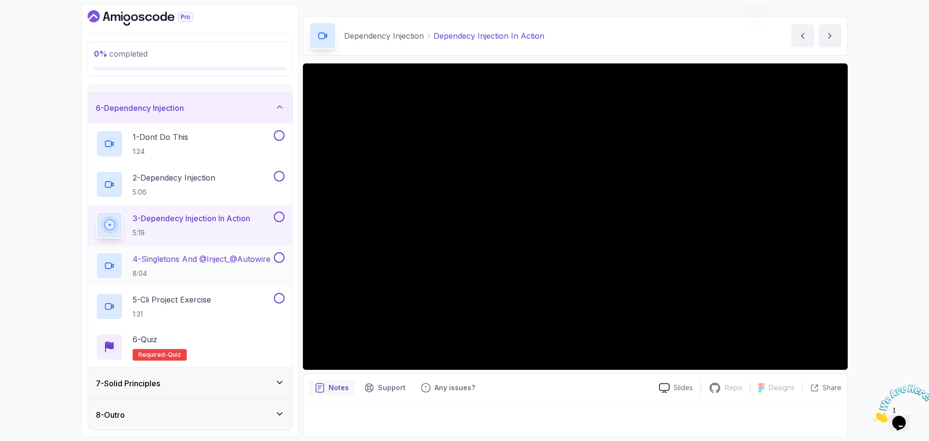
click at [203, 257] on p "4 - Singletons And @Inject_@Autowire" at bounding box center [202, 259] width 138 height 12
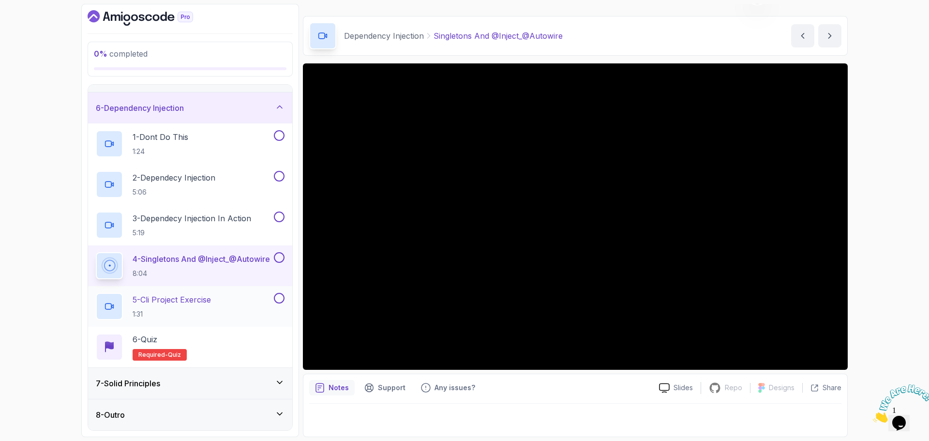
click at [202, 298] on p "5 - Cli Project Exercise" at bounding box center [172, 300] width 78 height 12
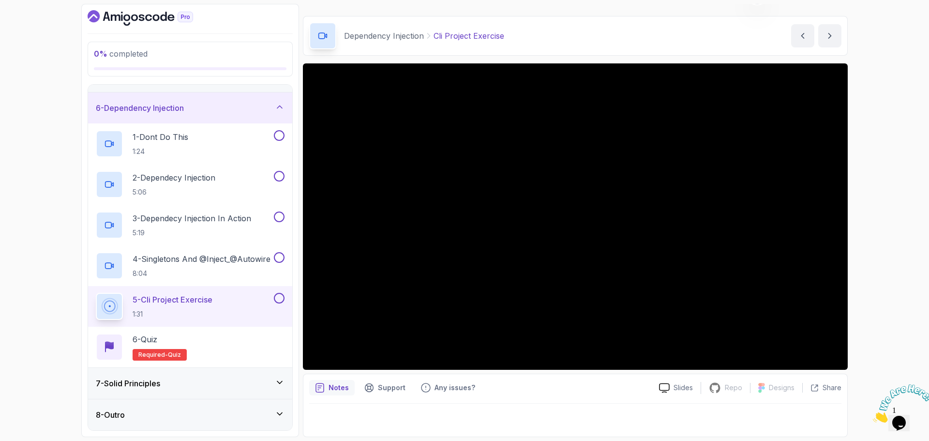
click at [235, 107] on div "6 - Dependency Injection" at bounding box center [190, 108] width 189 height 12
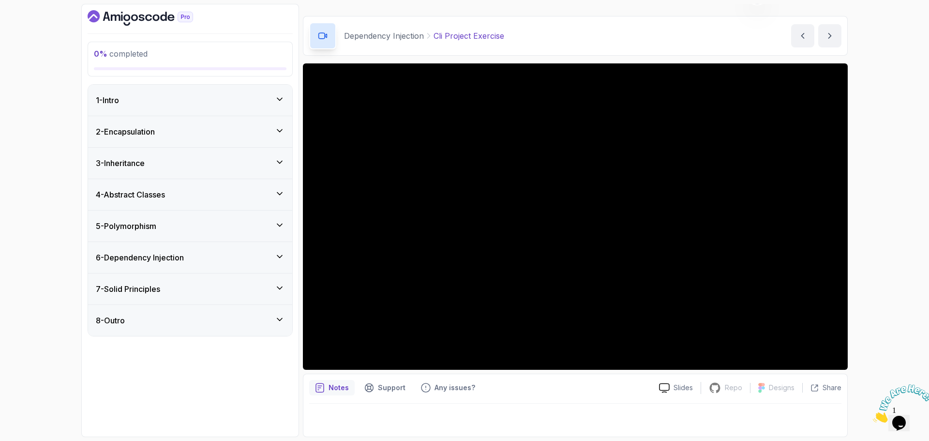
click at [180, 286] on div "7 - Solid Principles" at bounding box center [190, 289] width 189 height 12
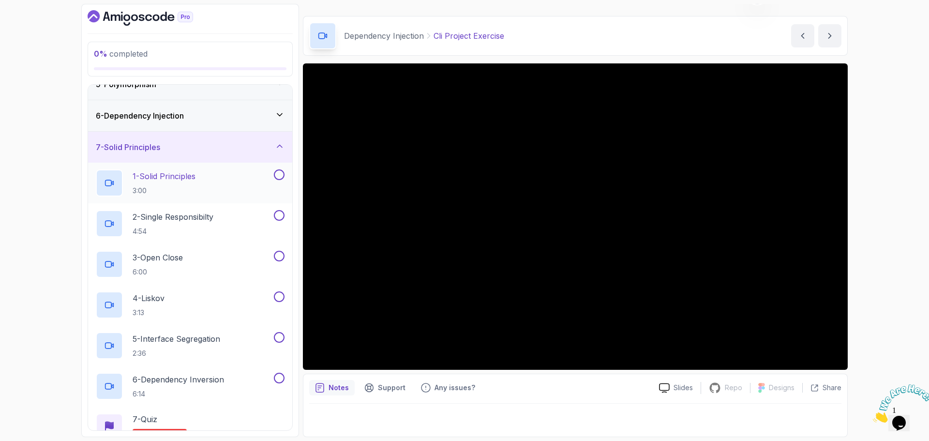
scroll to position [190, 0]
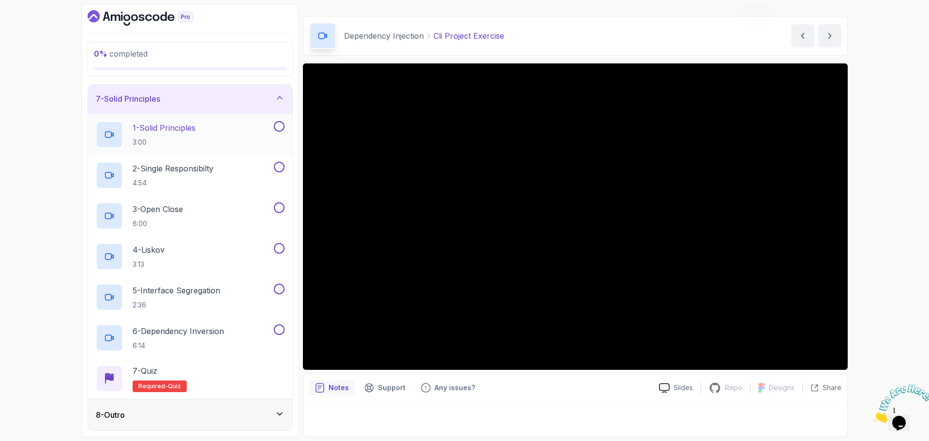
click at [195, 124] on p "1 - Solid Principles" at bounding box center [164, 128] width 63 height 12
click at [209, 168] on p "2 - Single Responsibilty" at bounding box center [173, 169] width 81 height 12
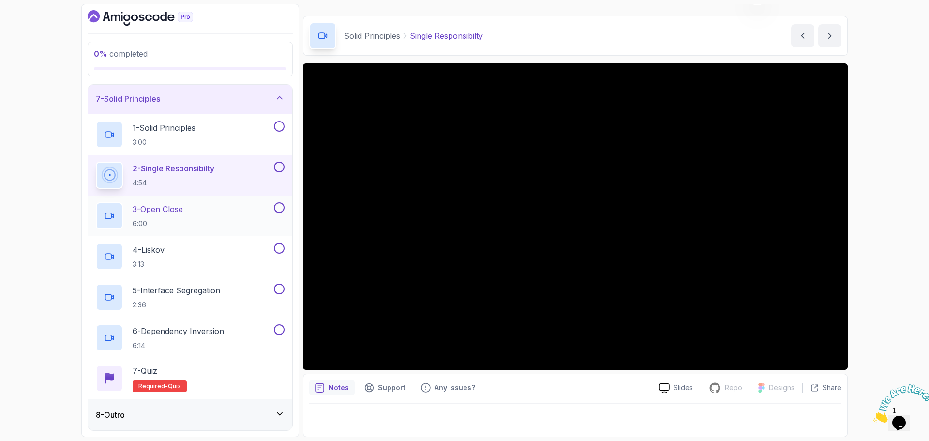
click at [199, 210] on div "3 - Open Close 6:00" at bounding box center [184, 215] width 176 height 27
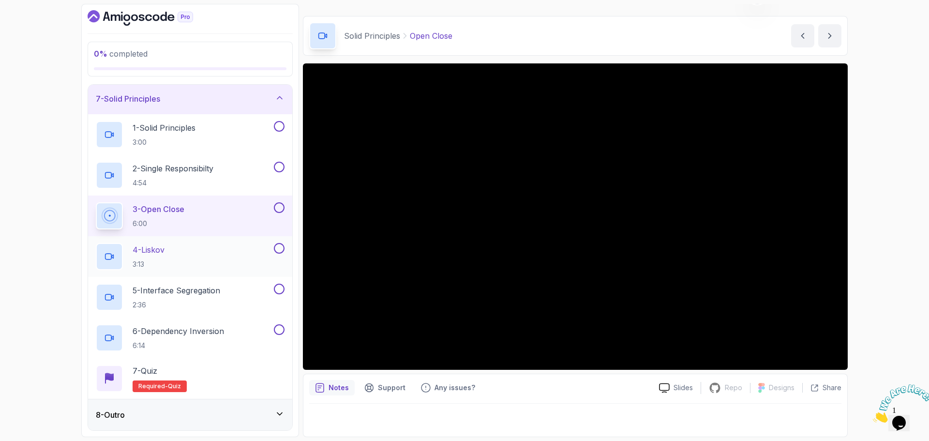
click at [176, 250] on div "4 - Liskov 3:13" at bounding box center [184, 256] width 176 height 27
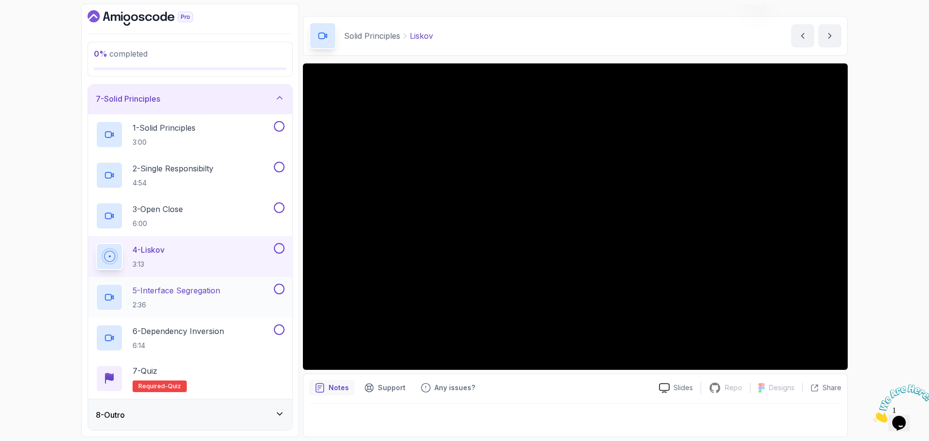
click at [215, 289] on p "5 - Interface Segregation" at bounding box center [177, 290] width 88 height 12
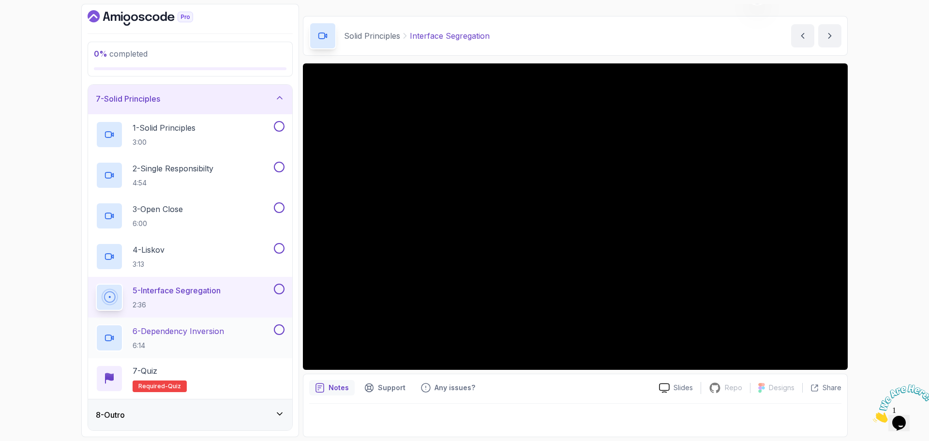
click at [219, 331] on p "6 - Dependency Inversion" at bounding box center [178, 331] width 91 height 12
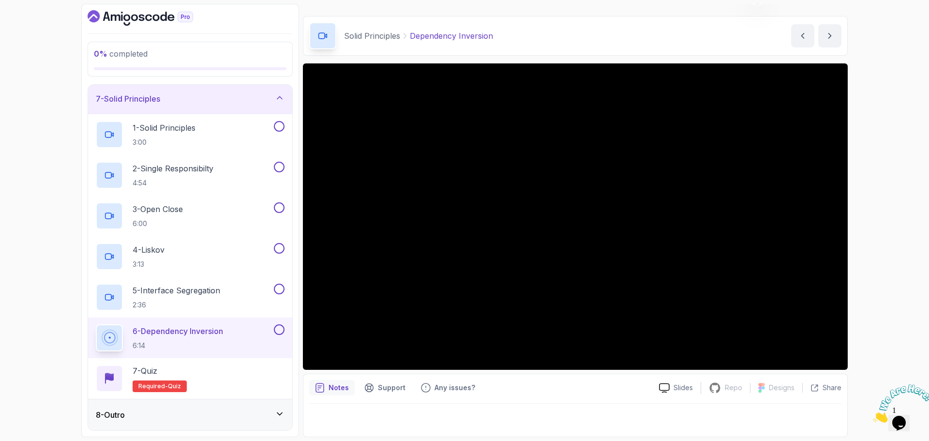
click at [241, 99] on div "7 - Solid Principles" at bounding box center [190, 99] width 189 height 12
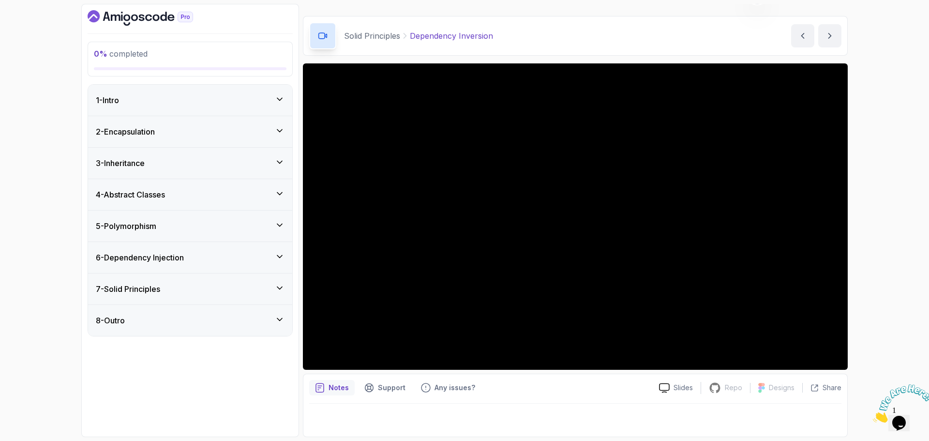
click at [169, 324] on div "8 - Outro" at bounding box center [190, 320] width 189 height 12
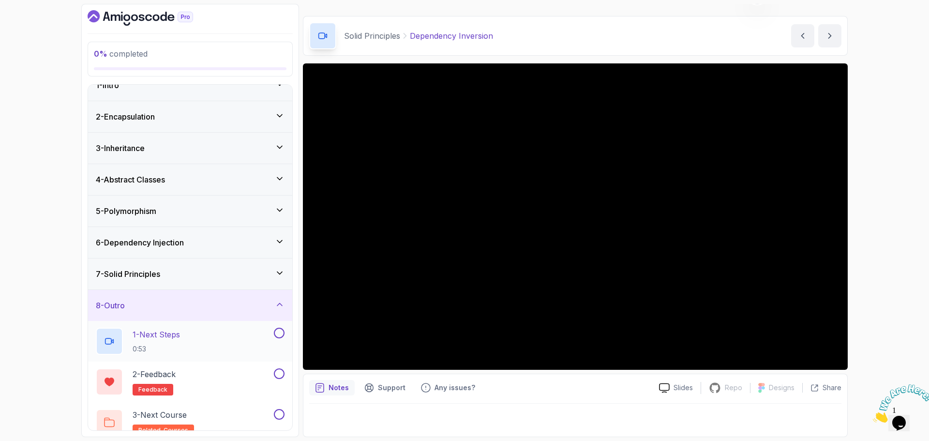
scroll to position [28, 0]
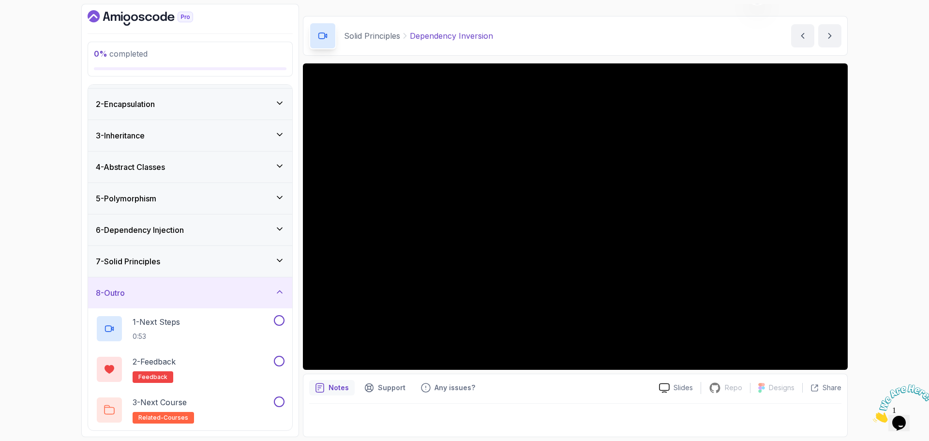
click at [193, 225] on div "6 - Dependency Injection" at bounding box center [190, 230] width 189 height 12
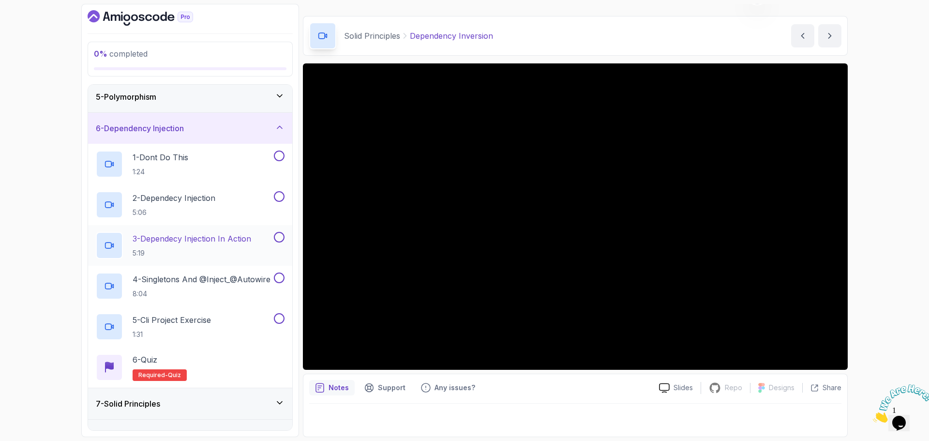
scroll to position [145, 0]
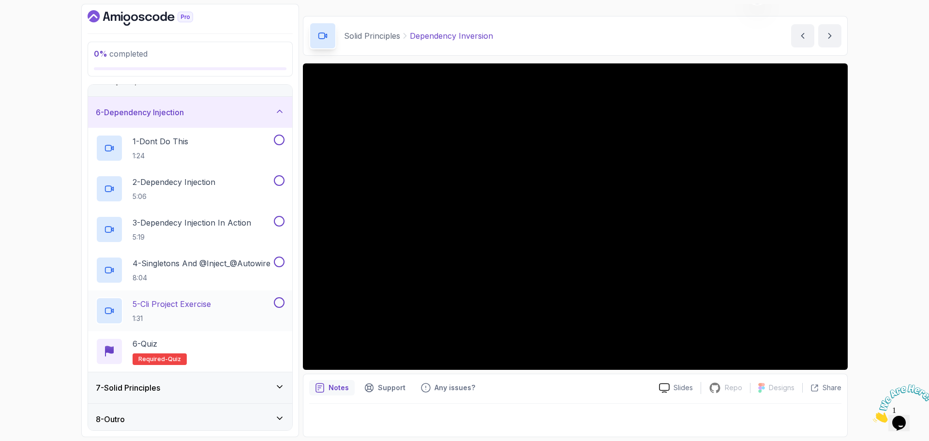
click at [210, 299] on p "5 - Cli Project Exercise" at bounding box center [172, 304] width 78 height 12
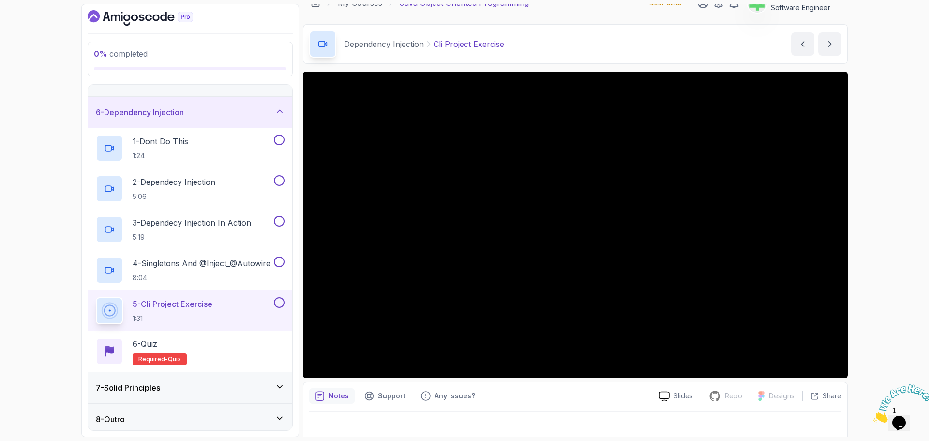
scroll to position [23, 0]
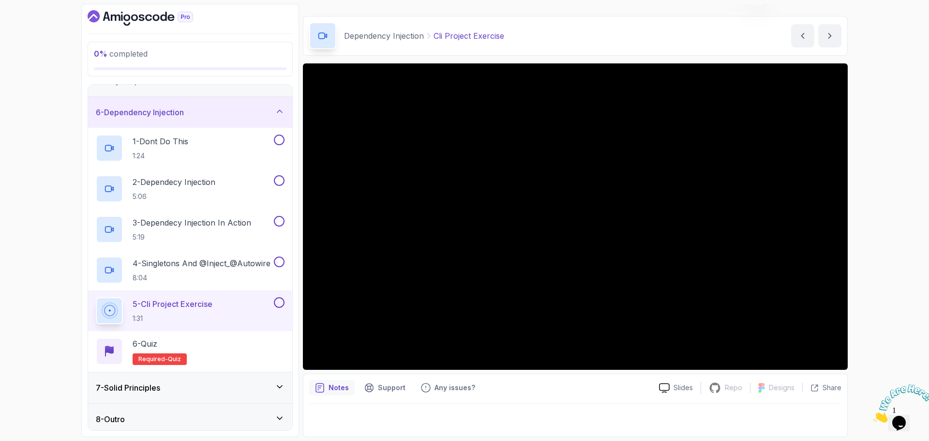
click at [194, 115] on div "6 - Dependency Injection" at bounding box center [190, 112] width 189 height 12
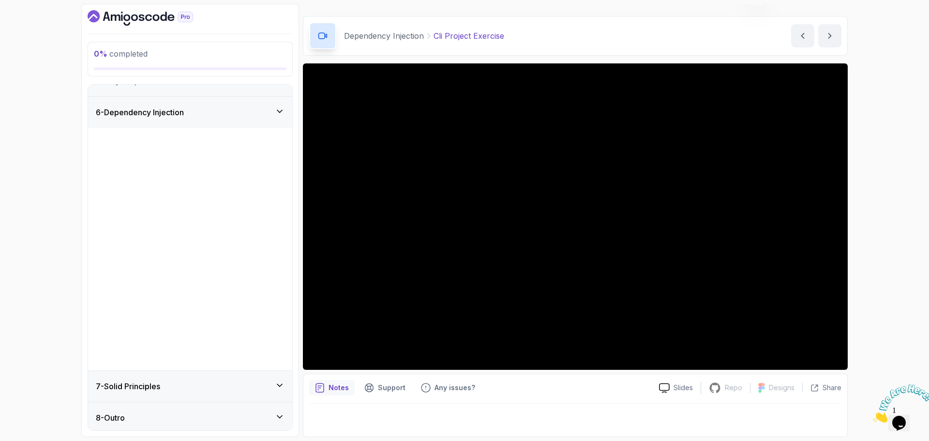
scroll to position [0, 0]
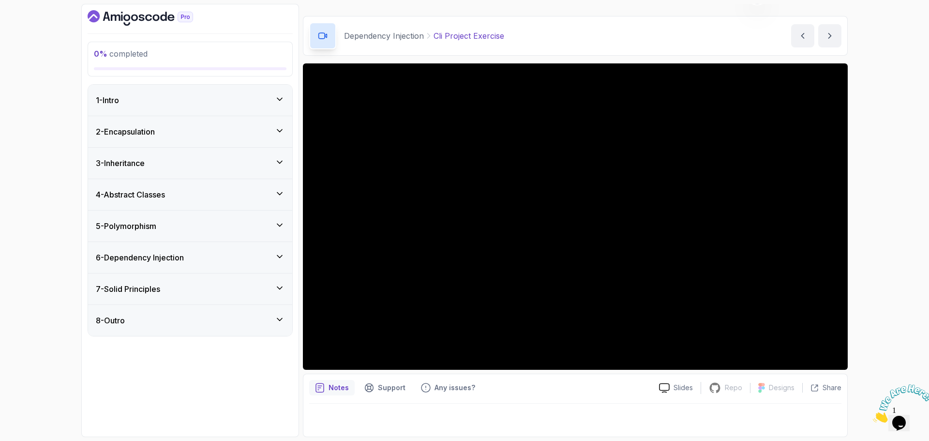
drag, startPoint x: 178, startPoint y: 289, endPoint x: 173, endPoint y: 291, distance: 5.2
click at [178, 289] on div "7 - Solid Principles" at bounding box center [190, 289] width 189 height 12
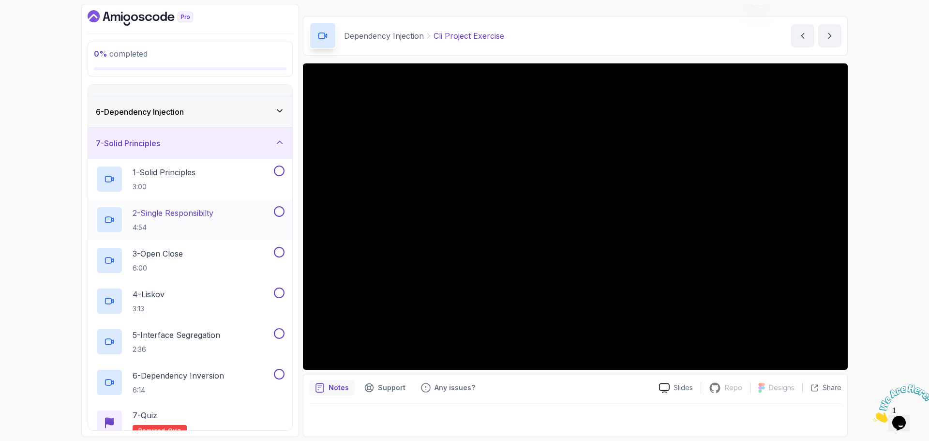
scroll to position [190, 0]
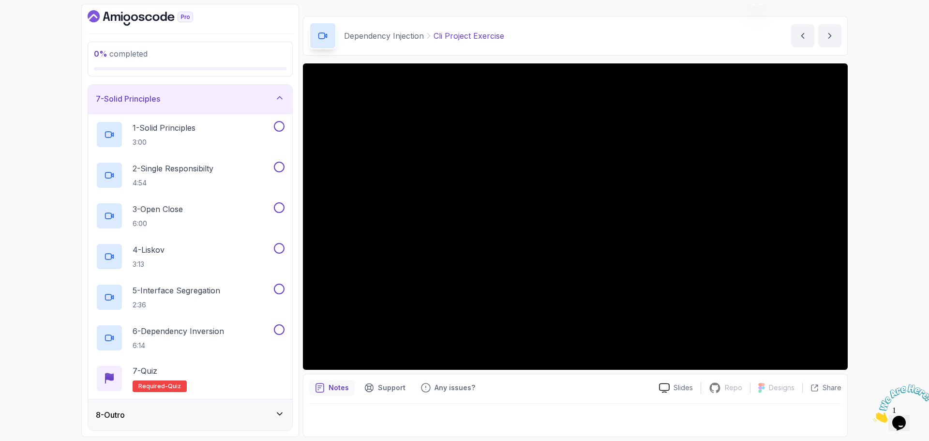
click at [213, 90] on div "7 - Solid Principles" at bounding box center [190, 98] width 204 height 31
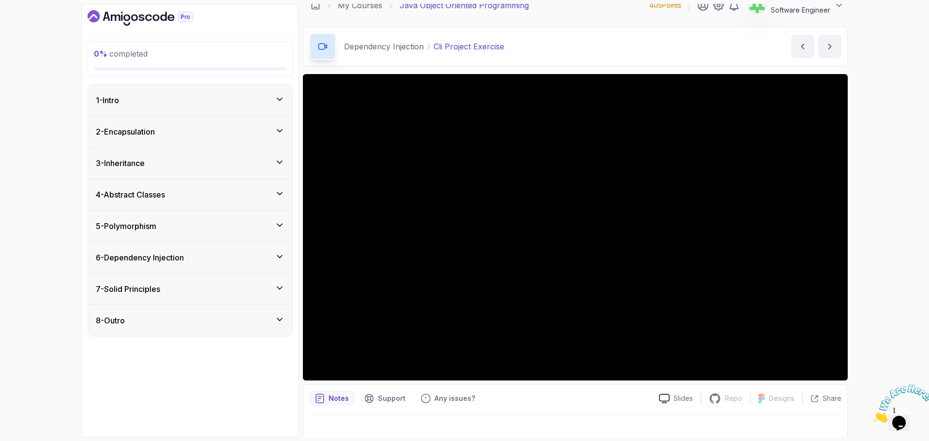
scroll to position [23, 0]
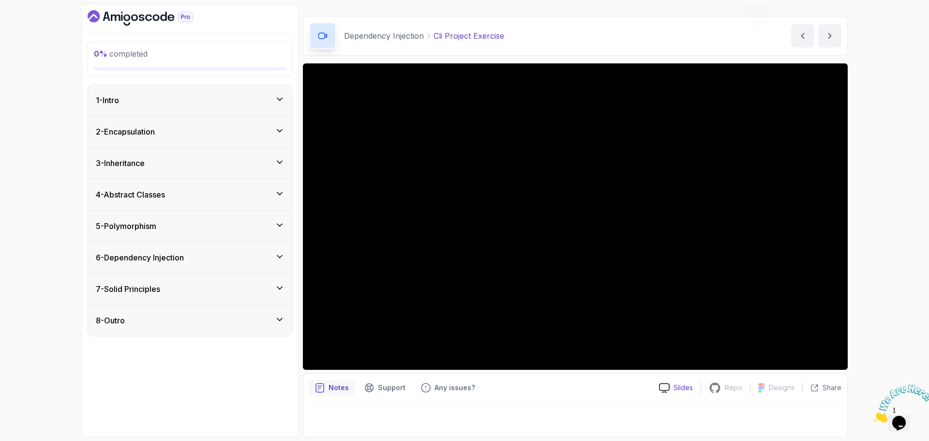
click at [681, 388] on p "Slides" at bounding box center [682, 388] width 19 height 10
click at [186, 321] on div "8 - Outro" at bounding box center [190, 320] width 189 height 12
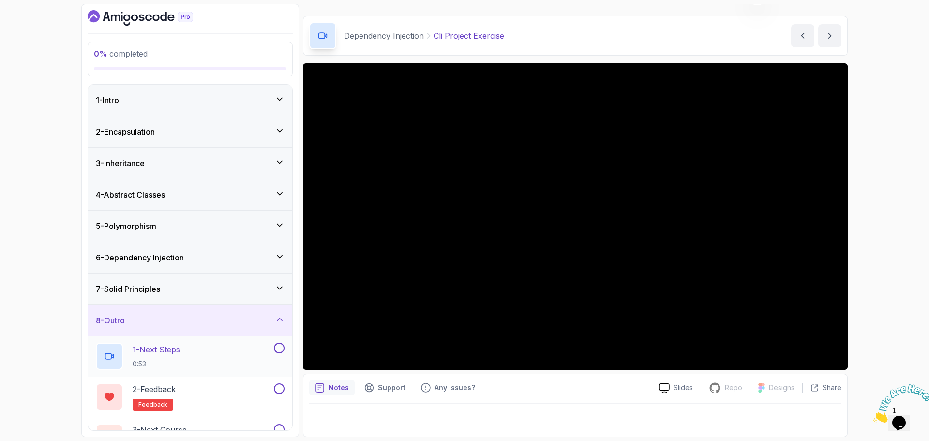
click at [184, 351] on div "1 - Next Steps 0:53" at bounding box center [184, 356] width 176 height 27
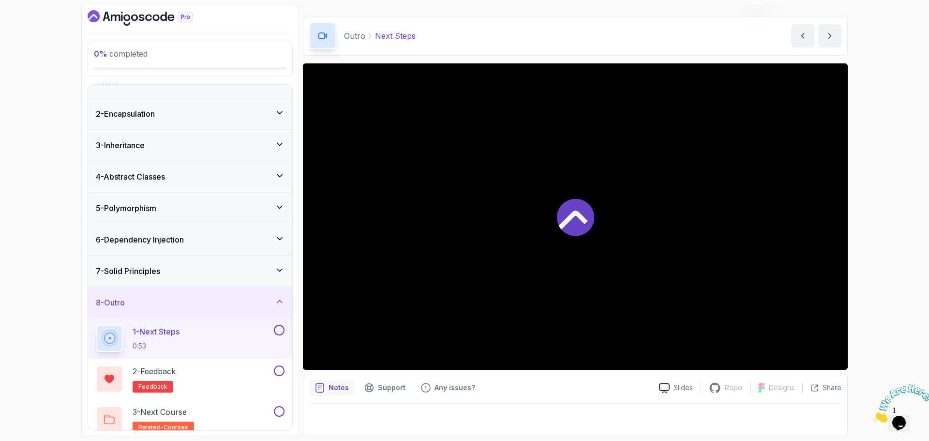
scroll to position [28, 0]
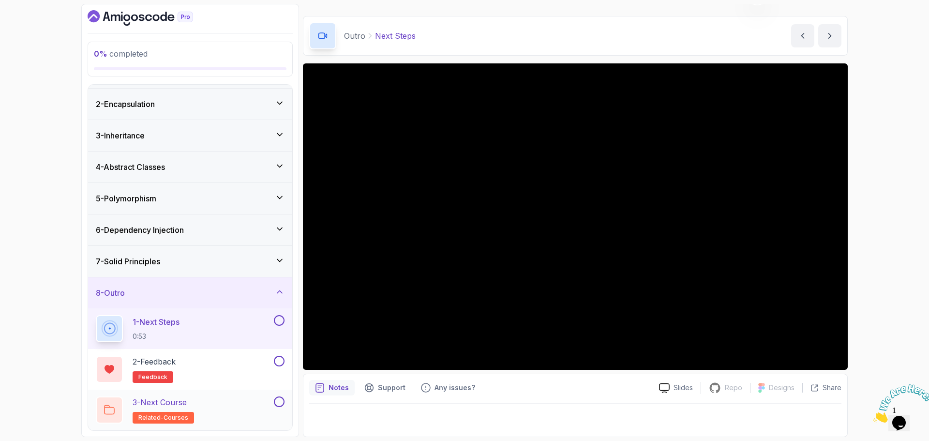
click at [214, 403] on div "3 - Next Course related-courses" at bounding box center [184, 409] width 176 height 27
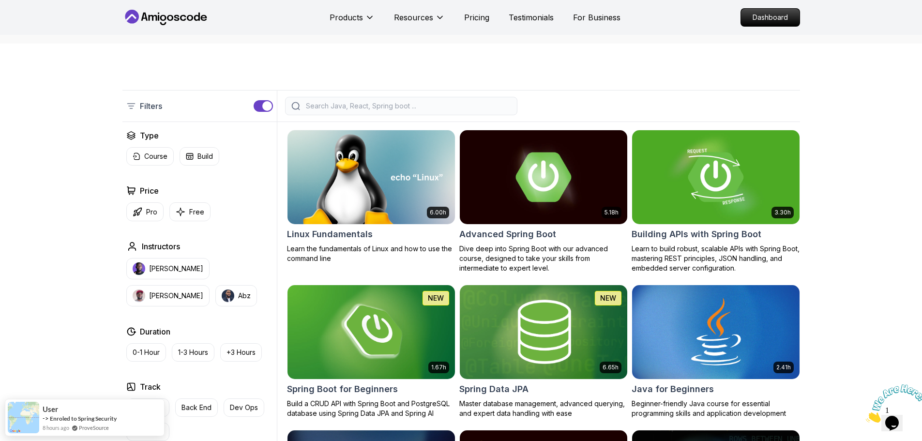
scroll to position [194, 0]
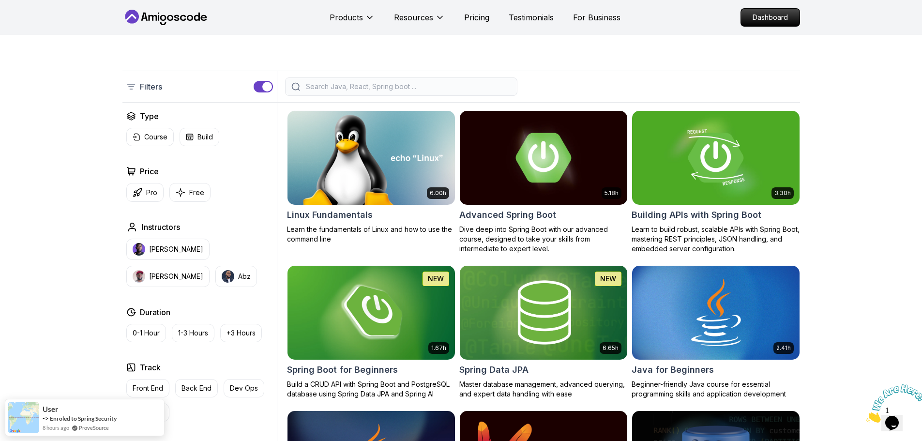
click at [423, 88] on input "search" at bounding box center [407, 87] width 207 height 10
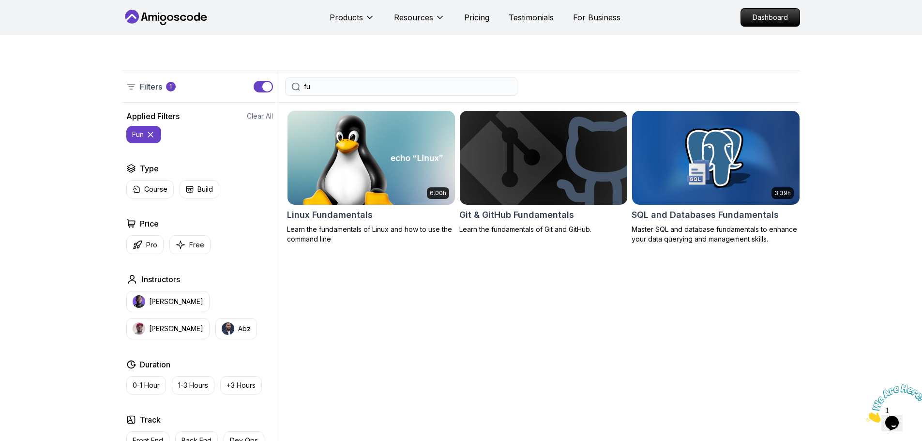
type input "f"
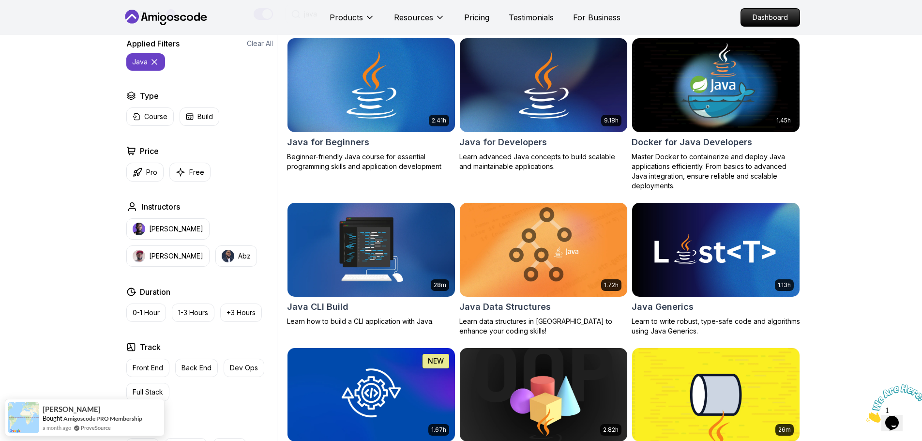
scroll to position [290, 0]
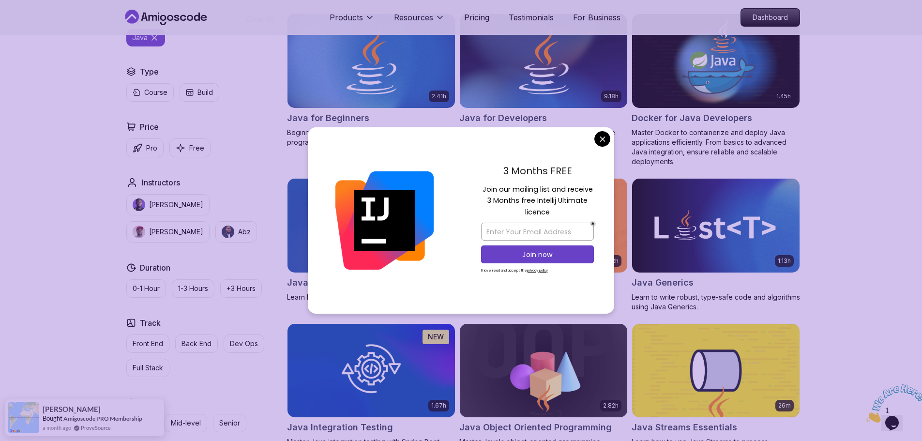
type input "java"
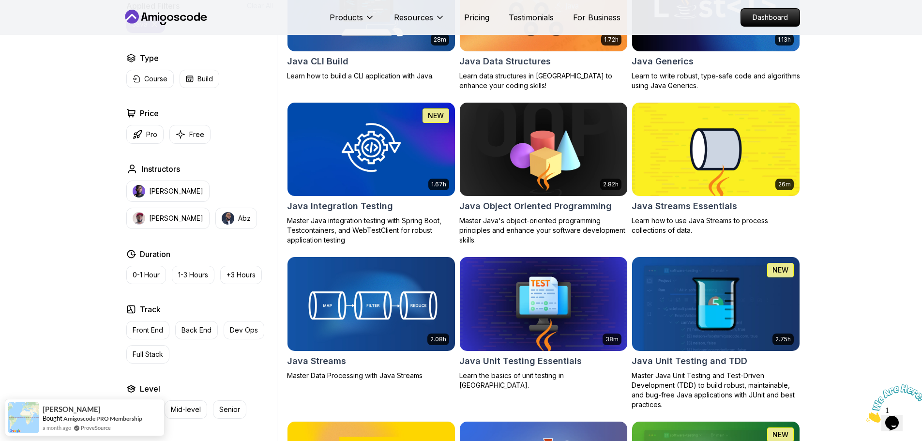
scroll to position [532, 0]
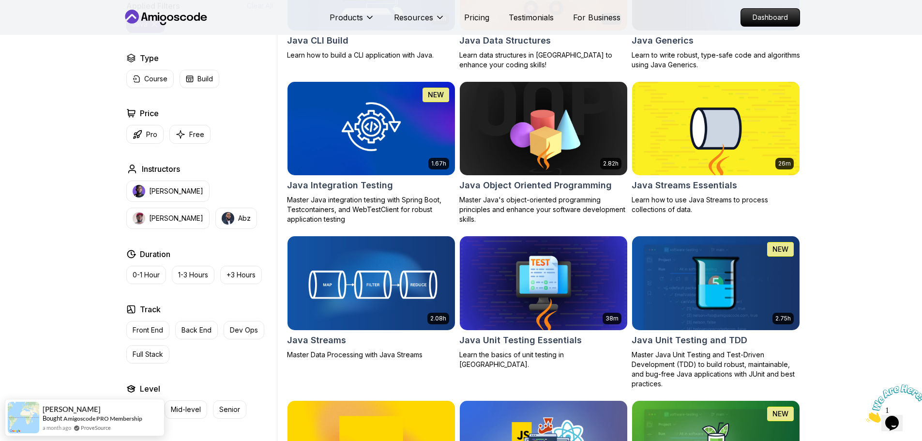
click at [851, 209] on div "Filters 1 java Filters 1 Applied Filters Clear All java Type Course Build Price…" at bounding box center [461, 225] width 922 height 1078
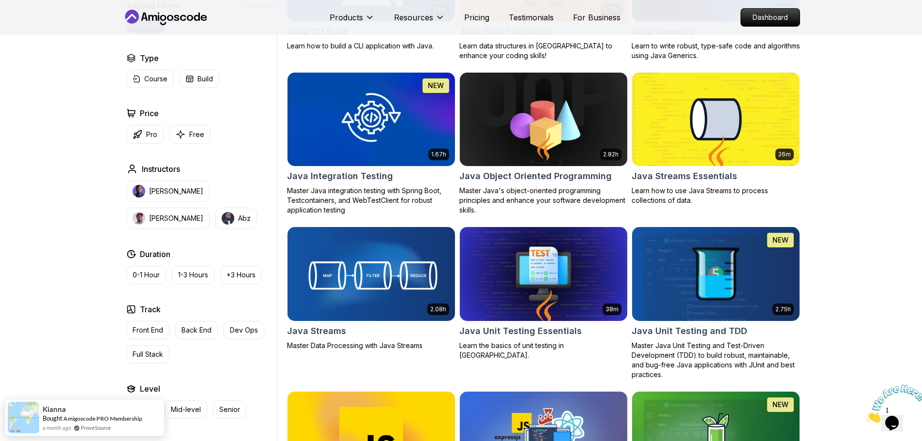
scroll to position [387, 0]
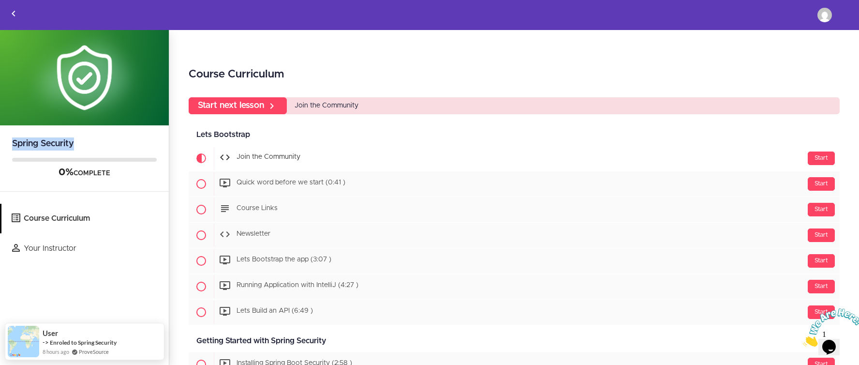
drag, startPoint x: 13, startPoint y: 143, endPoint x: 83, endPoint y: 145, distance: 70.7
click at [83, 145] on h2 "Spring Security" at bounding box center [84, 137] width 169 height 25
copy h2 "Spring Security"
